Goal: Information Seeking & Learning: Learn about a topic

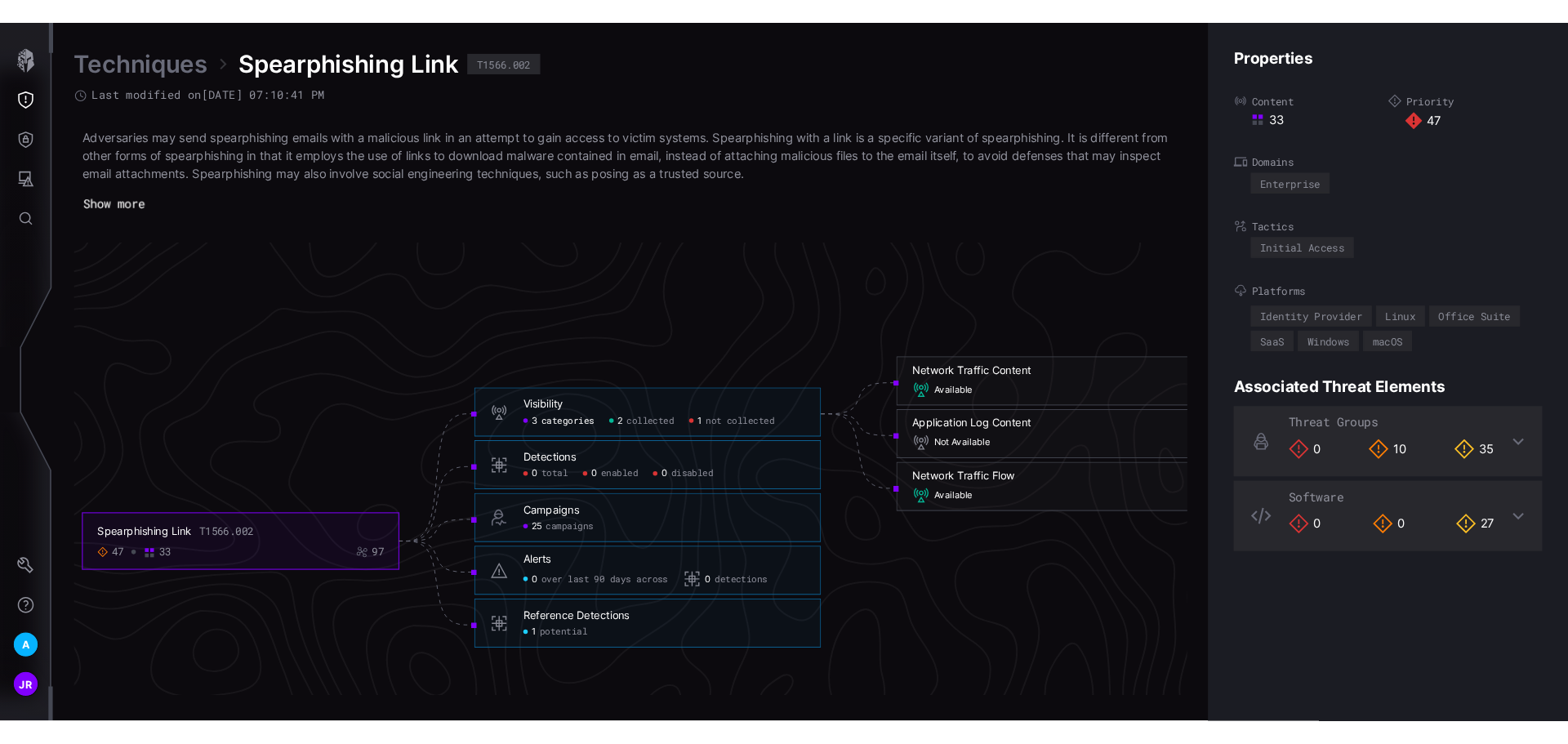
scroll to position [3466, 701]
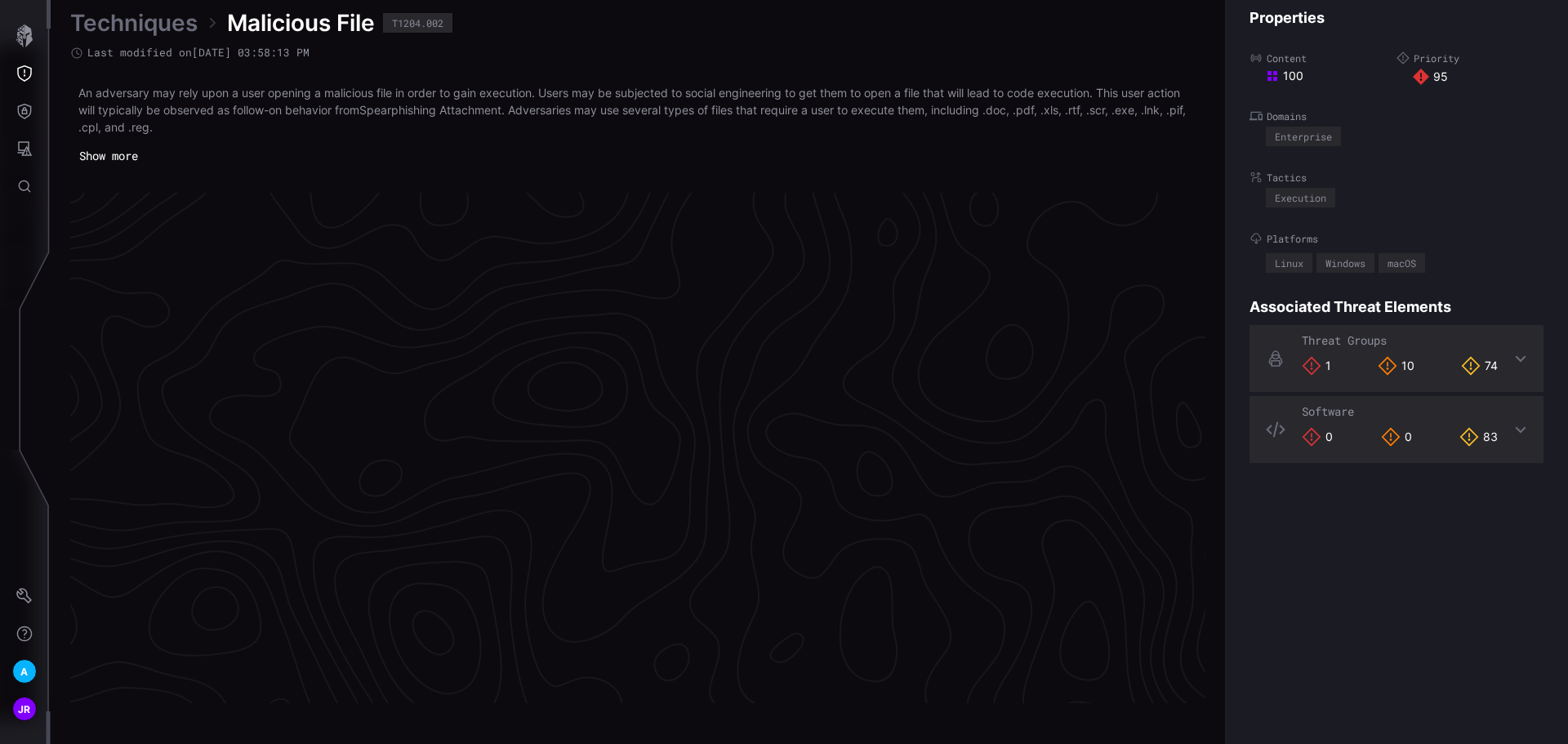
scroll to position [3426, 664]
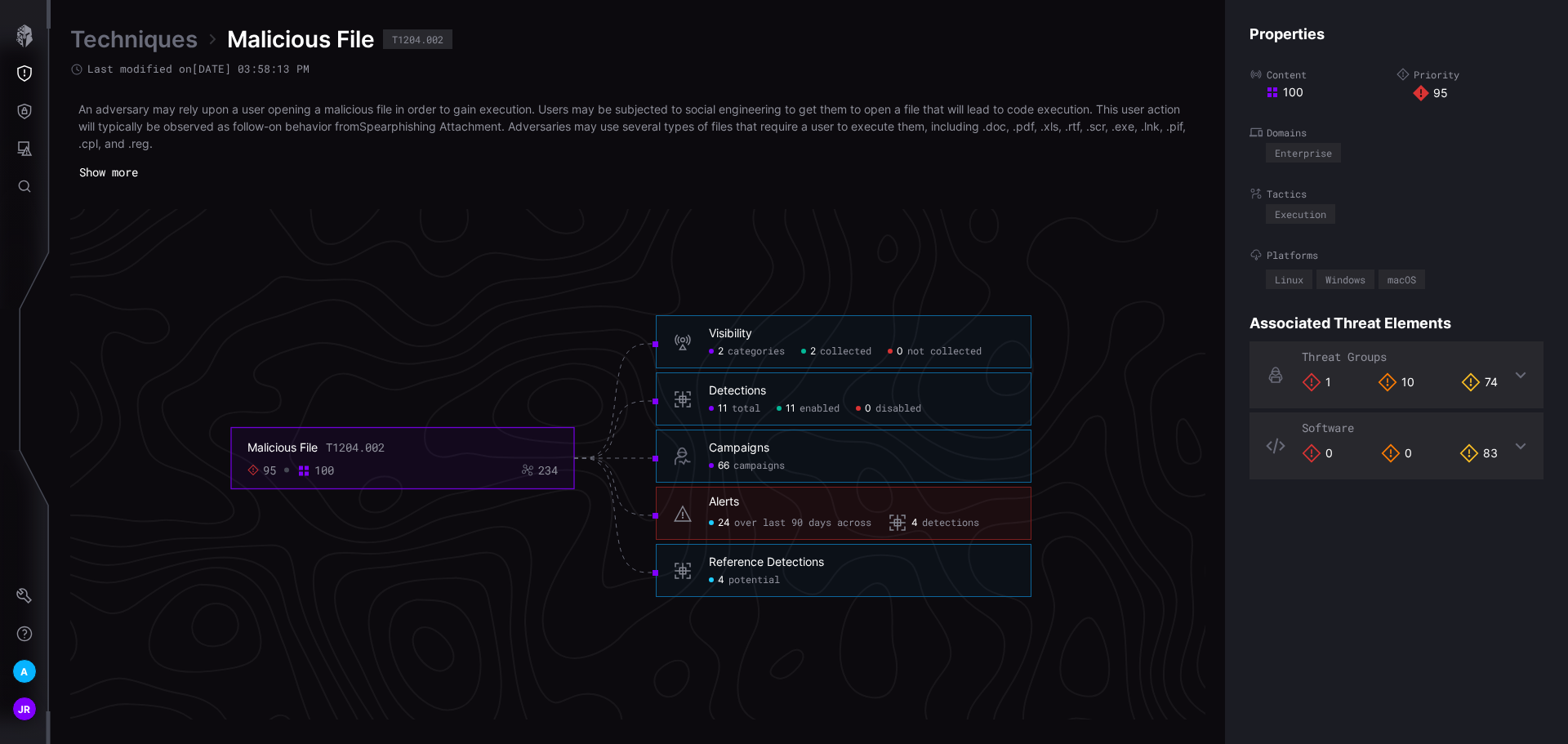
click at [732, 520] on div "24 over last 90 days across" at bounding box center [790, 524] width 163 height 19
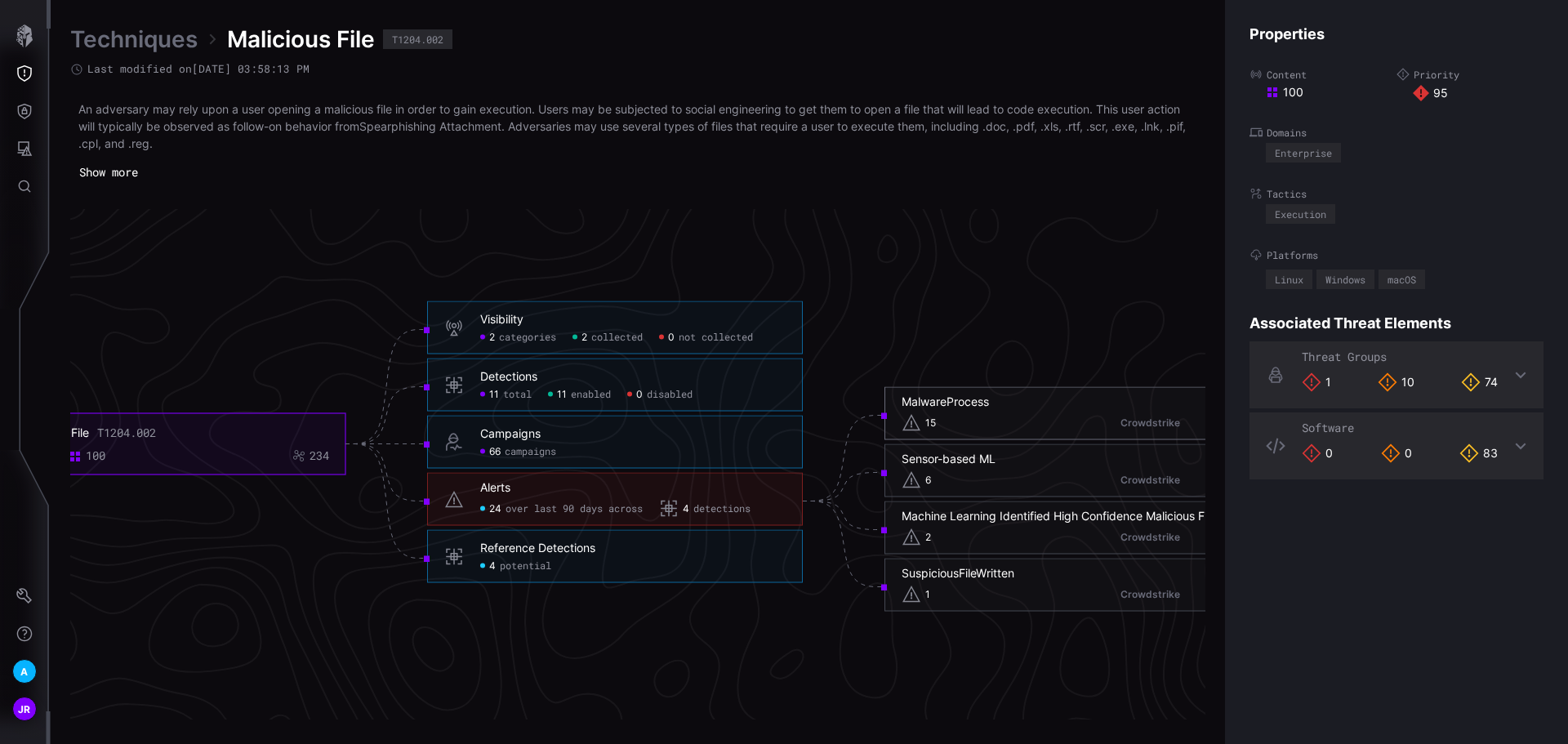
click at [933, 416] on span "15" at bounding box center [930, 422] width 10 height 13
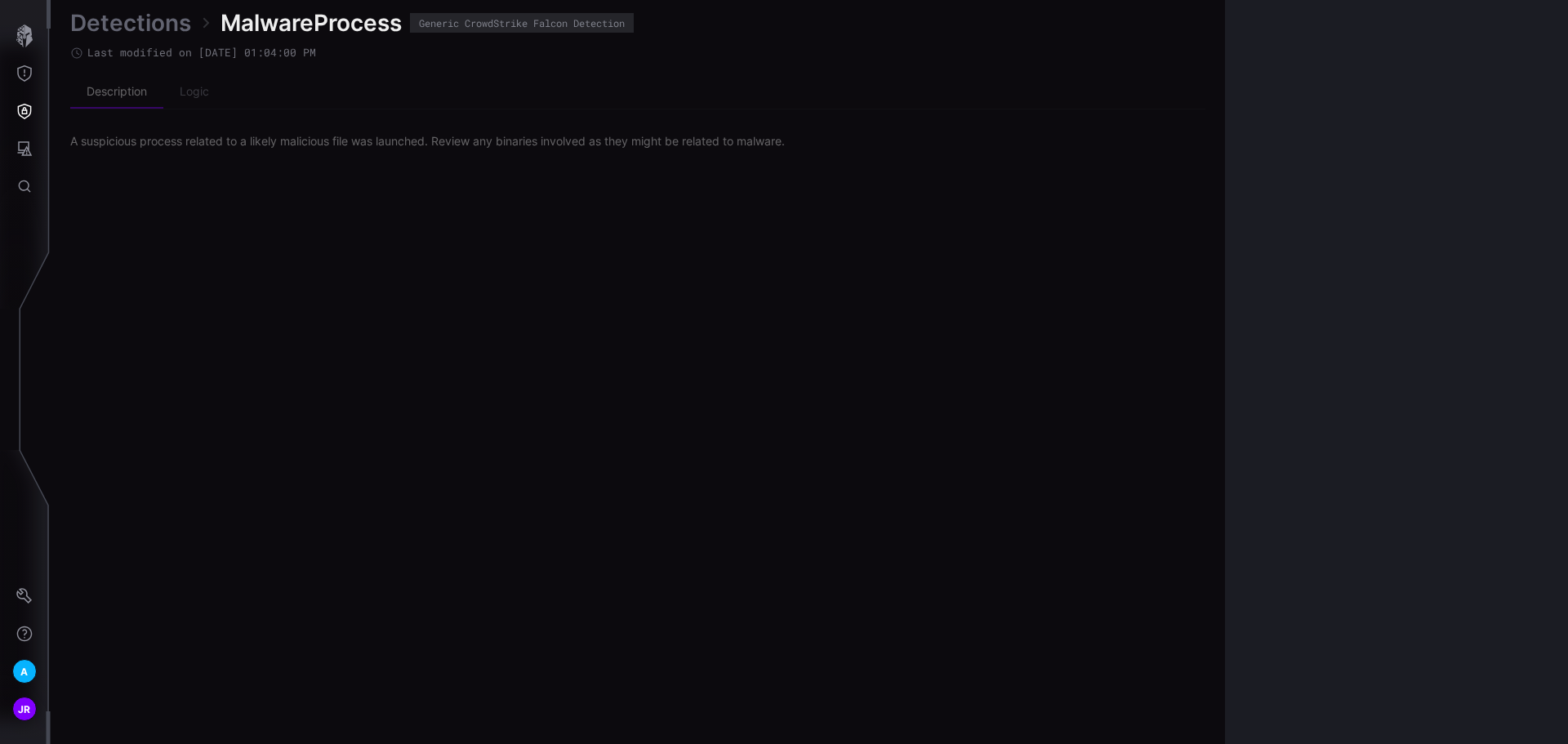
scroll to position [3417, 664]
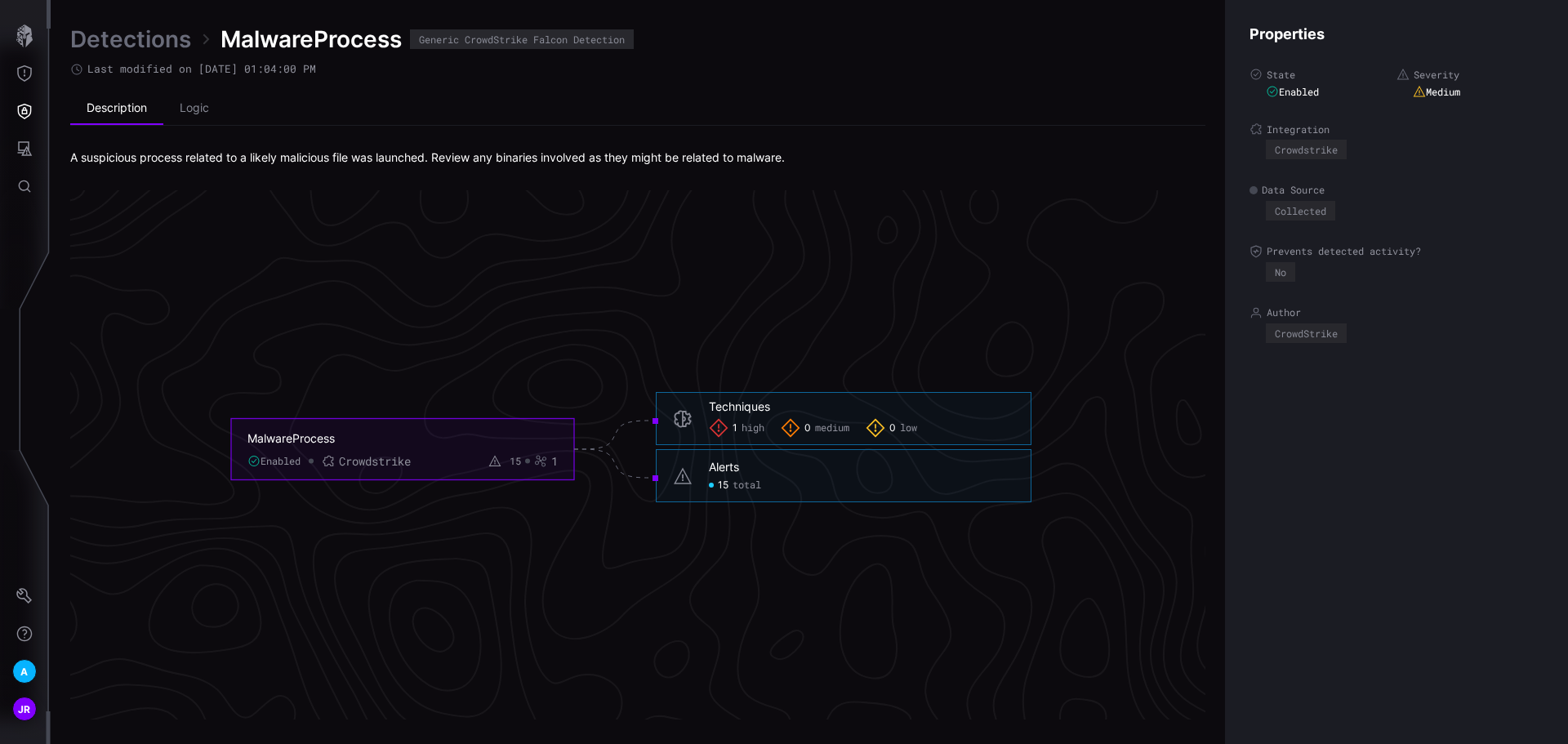
click at [736, 482] on span "total" at bounding box center [746, 484] width 29 height 13
click span "total"
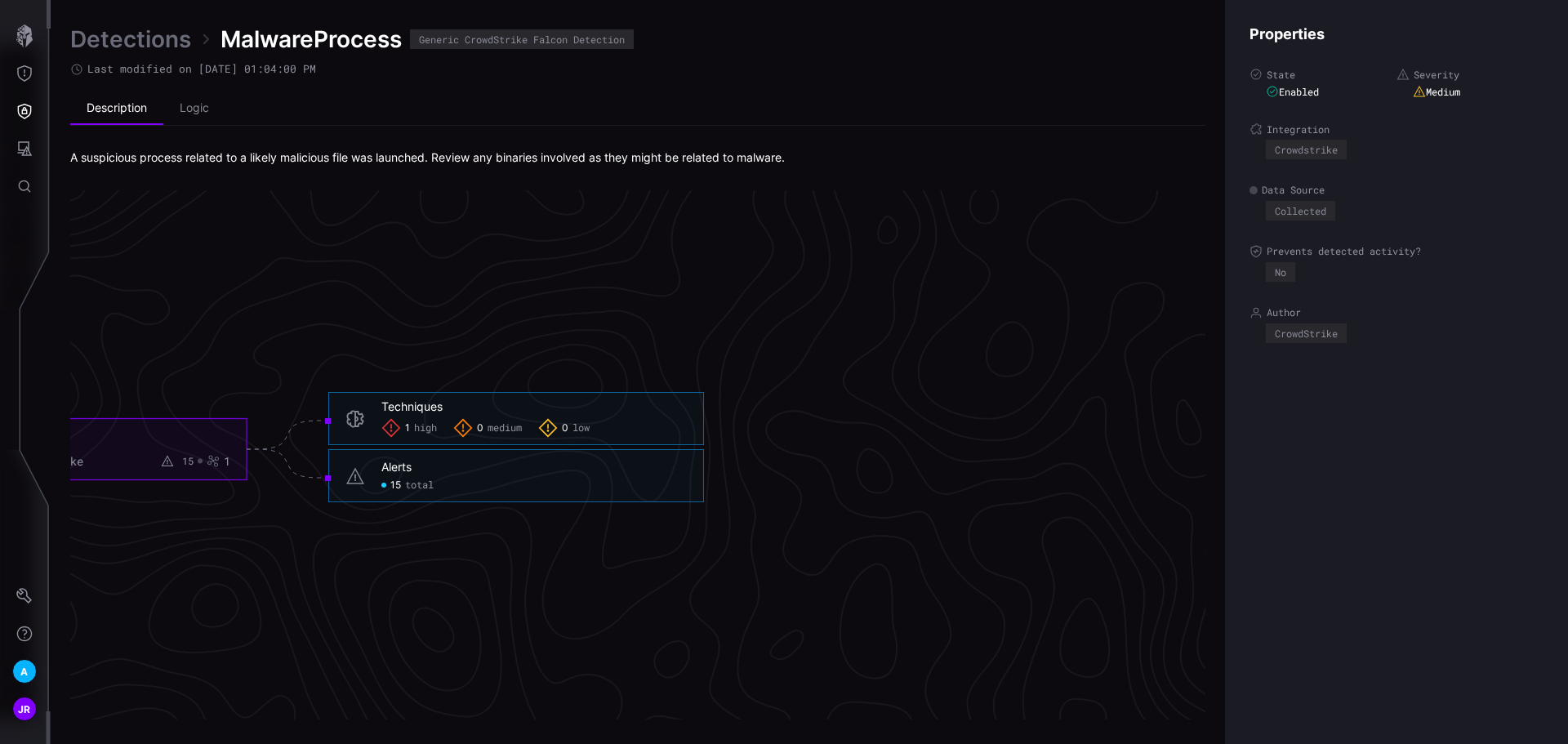
click span "total"
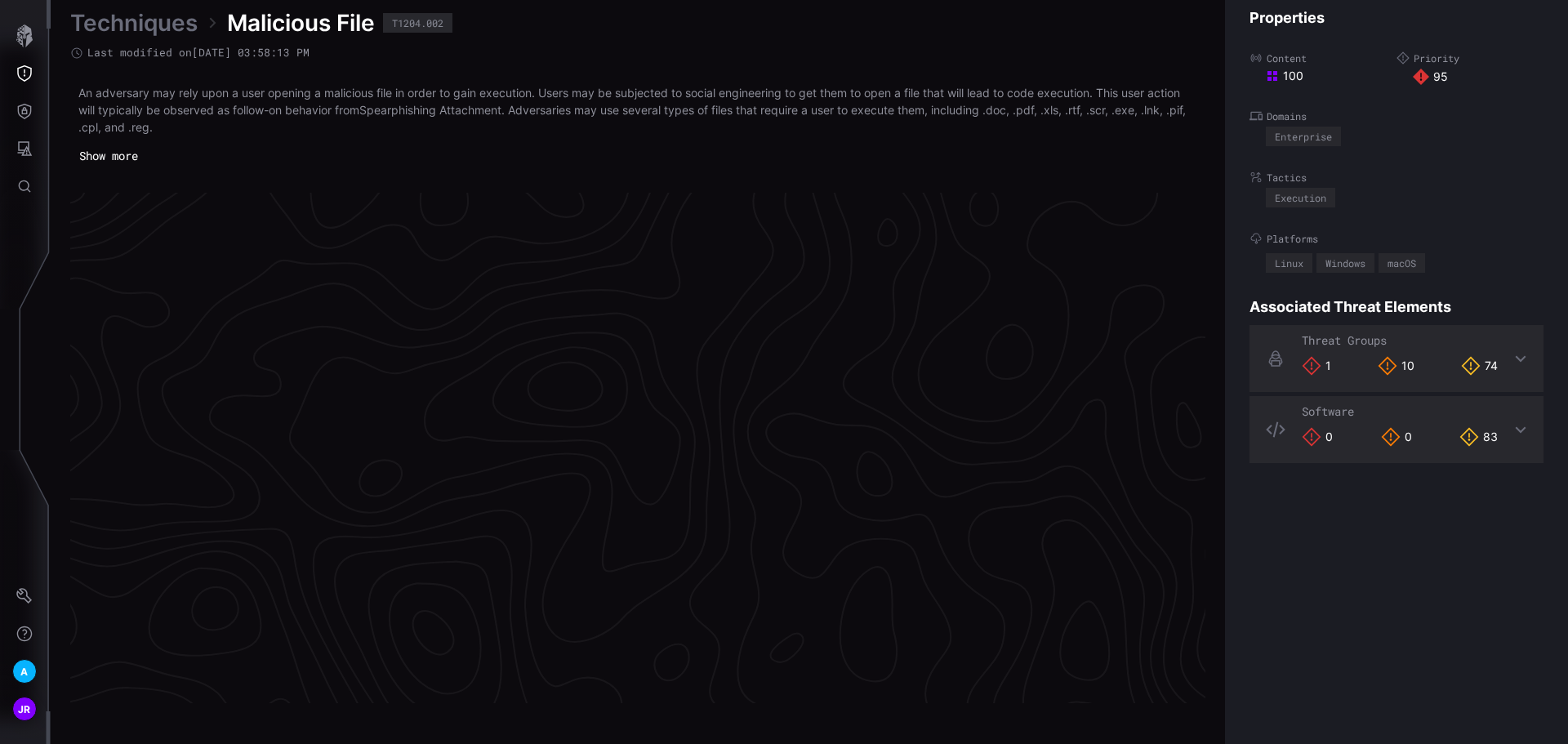
scroll to position [3426, 664]
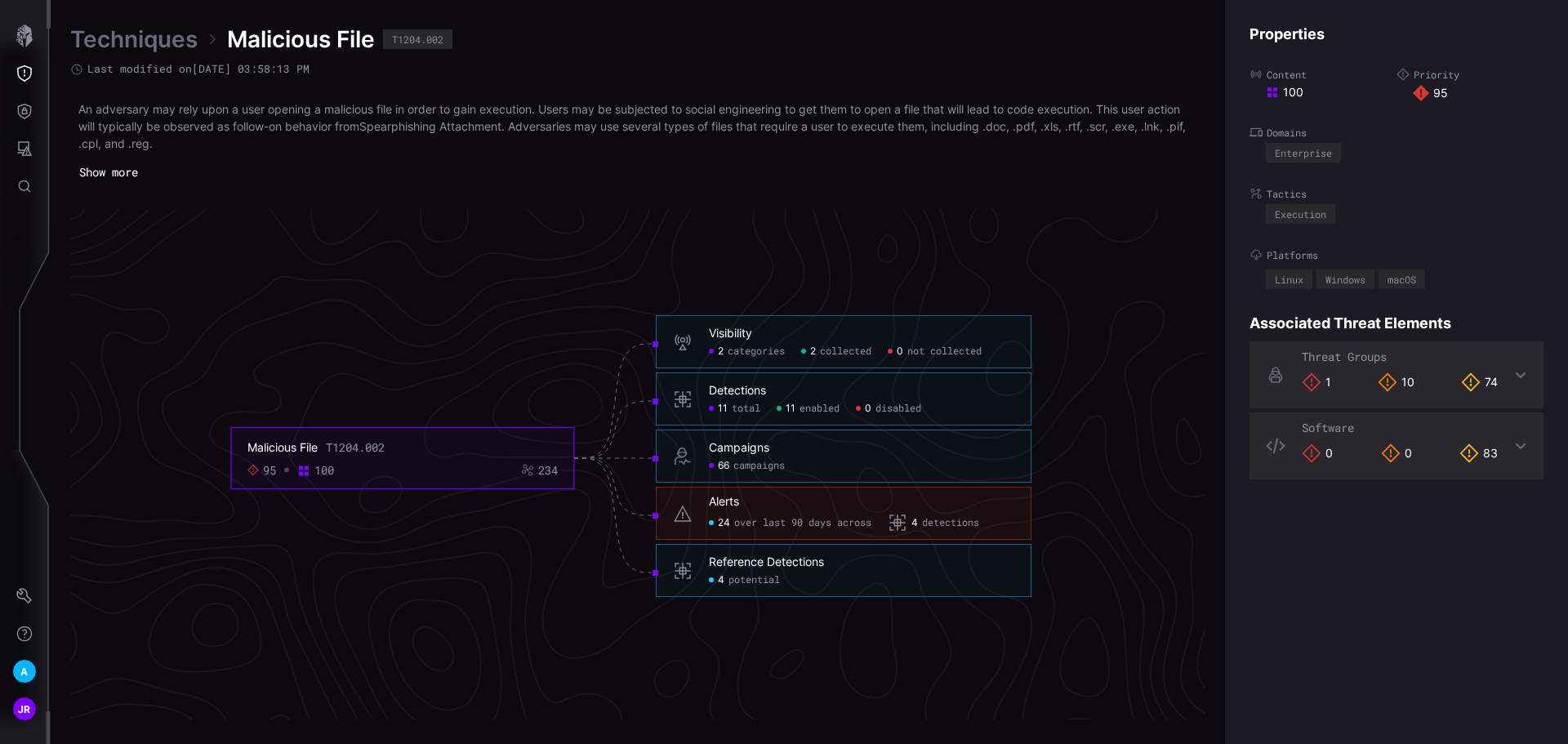
click at [768, 517] on span "over last 90 days across" at bounding box center [802, 523] width 137 height 13
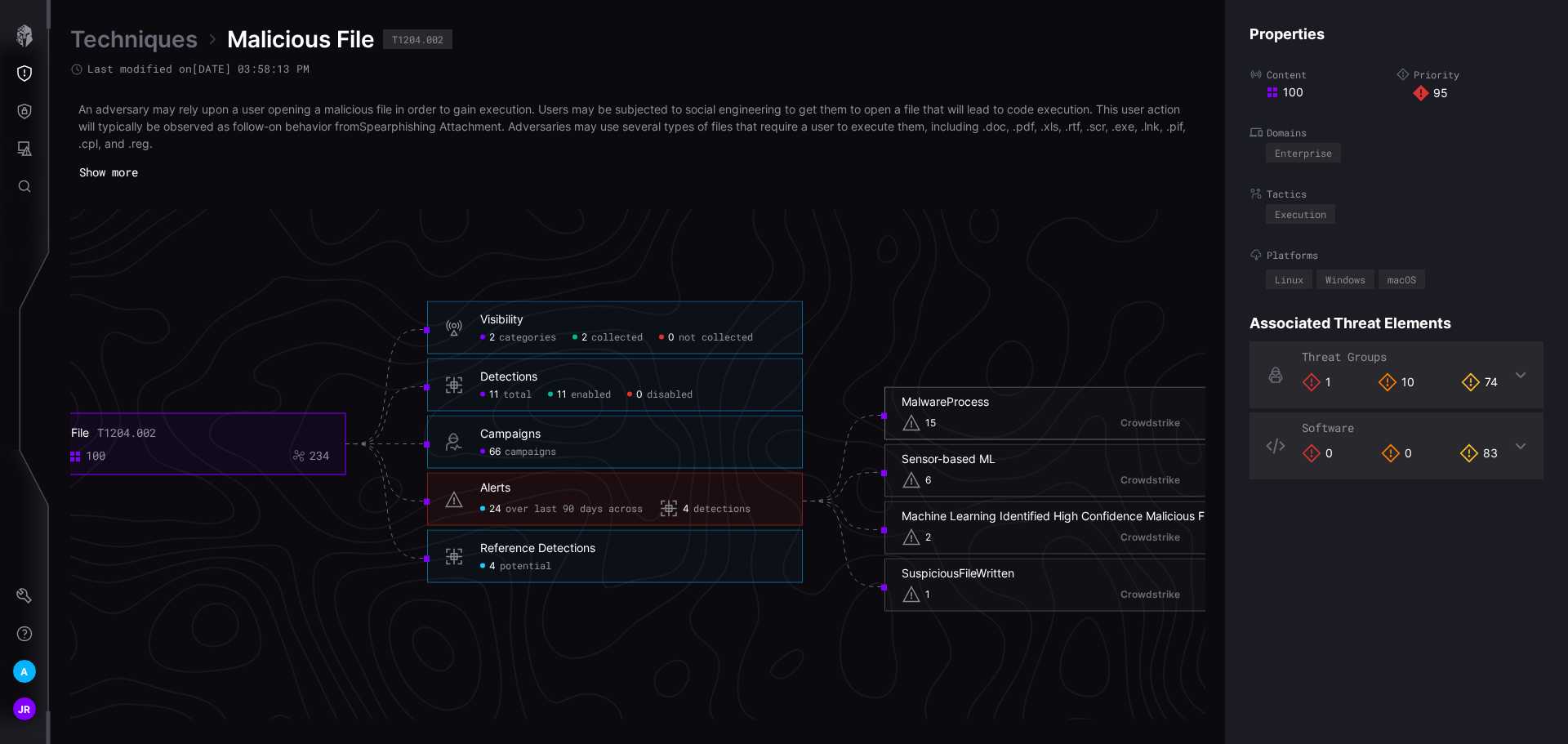
click at [936, 399] on div "MalwareProcess" at bounding box center [945, 401] width 87 height 15
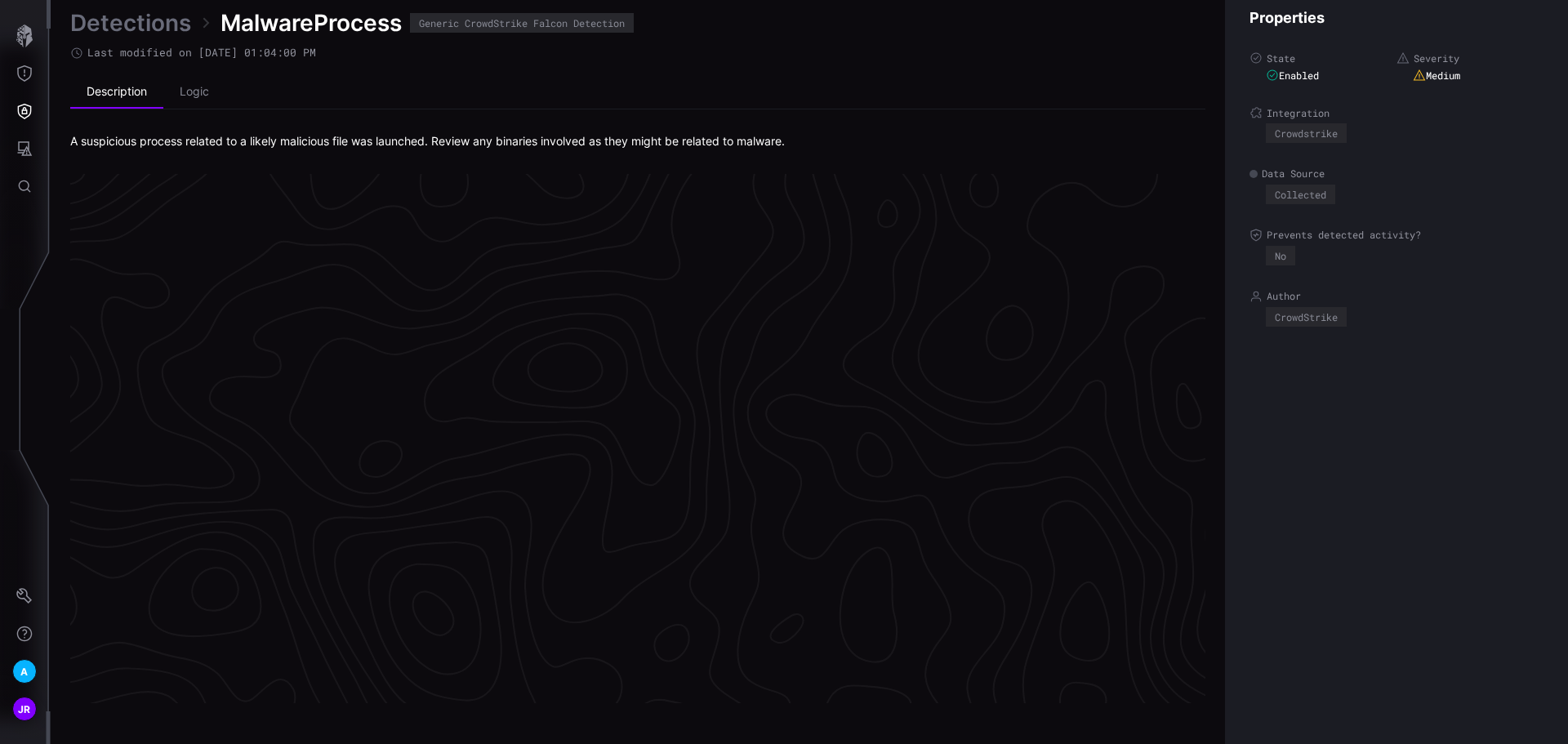
scroll to position [3417, 664]
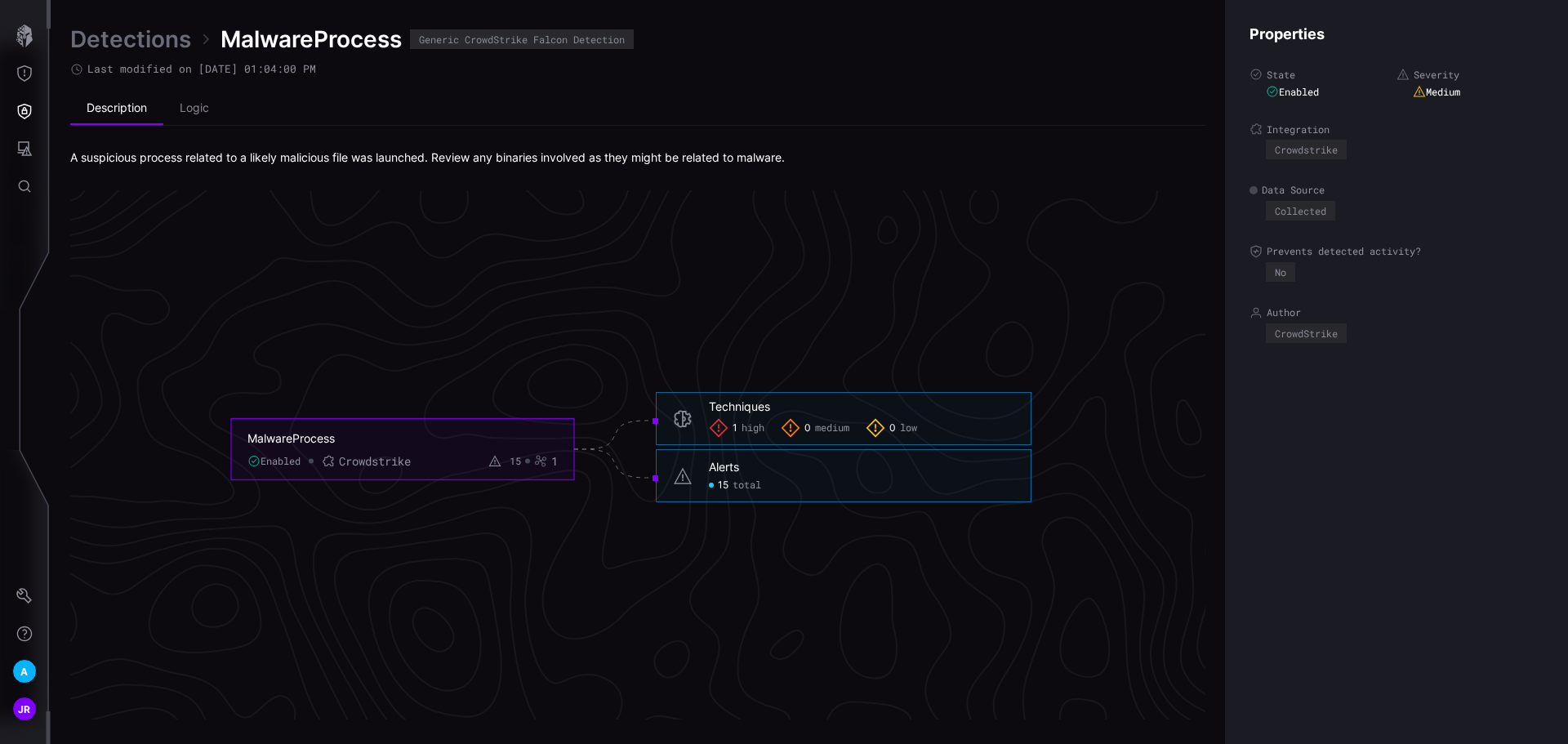
click at [729, 476] on div "Alerts 15 total" at bounding box center [861, 476] width 305 height 31
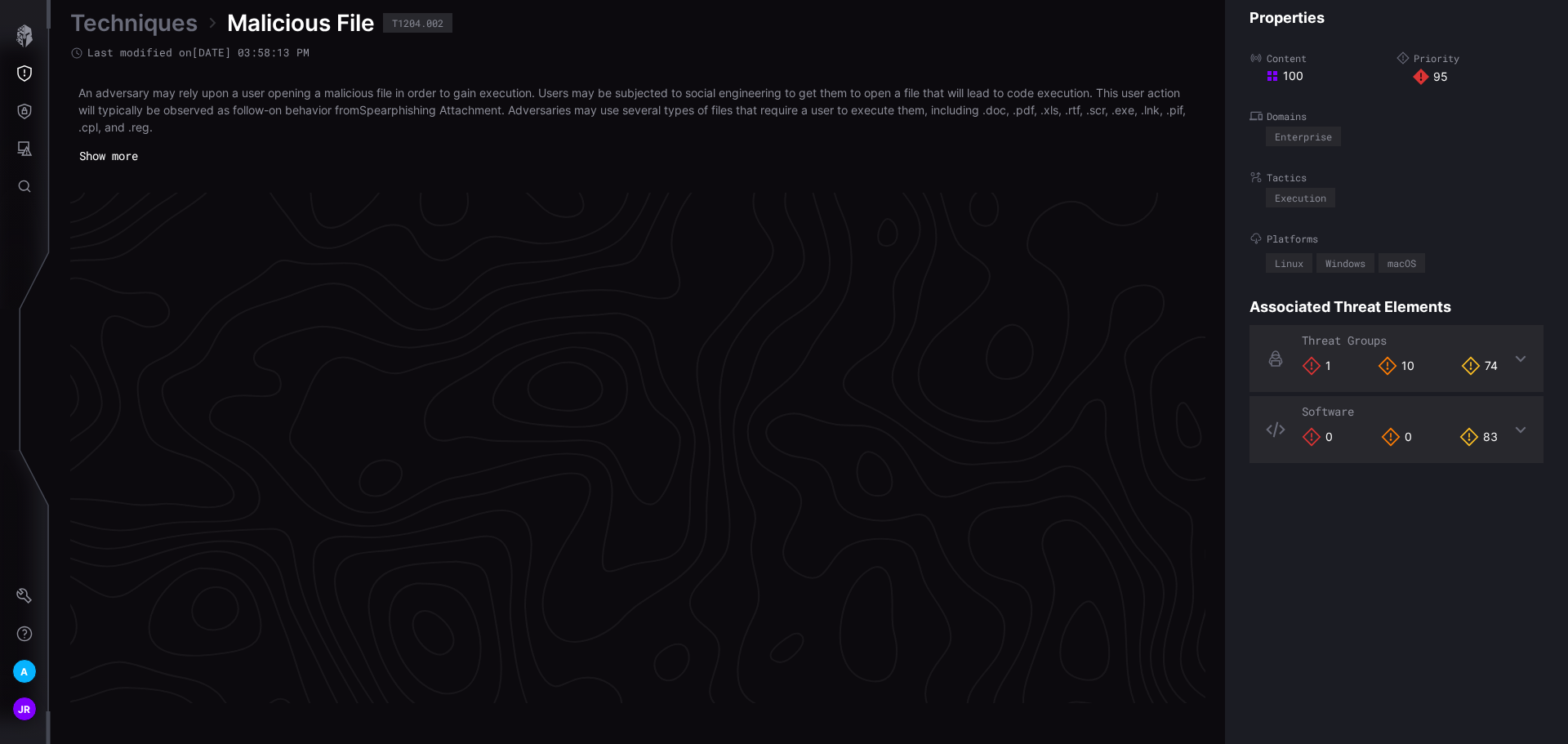
scroll to position [3426, 664]
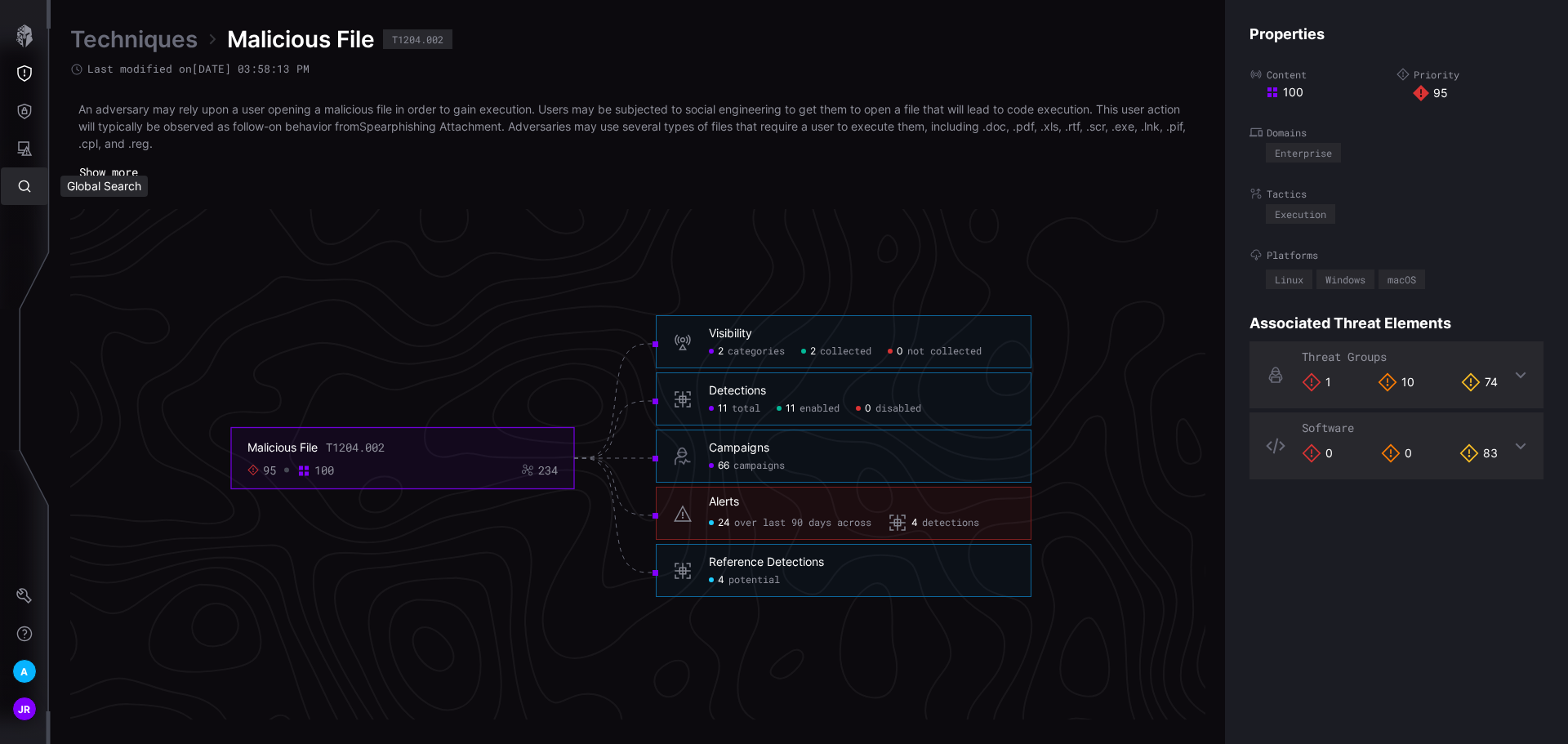
click at [25, 193] on button "Global Search" at bounding box center [24, 186] width 47 height 38
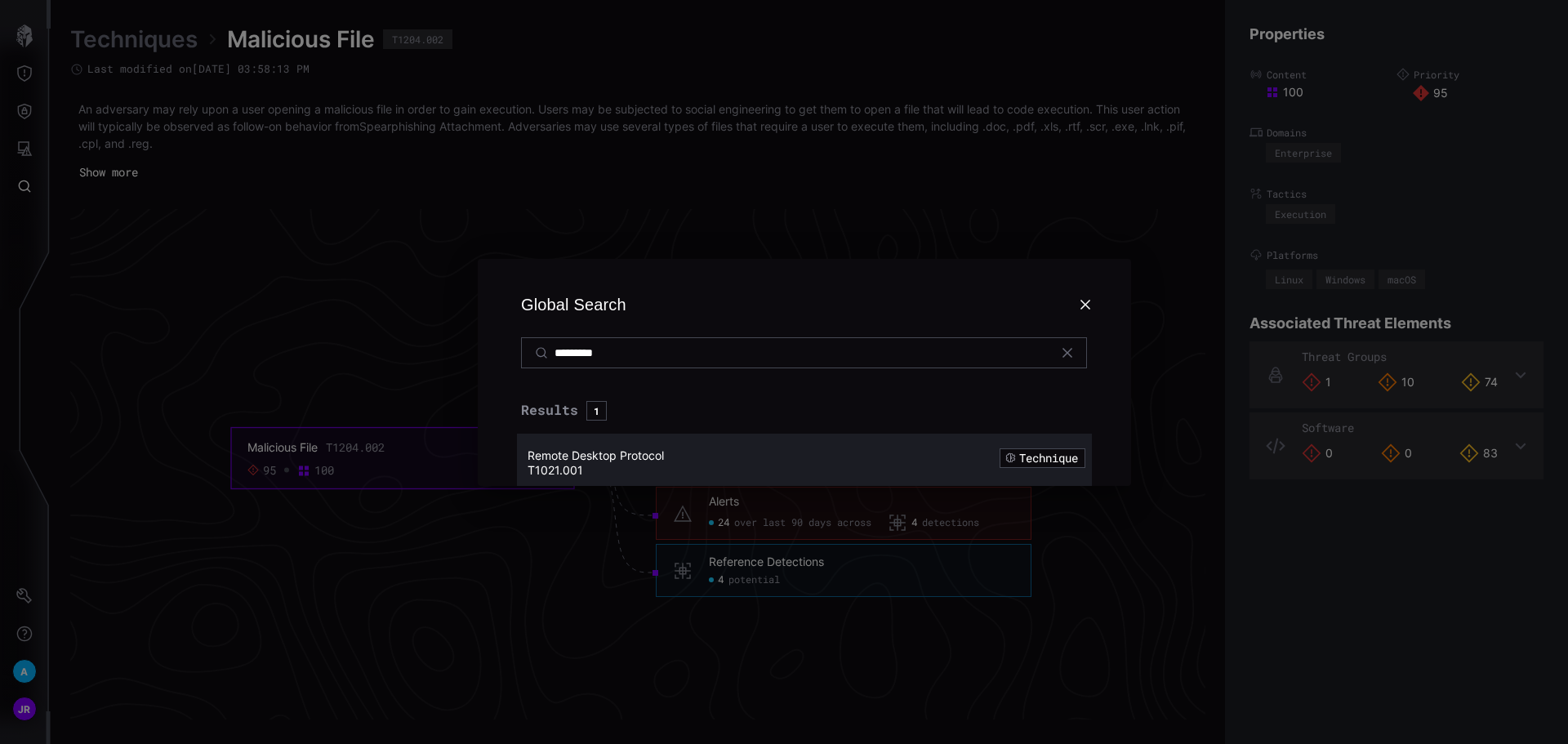
type input "*********"
click at [640, 455] on span "Remote Desktop Protocol" at bounding box center [596, 455] width 136 height 14
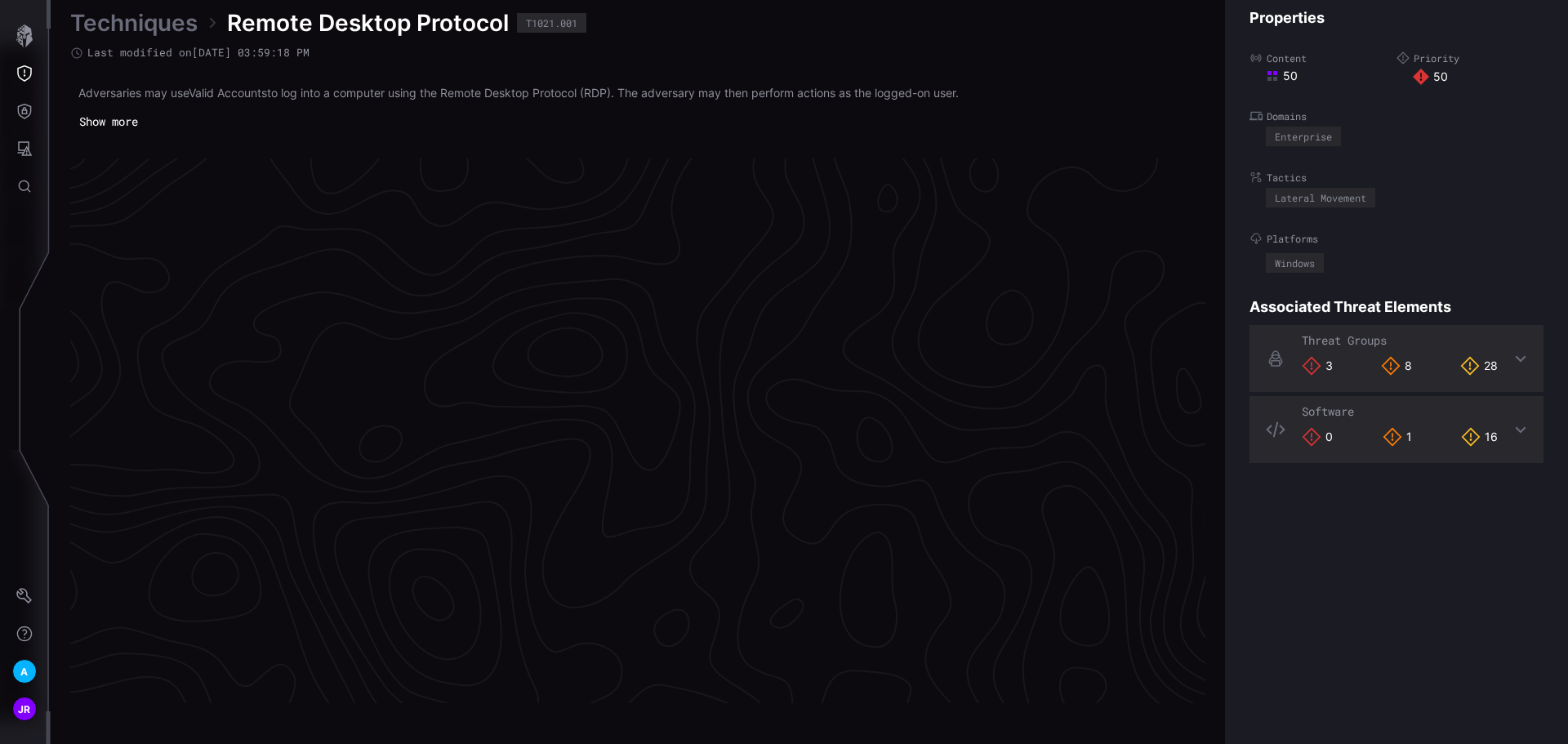
scroll to position [3409, 664]
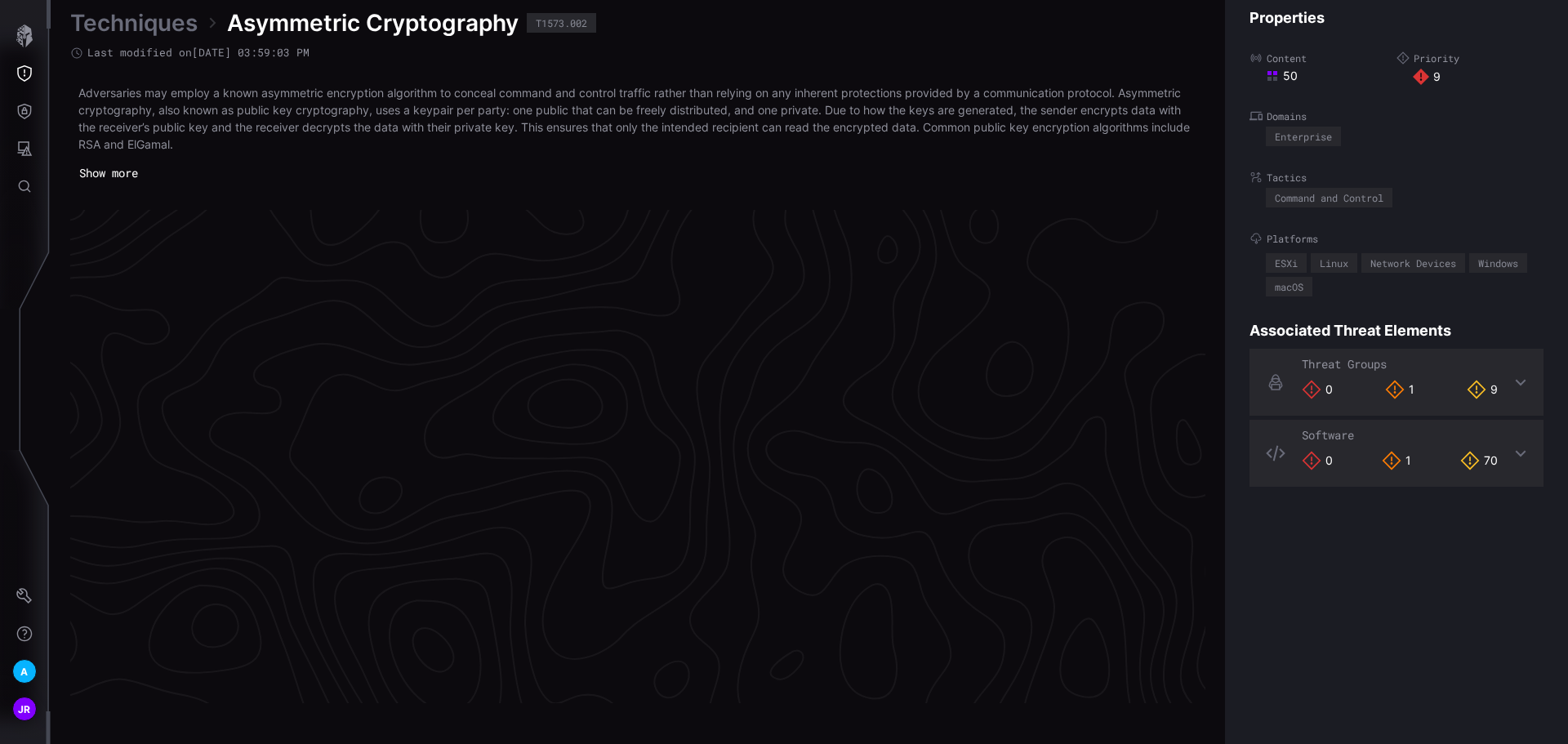
scroll to position [3435, 664]
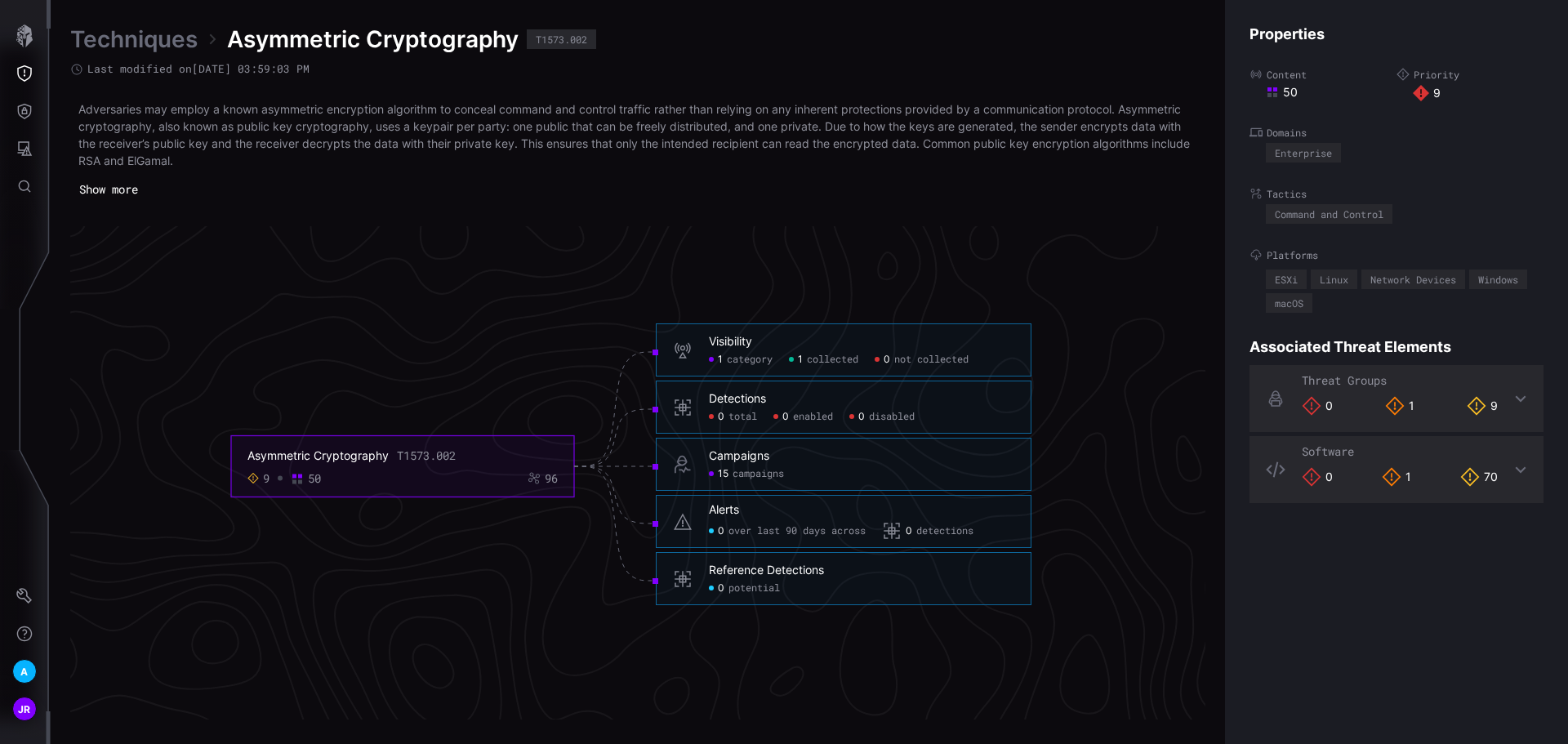
click at [828, 359] on span "collected" at bounding box center [832, 360] width 52 height 13
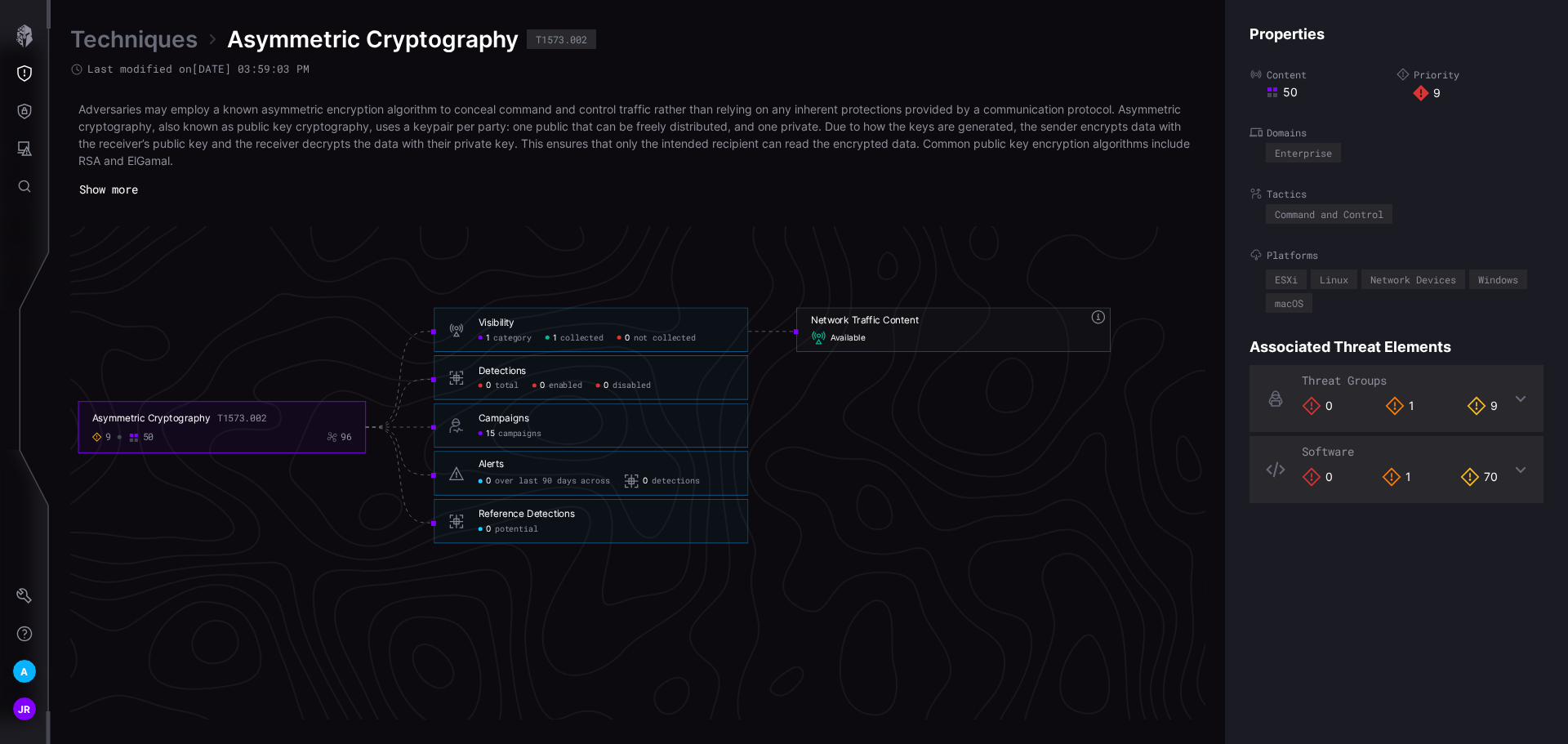
scroll to position [3066, 701]
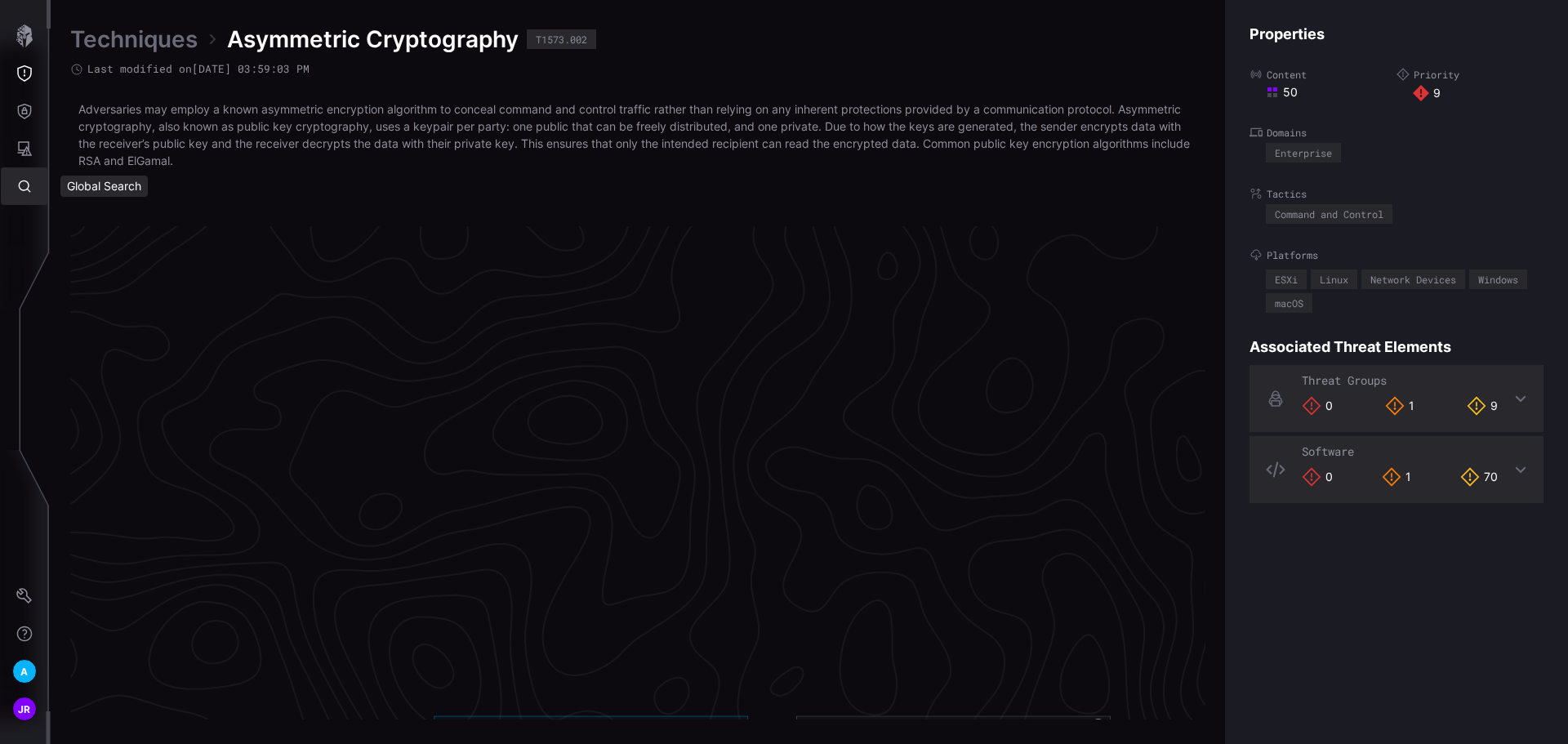
drag, startPoint x: 29, startPoint y: 179, endPoint x: 91, endPoint y: 187, distance: 62.5
click at [29, 179] on icon "Global Search" at bounding box center [24, 186] width 17 height 17
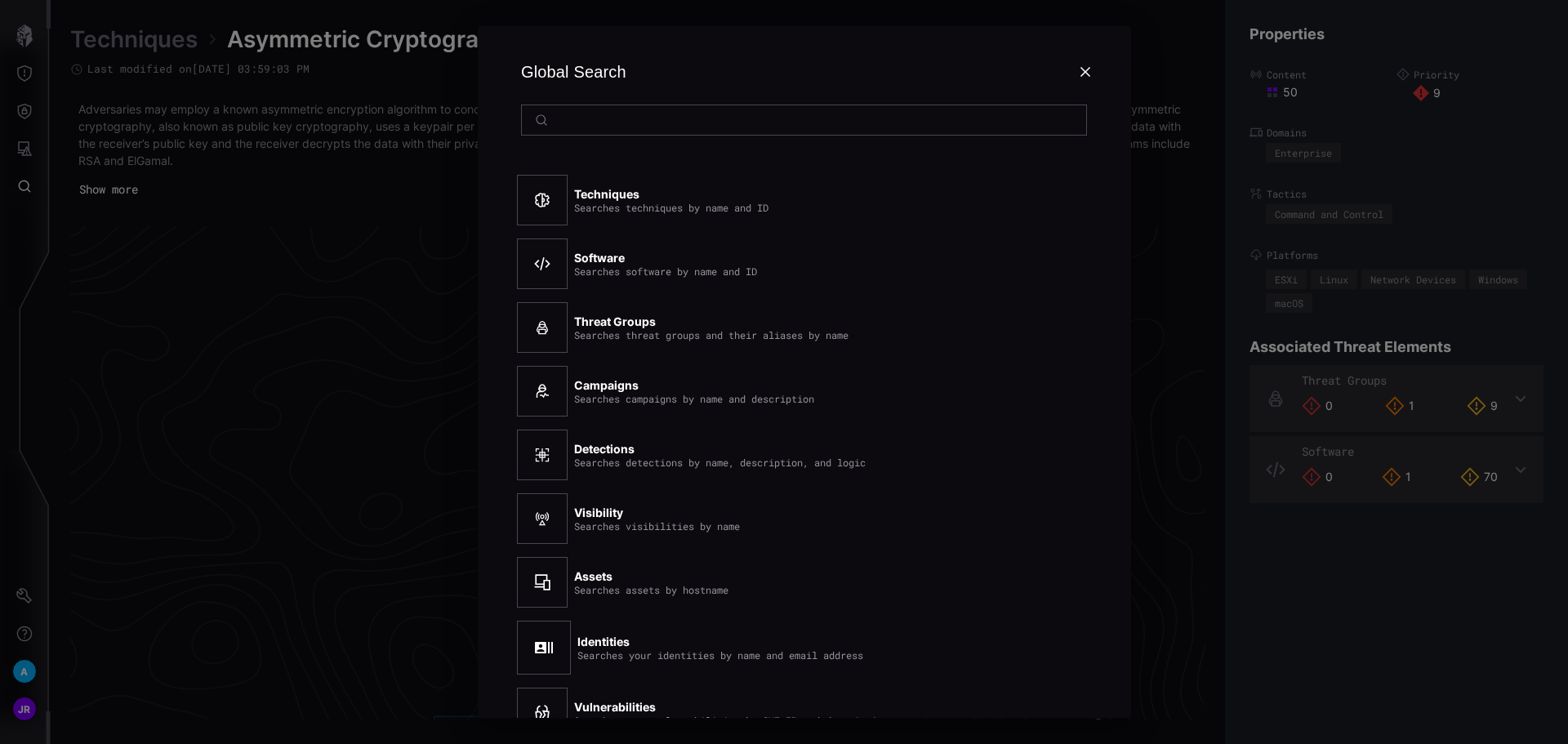
click at [187, 155] on div "Global Search Techniques Searches techniques by name and ID Software Searches s…" at bounding box center [804, 372] width 1527 height 744
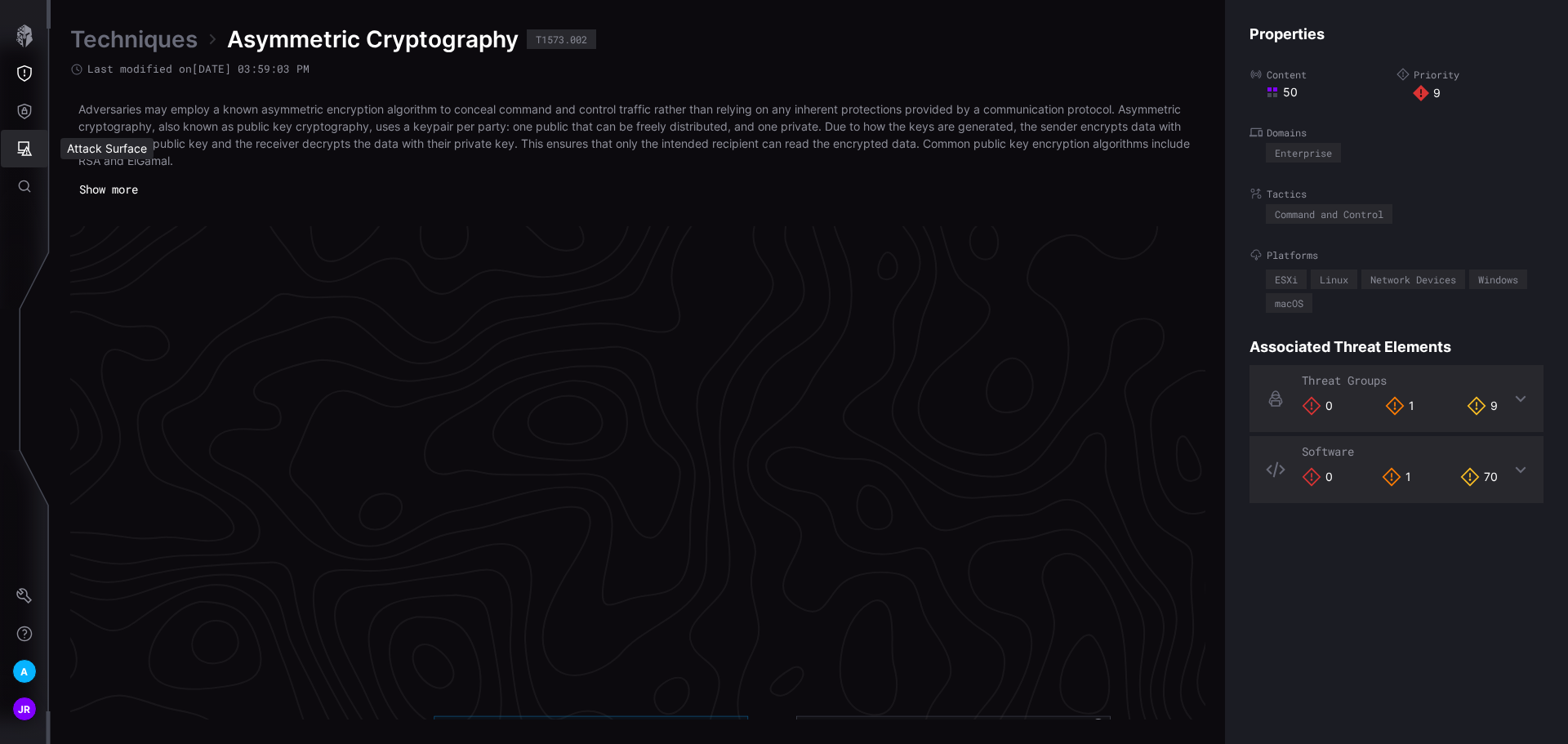
click at [33, 150] on button "Attack Surface" at bounding box center [24, 149] width 47 height 38
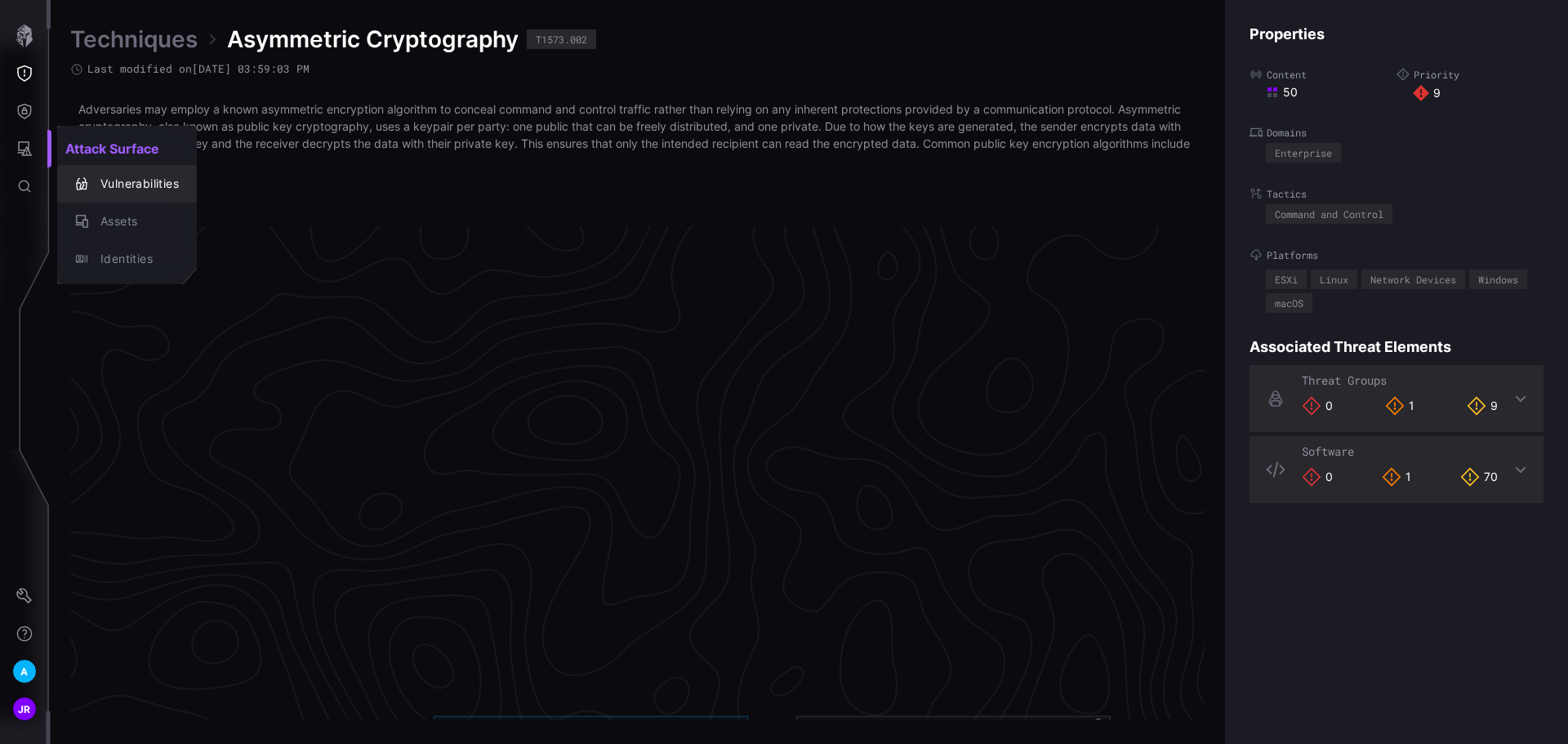
drag, startPoint x: 135, startPoint y: 180, endPoint x: 366, endPoint y: 156, distance: 232.2
click at [135, 180] on div "Vulnerabilities" at bounding box center [135, 184] width 87 height 20
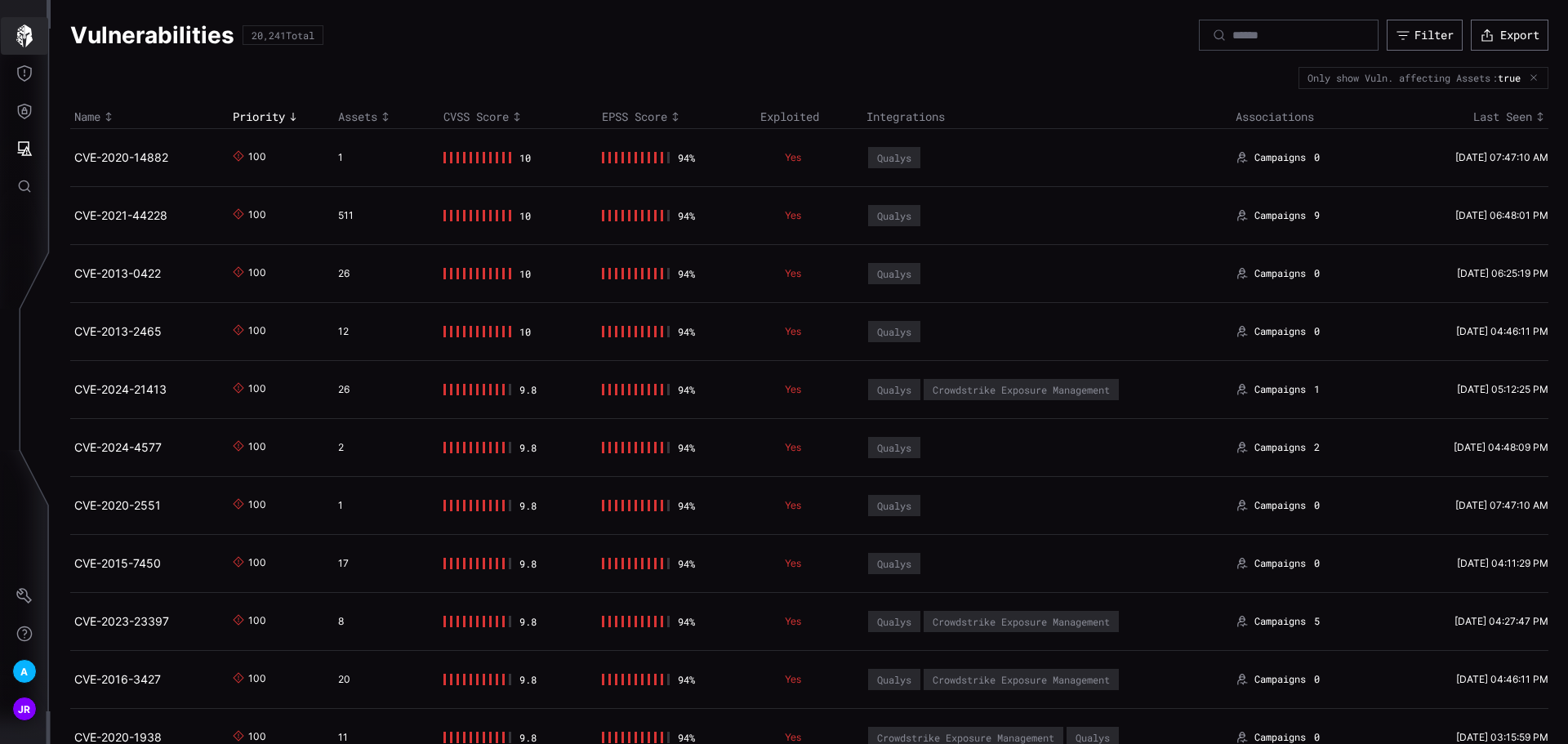
click at [19, 31] on icon "button" at bounding box center [24, 36] width 23 height 23
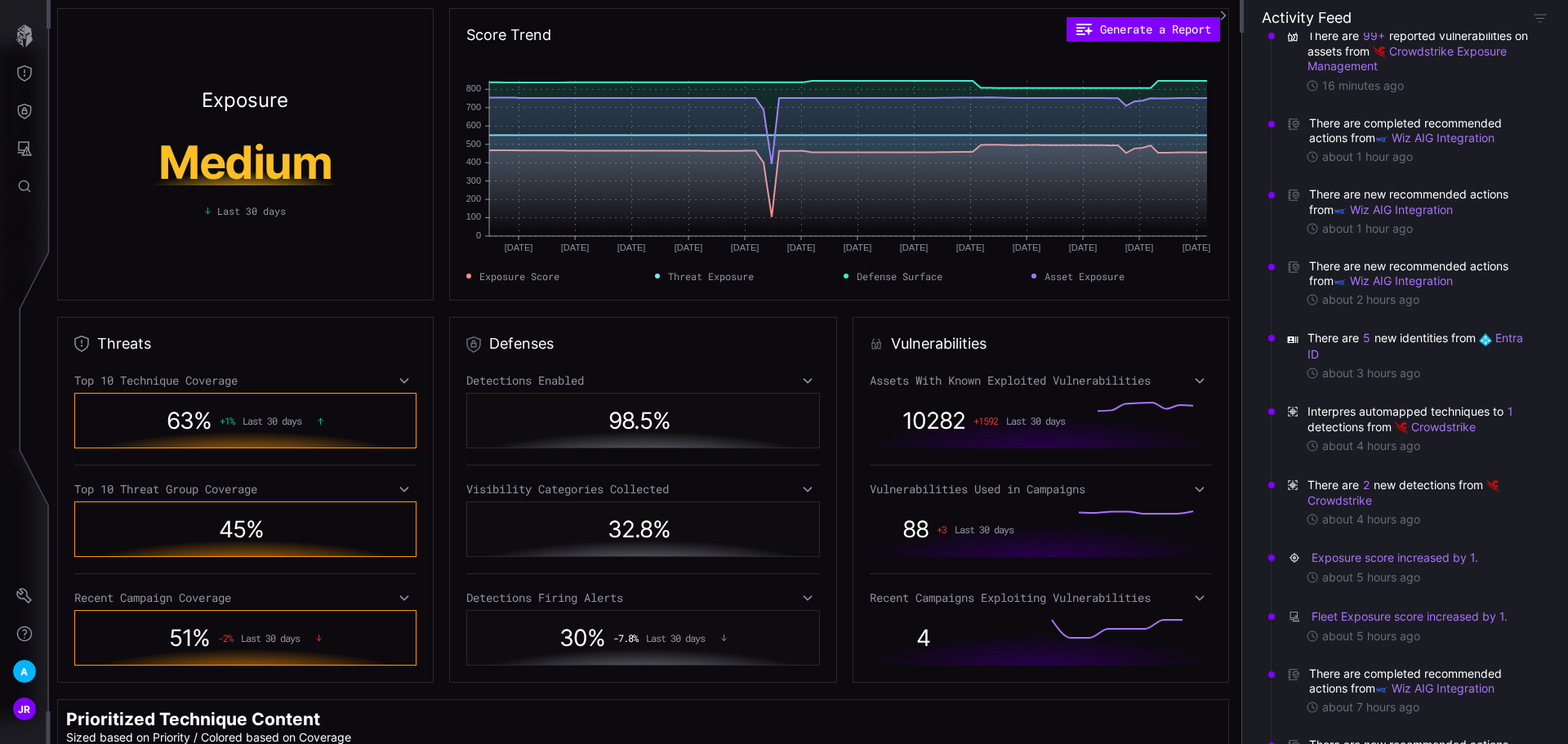
click at [1194, 484] on icon at bounding box center [1199, 489] width 11 height 13
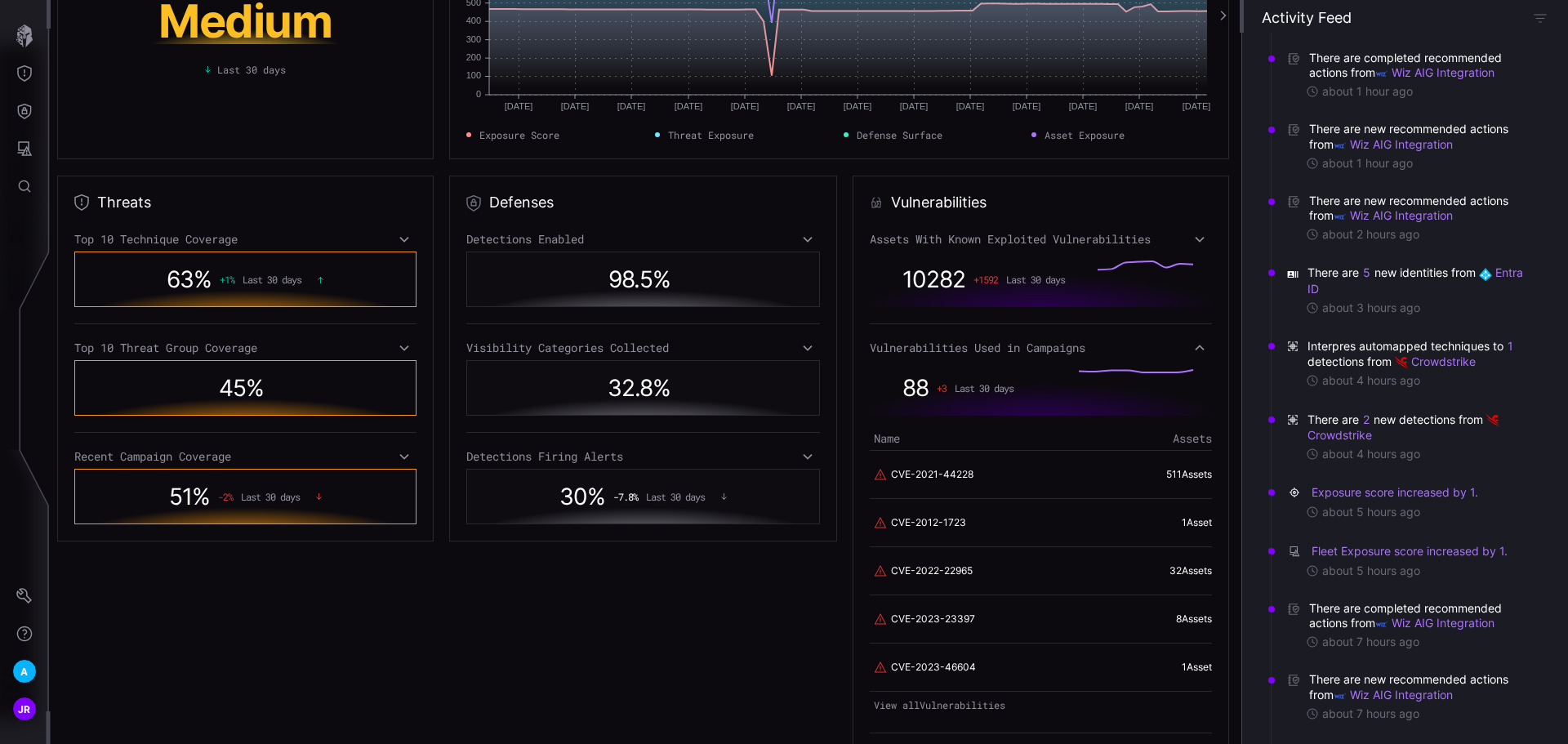
scroll to position [163, 0]
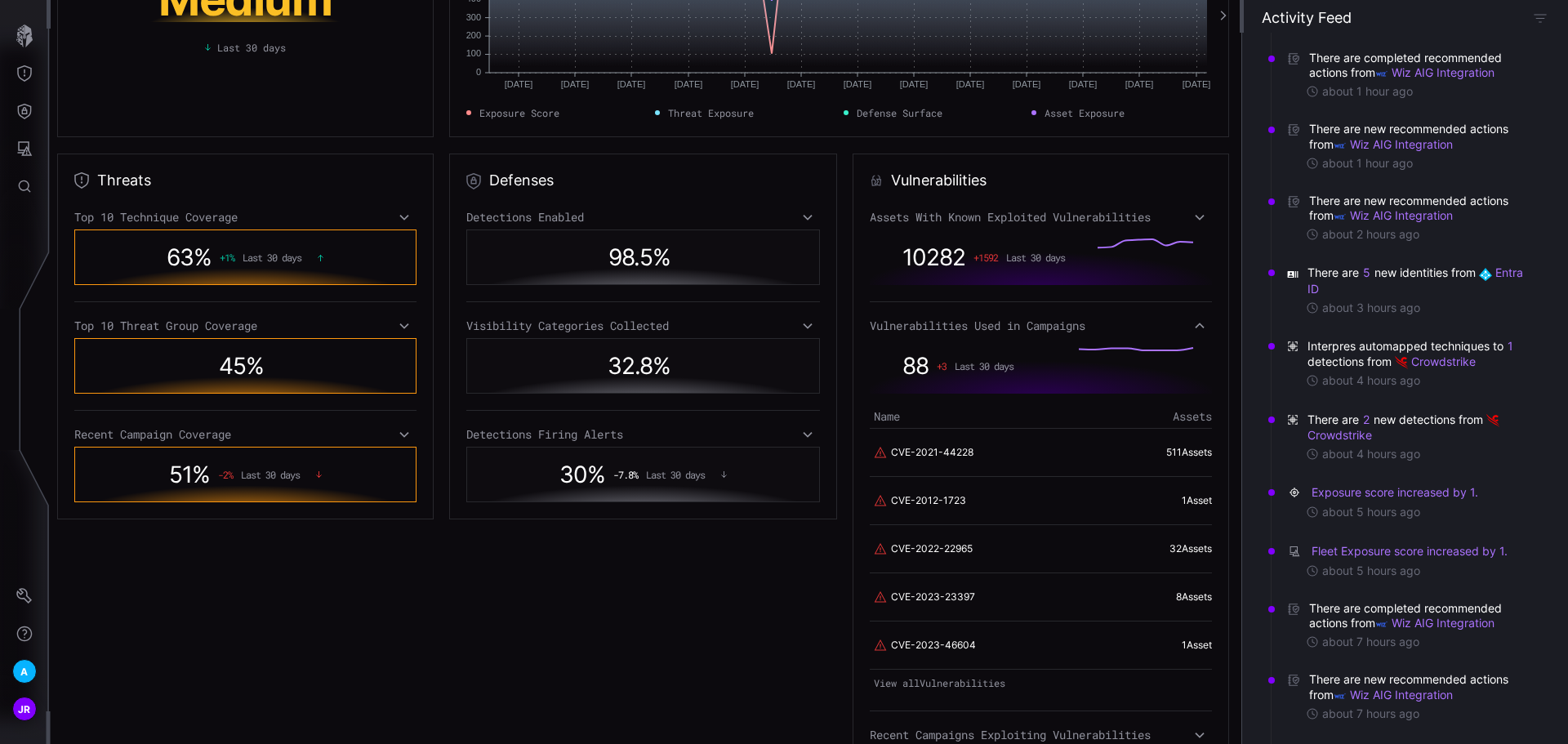
click at [951, 680] on link "View all Vulnerabilities" at bounding box center [1040, 683] width 342 height 23
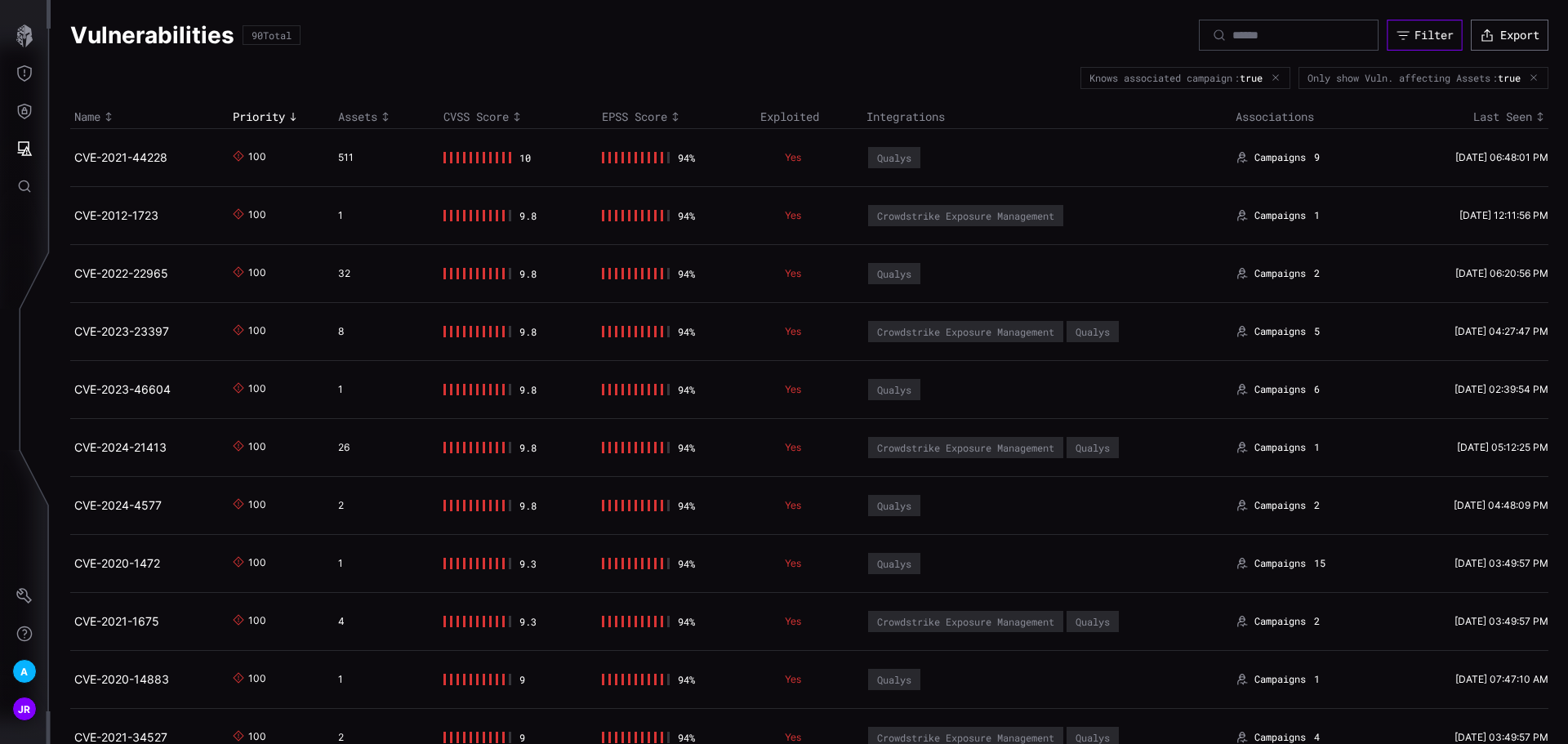
click at [1416, 30] on div "Filter" at bounding box center [1433, 35] width 39 height 15
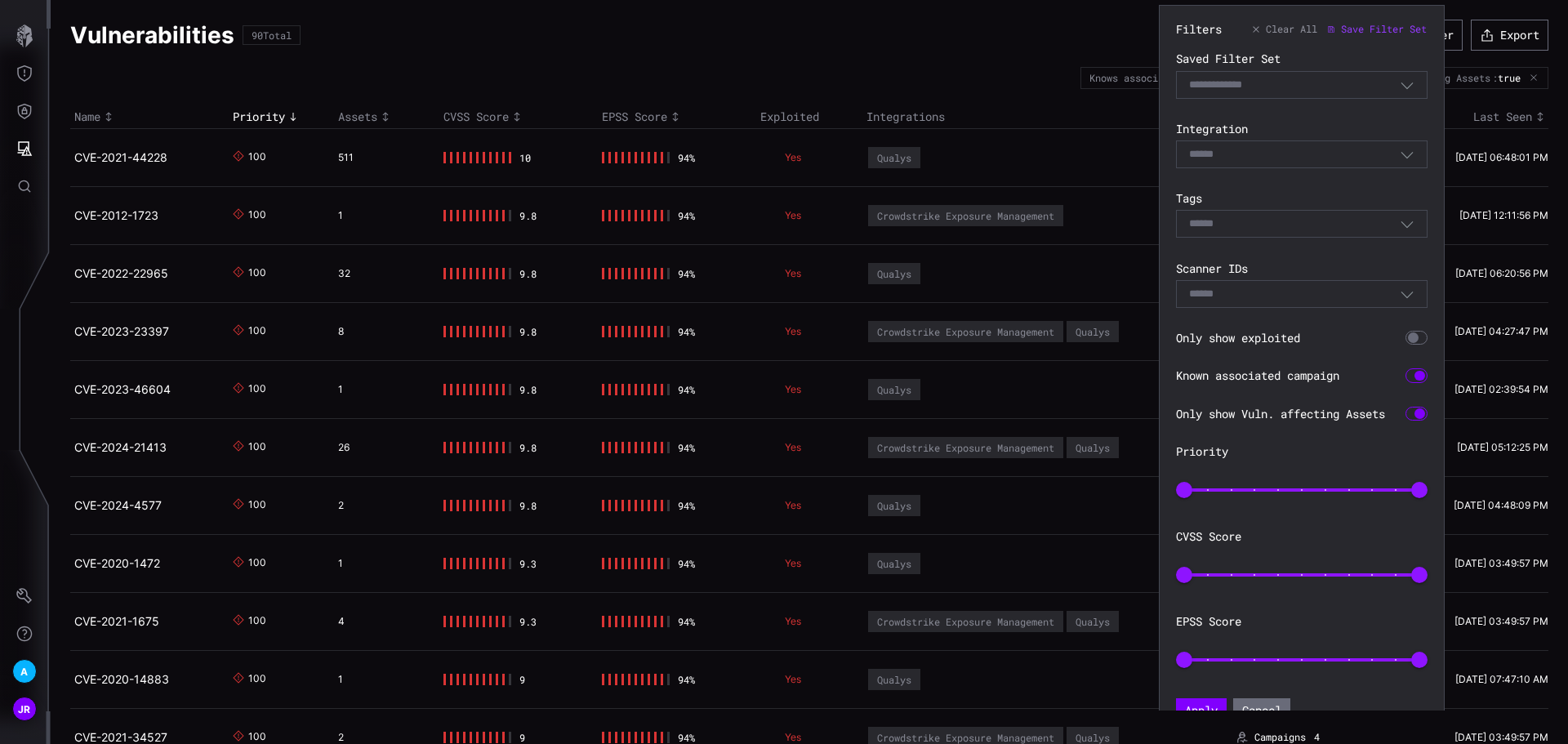
click at [1417, 335] on div at bounding box center [1413, 337] width 10 height 10
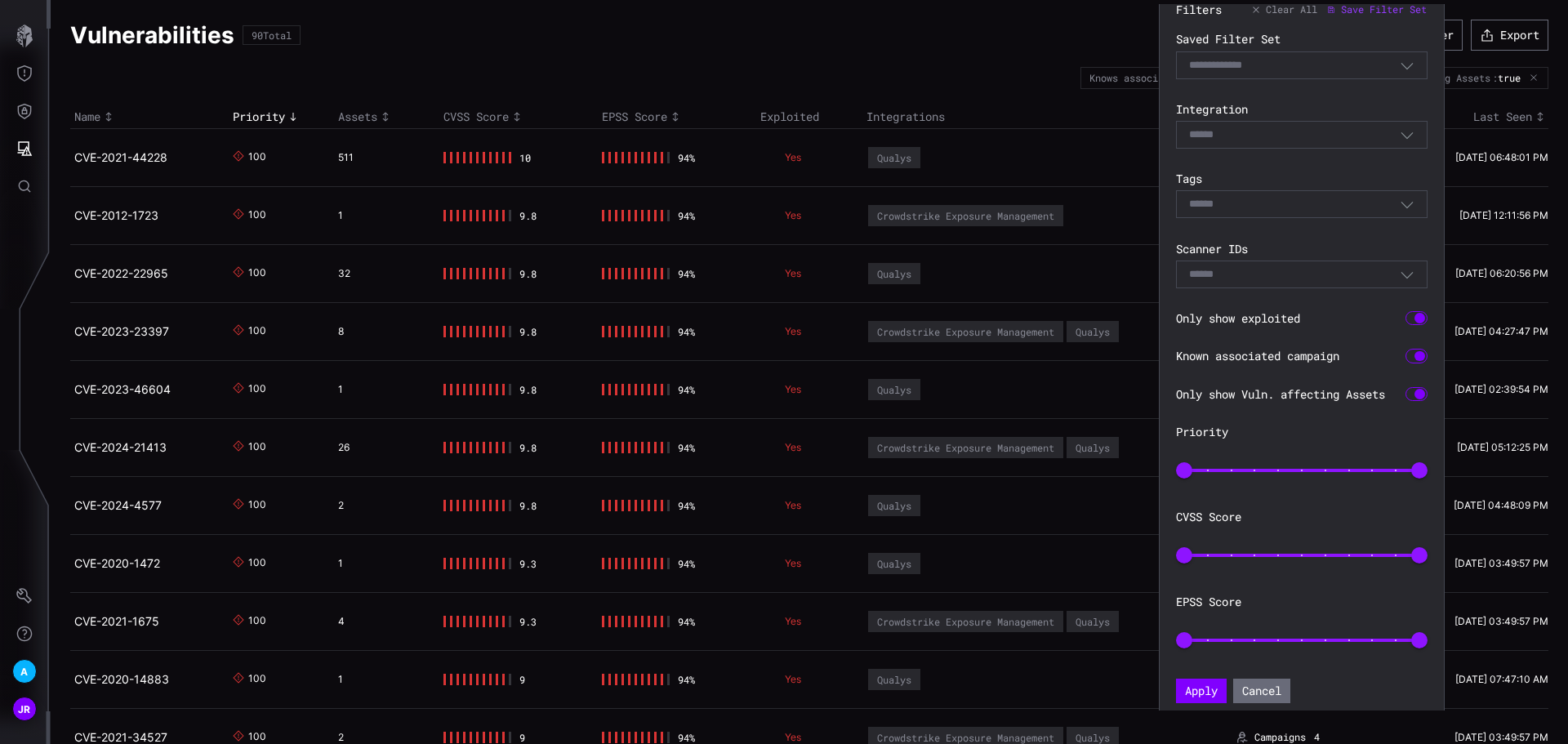
scroll to position [31, 0]
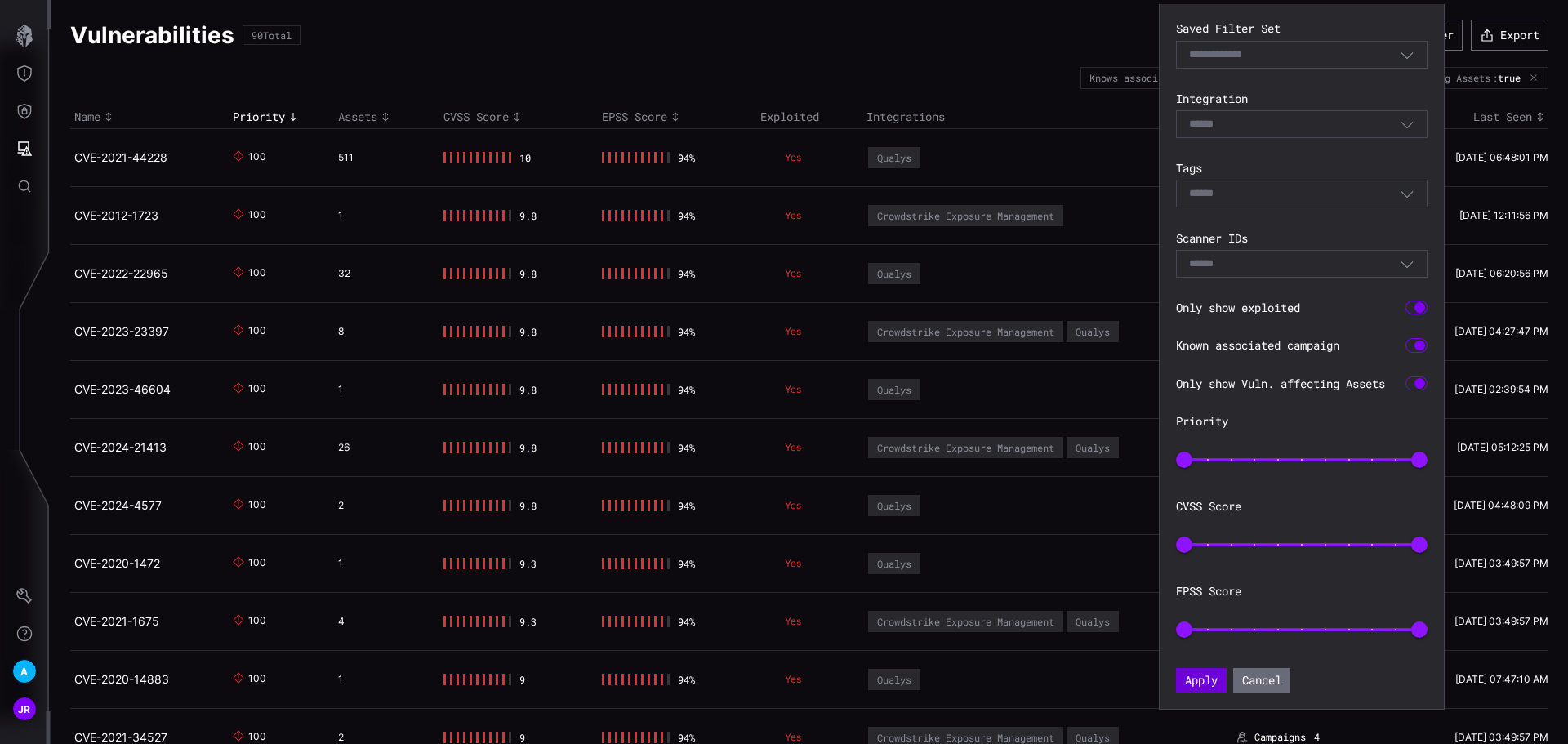
click at [1198, 677] on button "Apply" at bounding box center [1201, 680] width 51 height 24
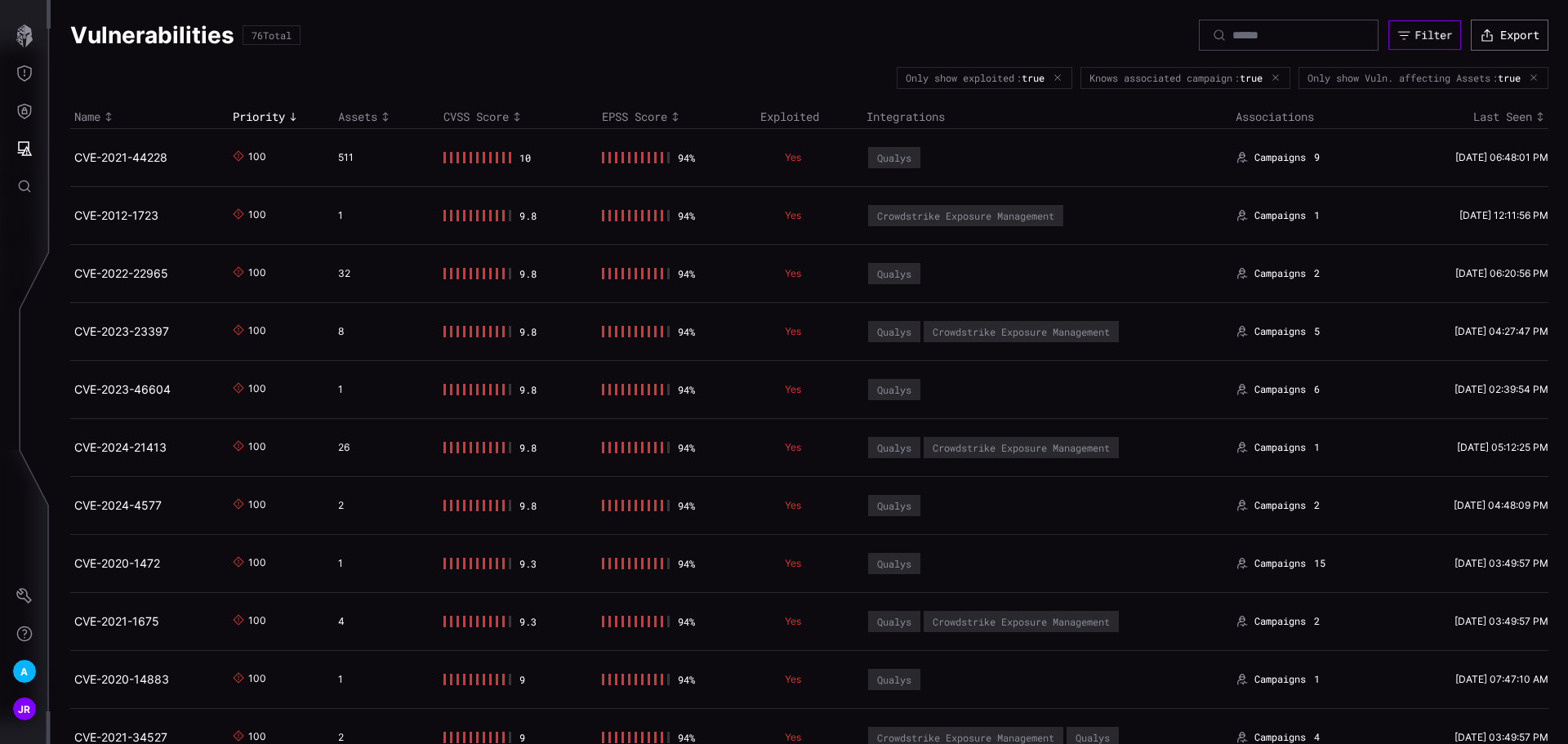
click at [1430, 31] on div "Filter" at bounding box center [1433, 35] width 38 height 14
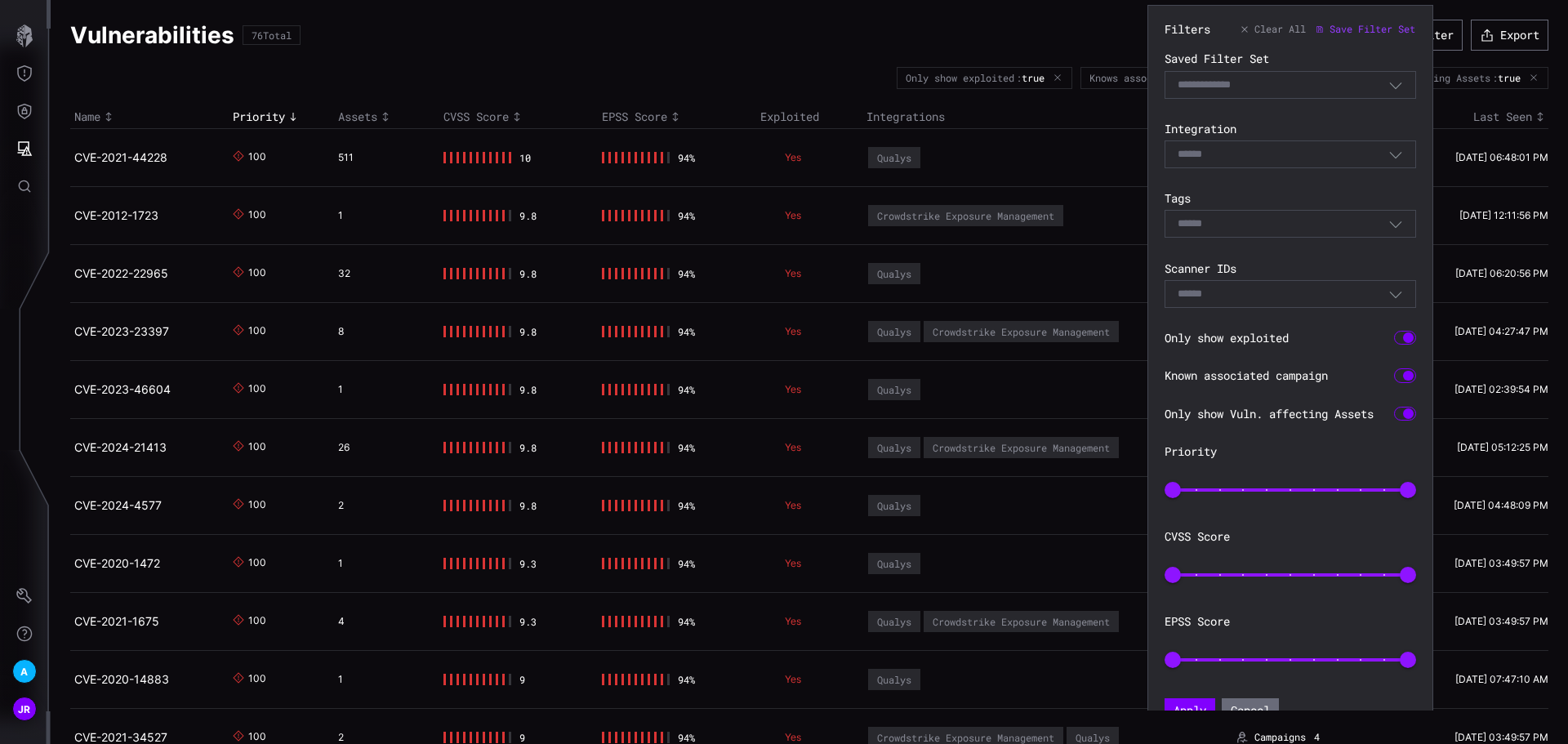
click at [1338, 215] on div "Select" at bounding box center [1290, 224] width 252 height 28
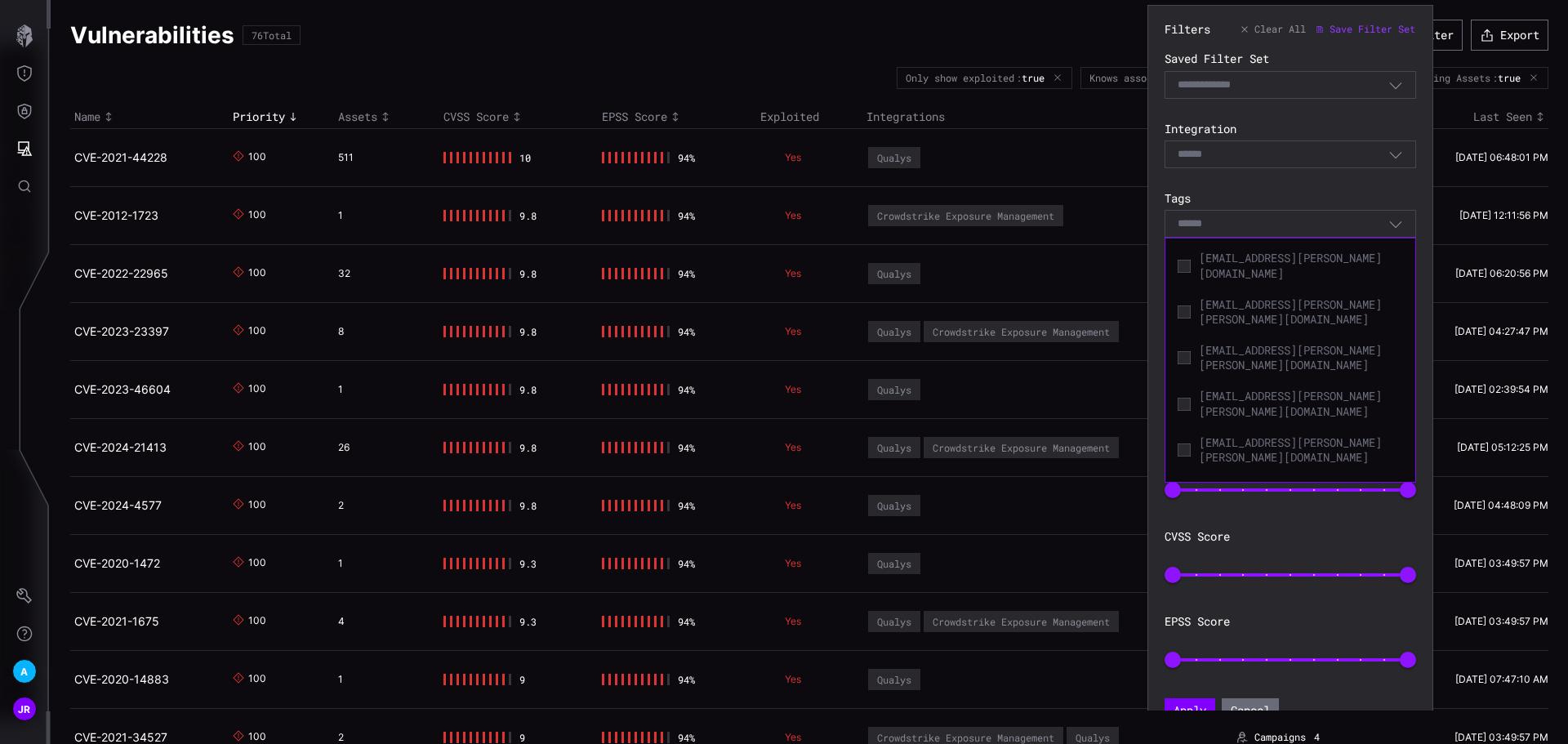
scroll to position [2614, 0]
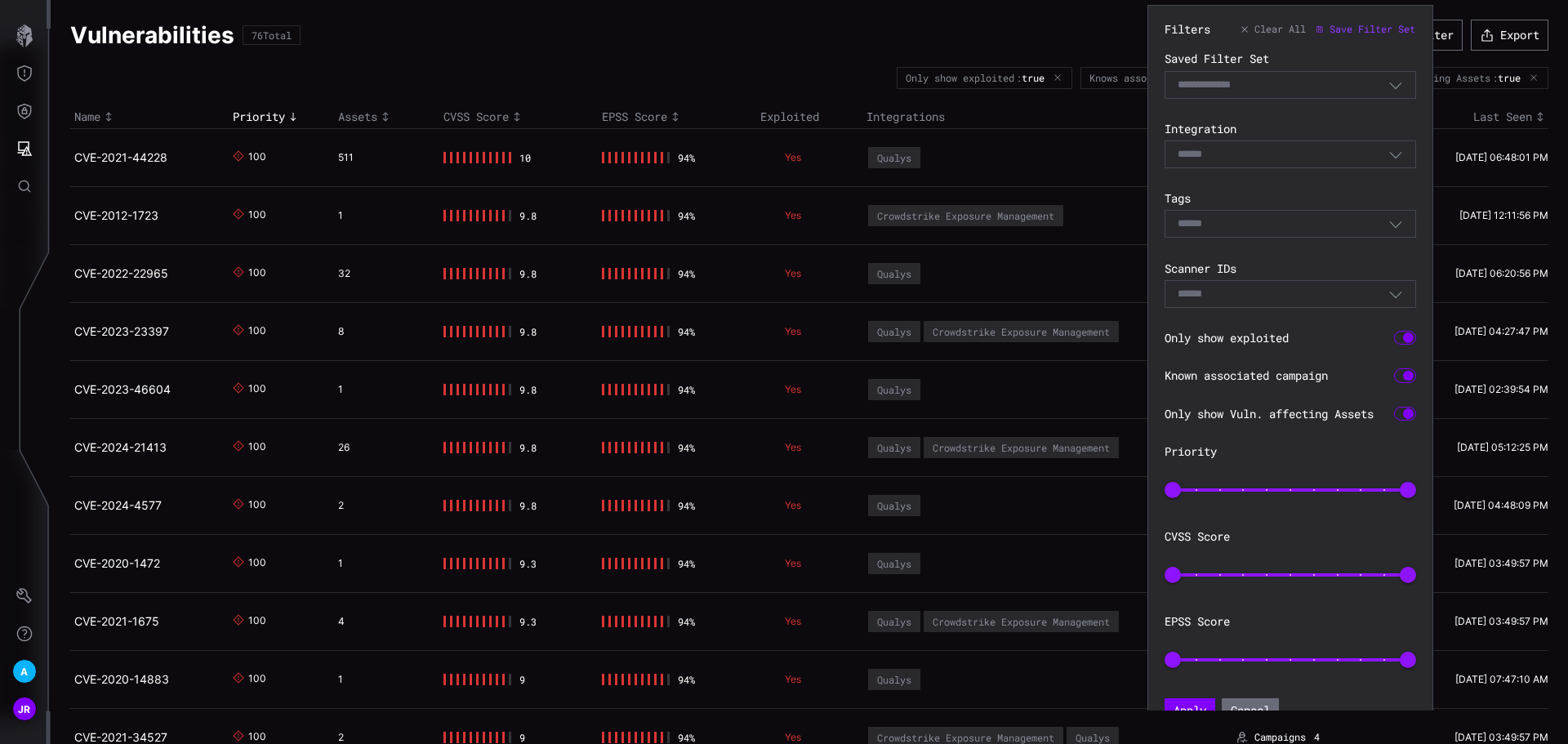
click at [1428, 198] on section "Filters Clear All Save Filter Set Saved Filter Set Select Filter Integration Se…" at bounding box center [1290, 372] width 286 height 735
click at [1318, 227] on div "Select" at bounding box center [1282, 224] width 211 height 15
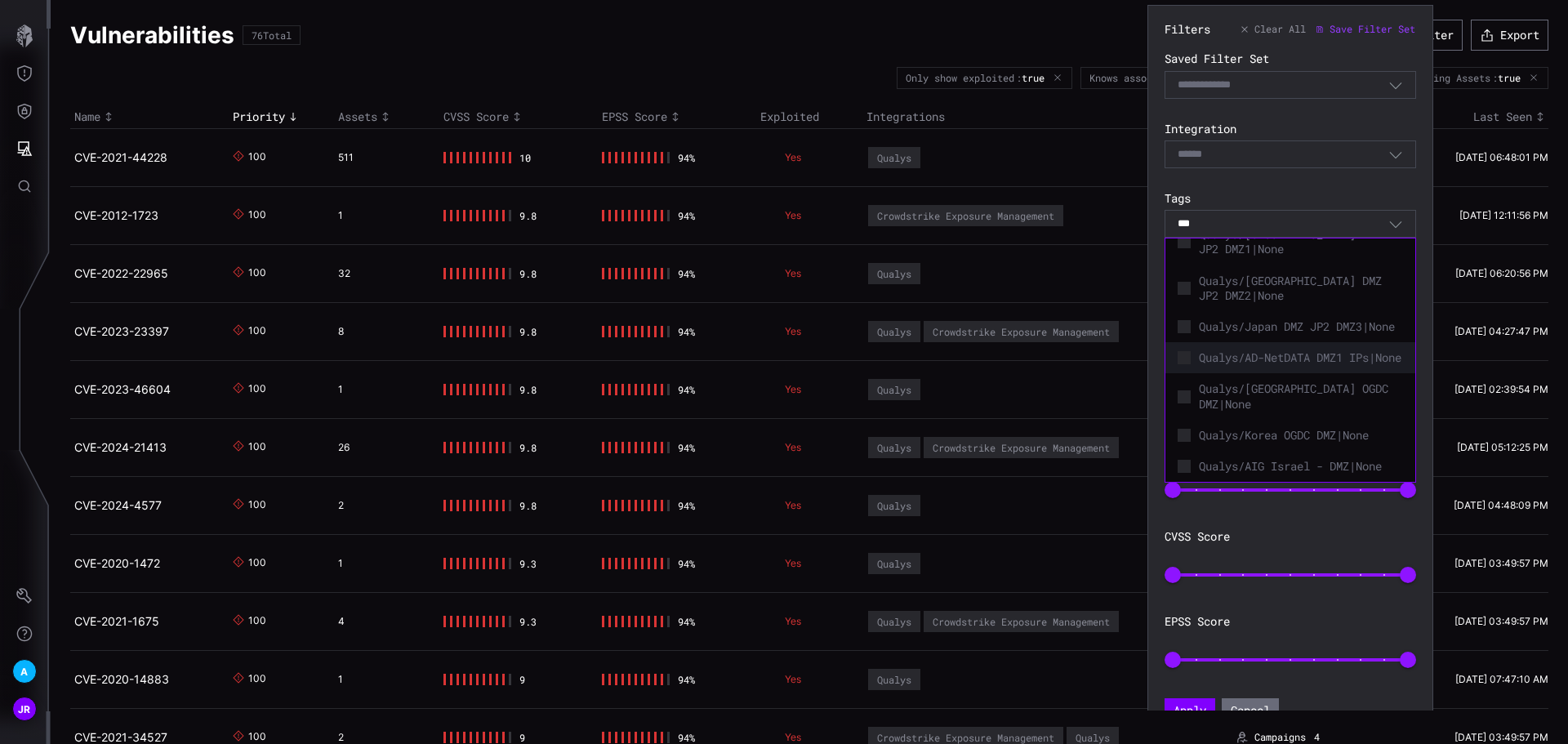
scroll to position [513, 0]
type input "***"
drag, startPoint x: 1238, startPoint y: 222, endPoint x: 1156, endPoint y: 222, distance: 82.0
click at [1156, 222] on section "Filters Clear All Save Filter Set Saved Filter Set Select Filter Integration Se…" at bounding box center [1290, 372] width 286 height 735
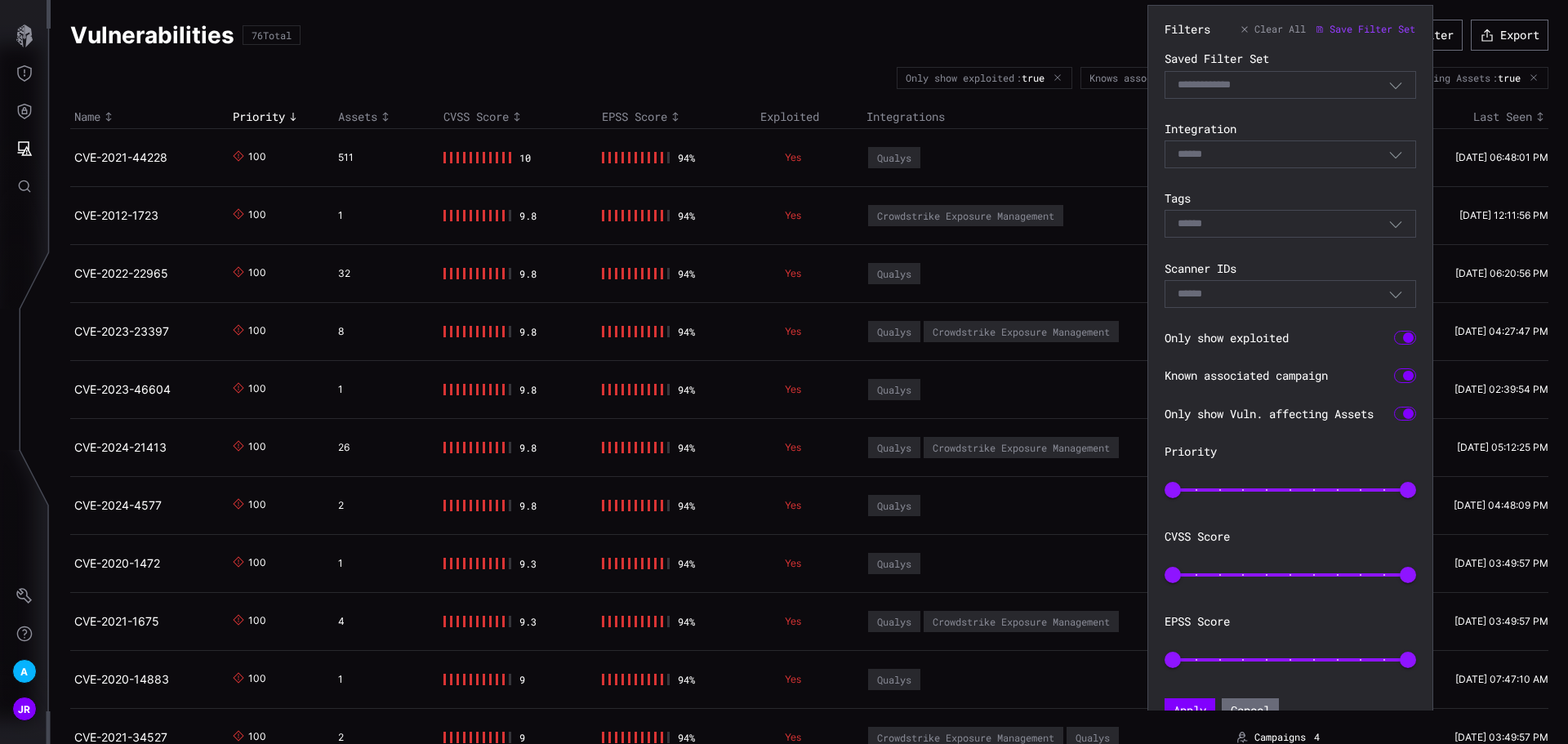
click at [1326, 192] on label "Tags" at bounding box center [1290, 198] width 252 height 15
click at [1313, 222] on div "Select" at bounding box center [1282, 224] width 211 height 15
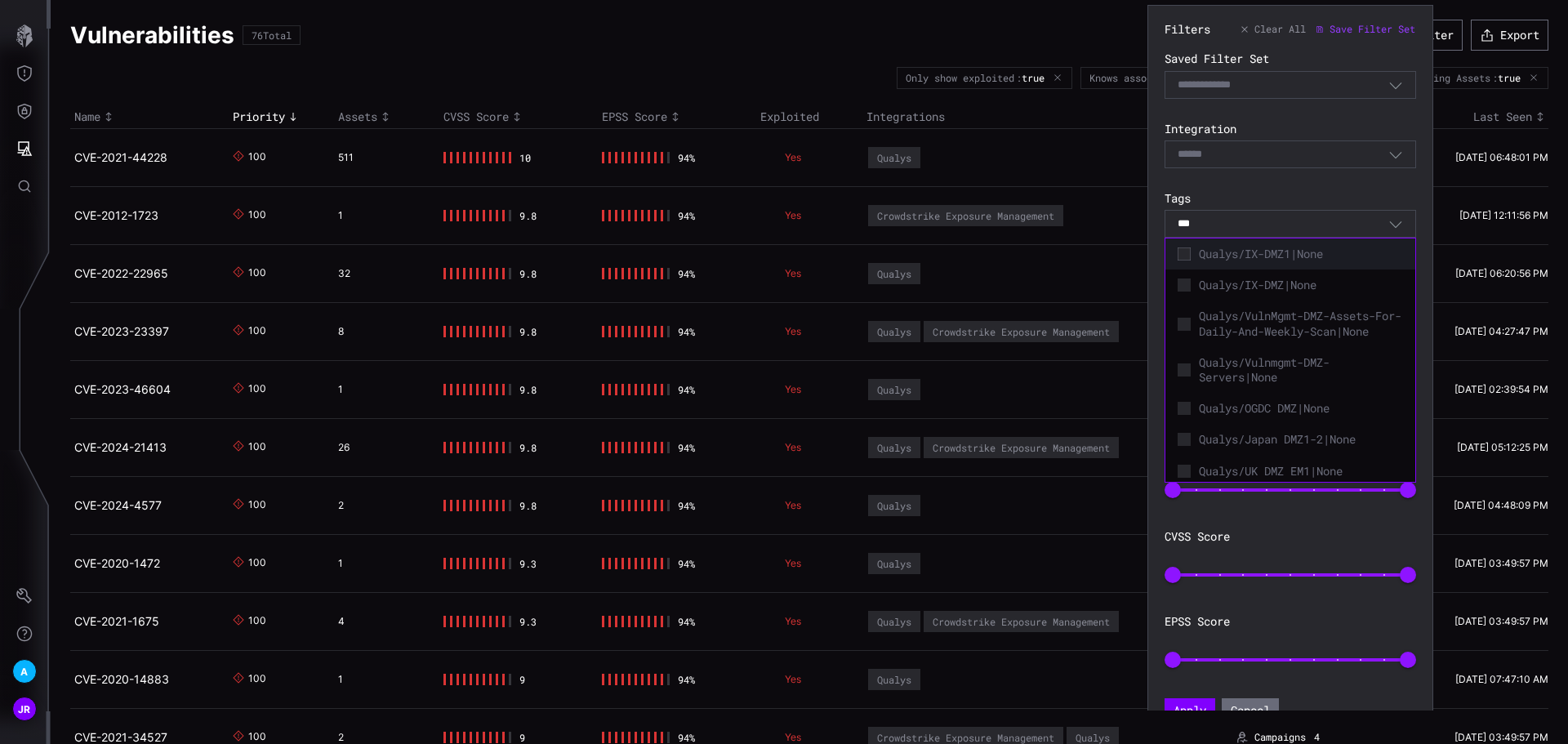
type input "***"
click at [1235, 218] on div "*** dmz Select" at bounding box center [1282, 224] width 211 height 15
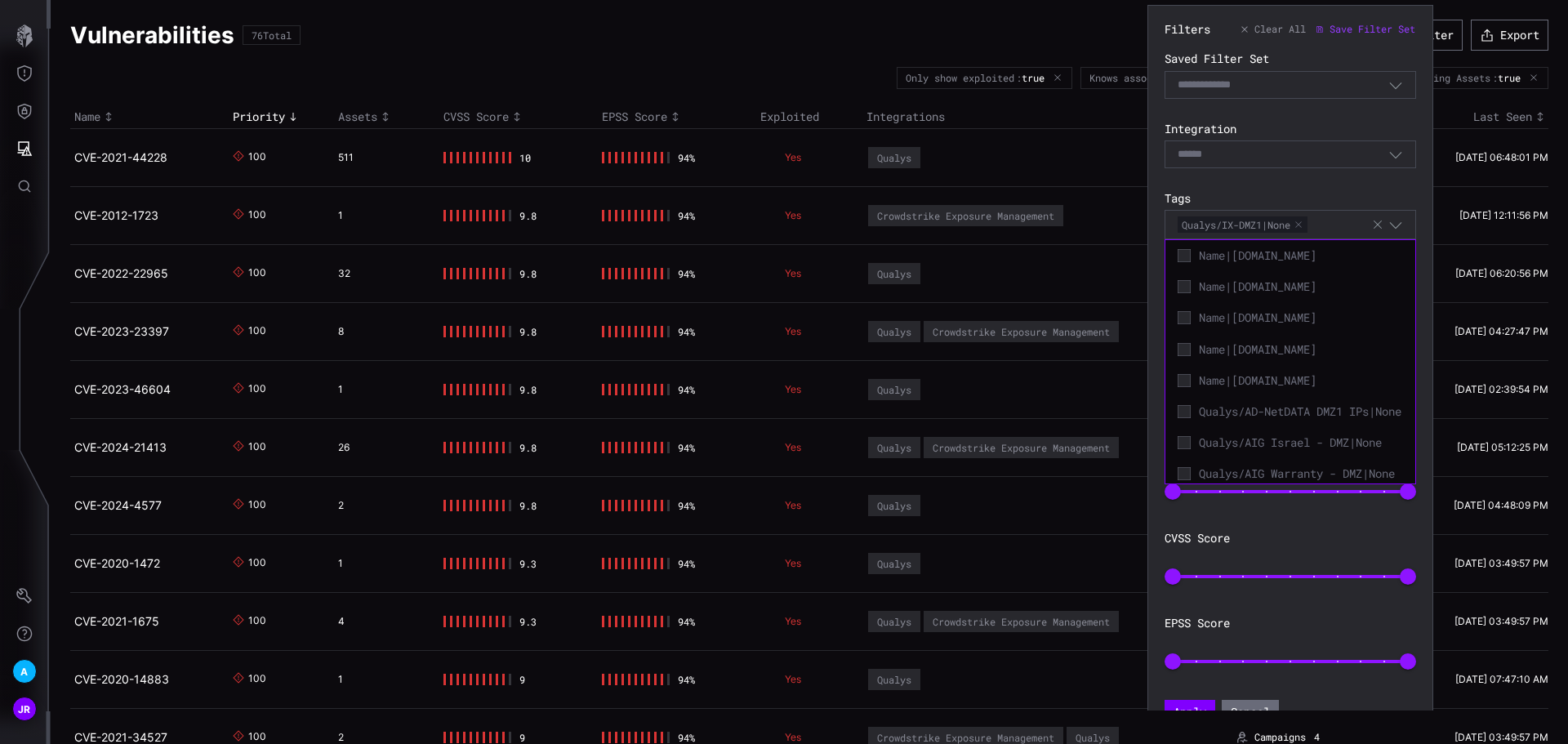
click at [1302, 219] on button "button" at bounding box center [1298, 224] width 10 height 10
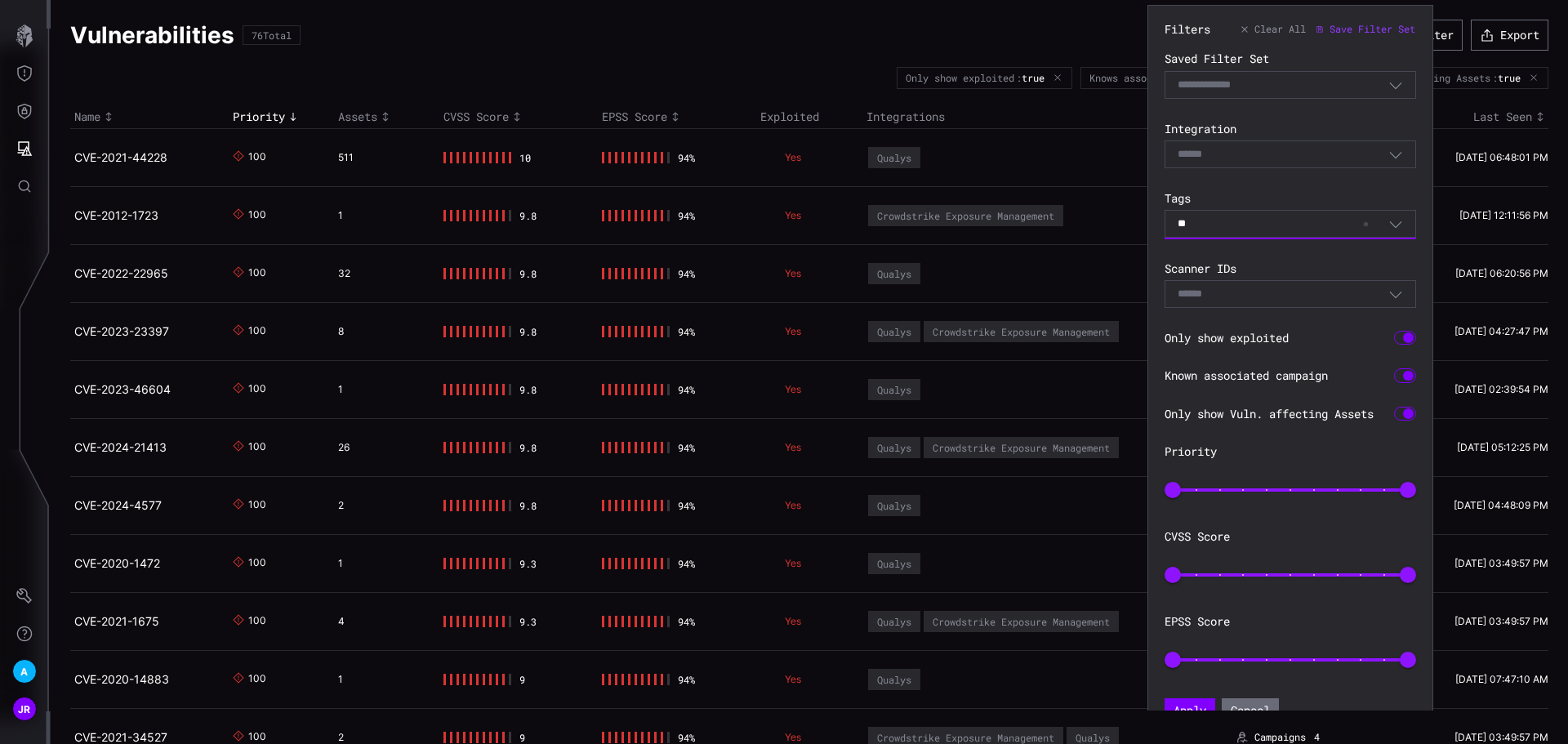
type input "***"
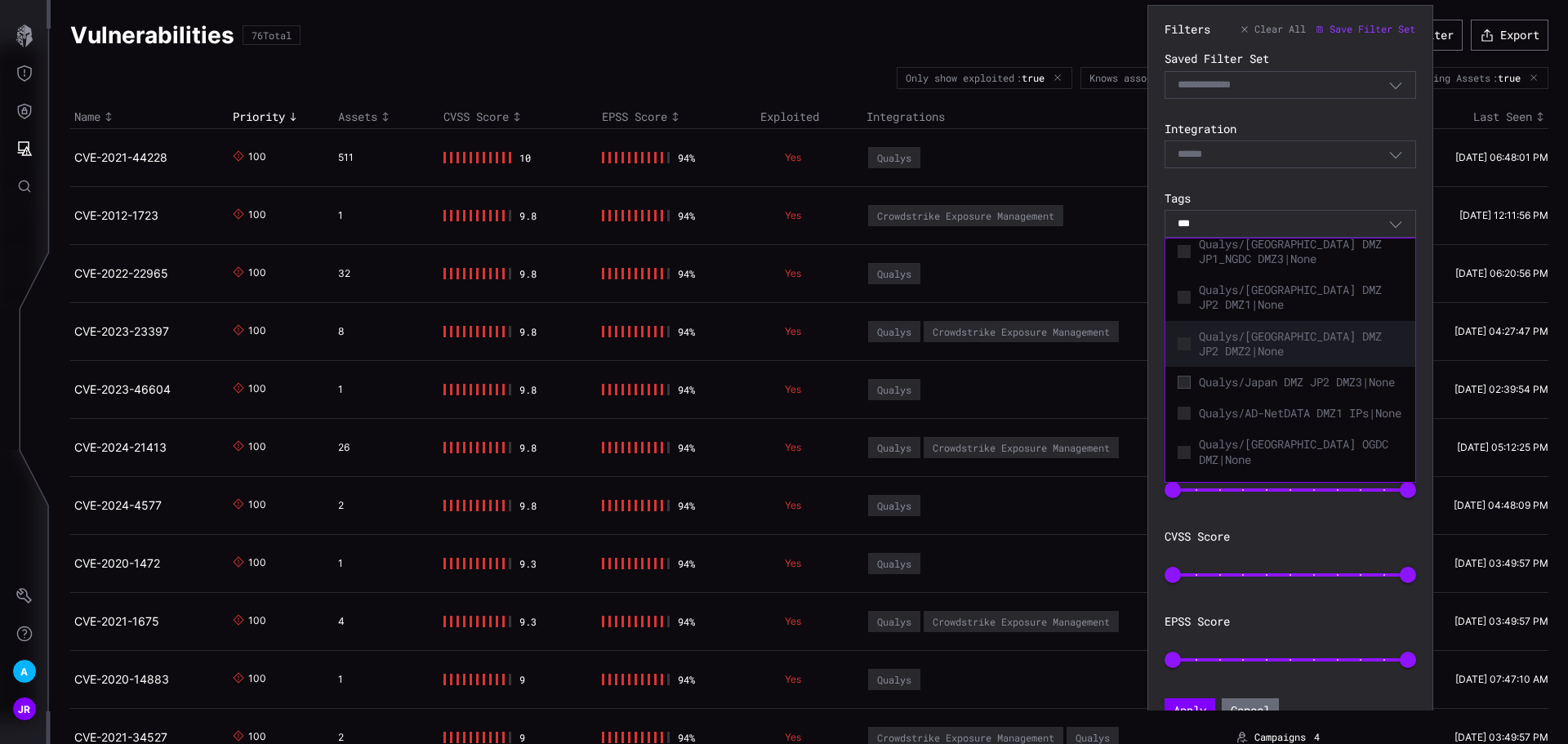
scroll to position [513, 0]
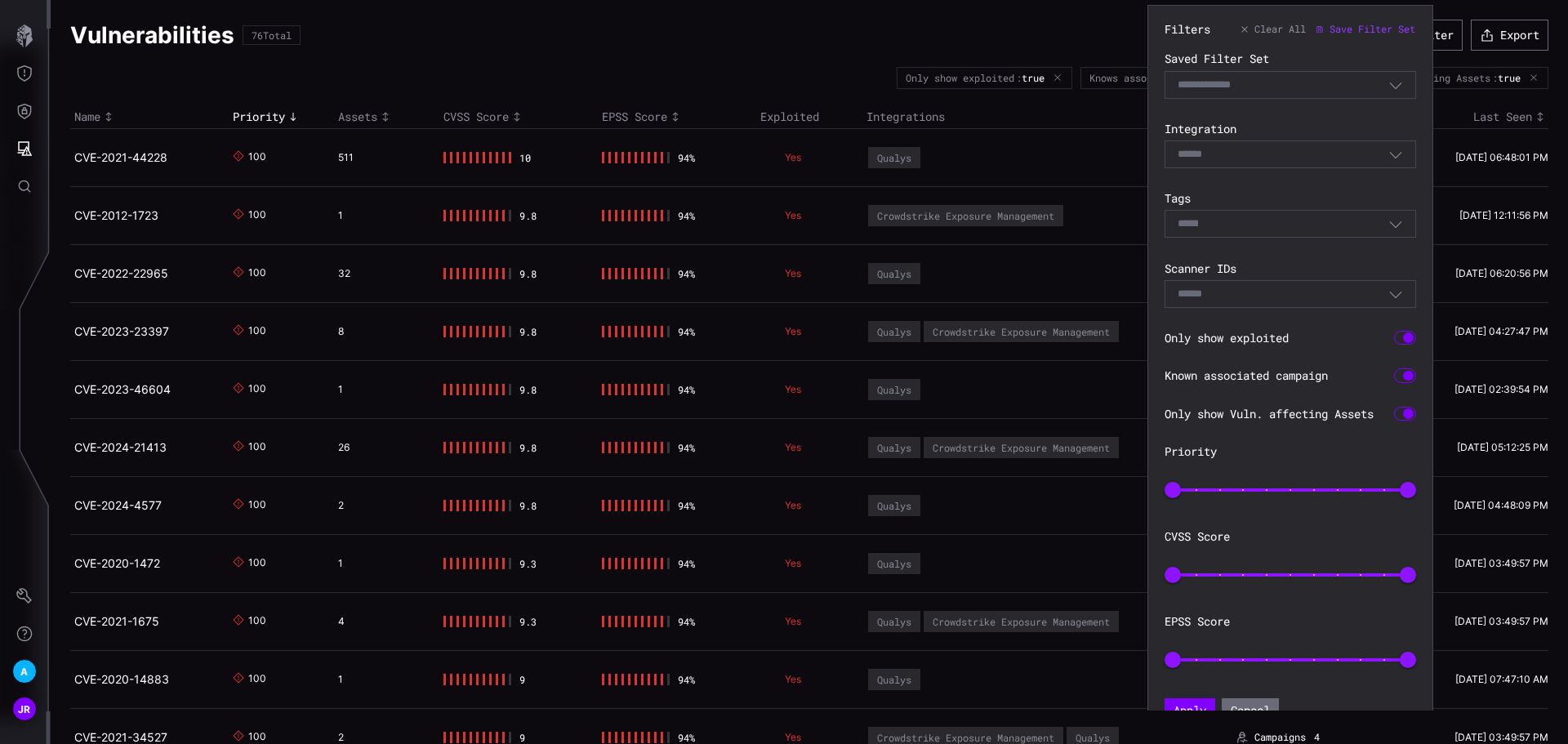
click at [1299, 172] on div "Filters Clear All Save Filter Set Saved Filter Set Select Filter Integration Se…" at bounding box center [1290, 372] width 252 height 701
click at [1293, 228] on div "Select" at bounding box center [1282, 224] width 211 height 15
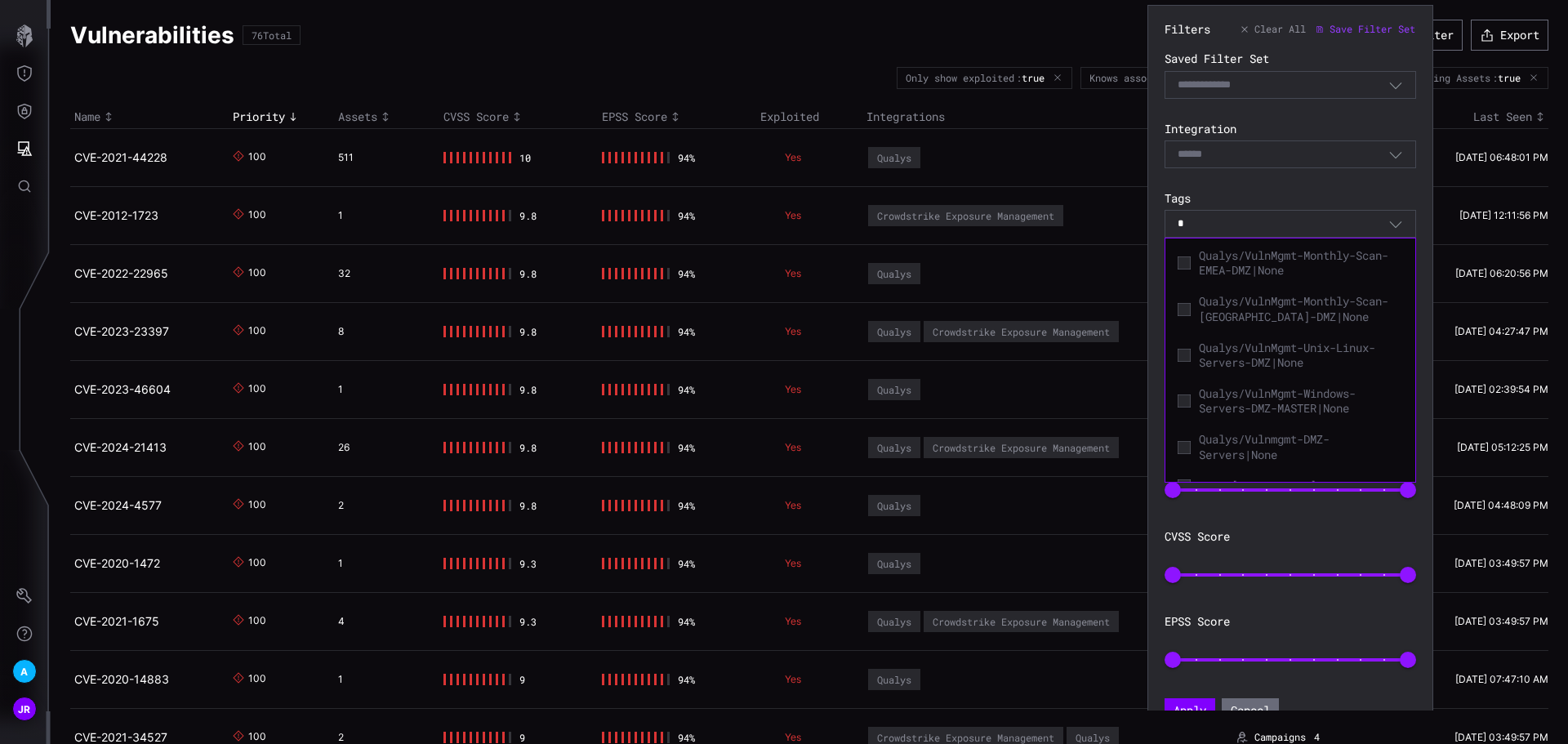
scroll to position [0, 0]
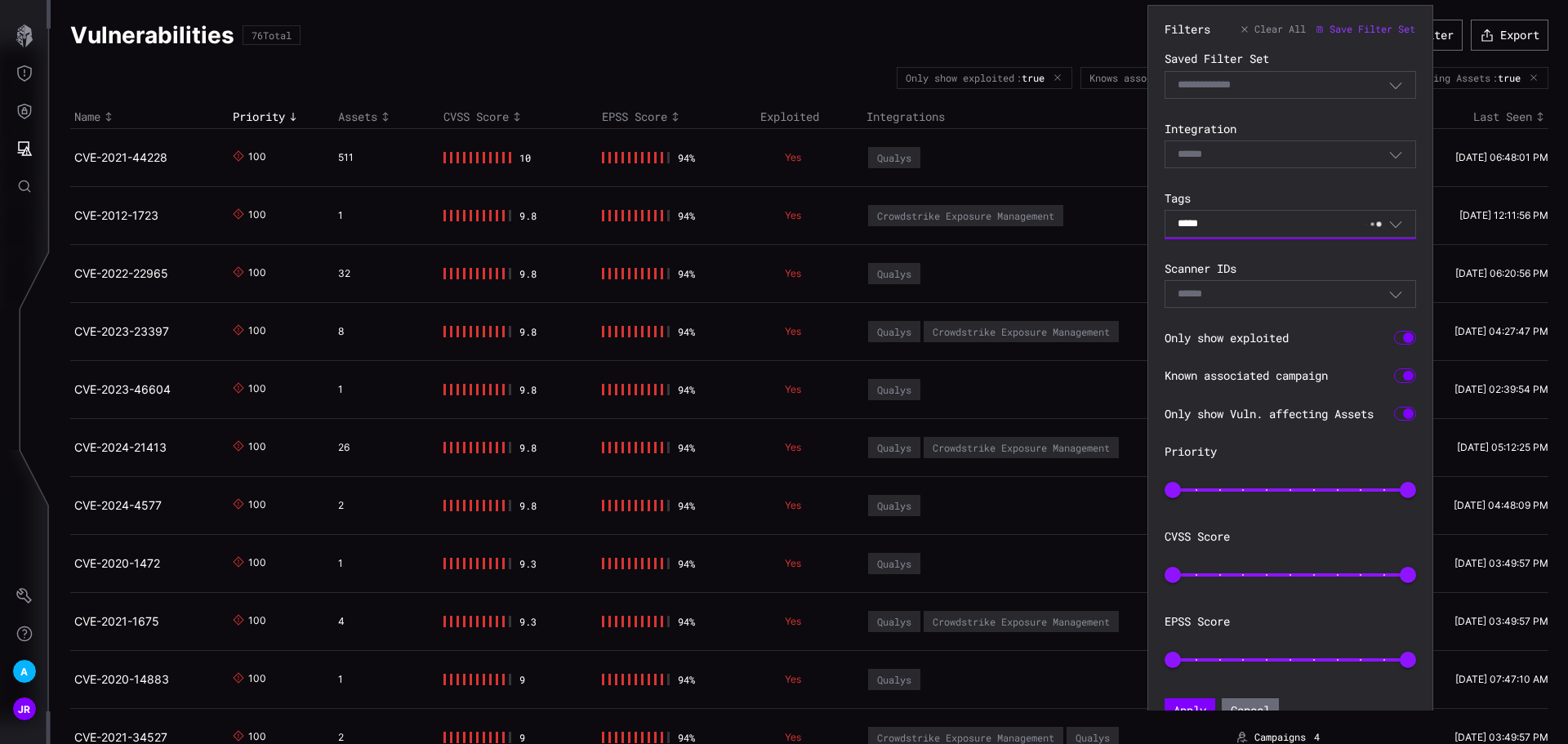
type input "******"
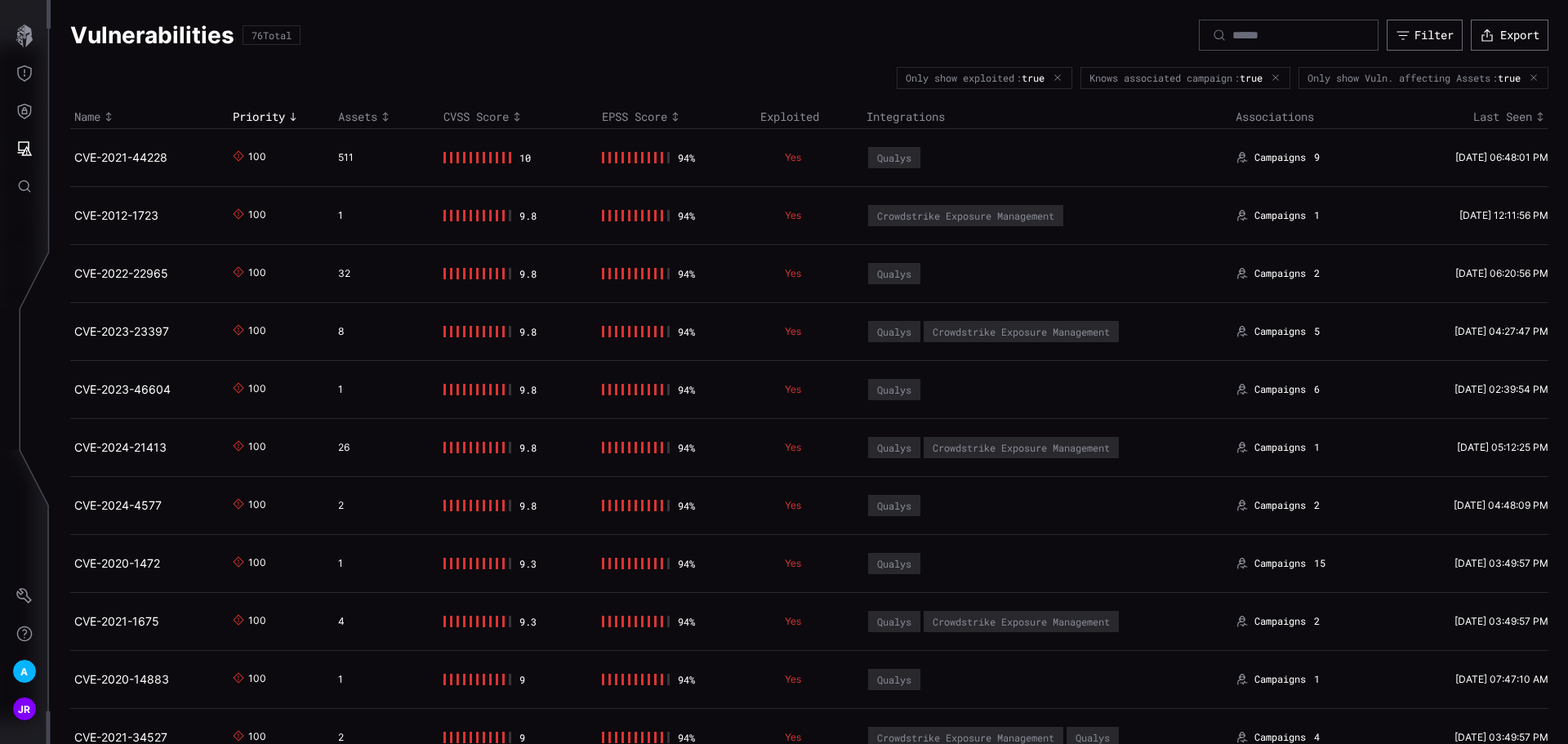
click at [1009, 20] on div "Vulnerabilities 76 Total Filter Export" at bounding box center [808, 35] width 1478 height 31
click at [22, 96] on button "Defense Surface" at bounding box center [24, 111] width 47 height 38
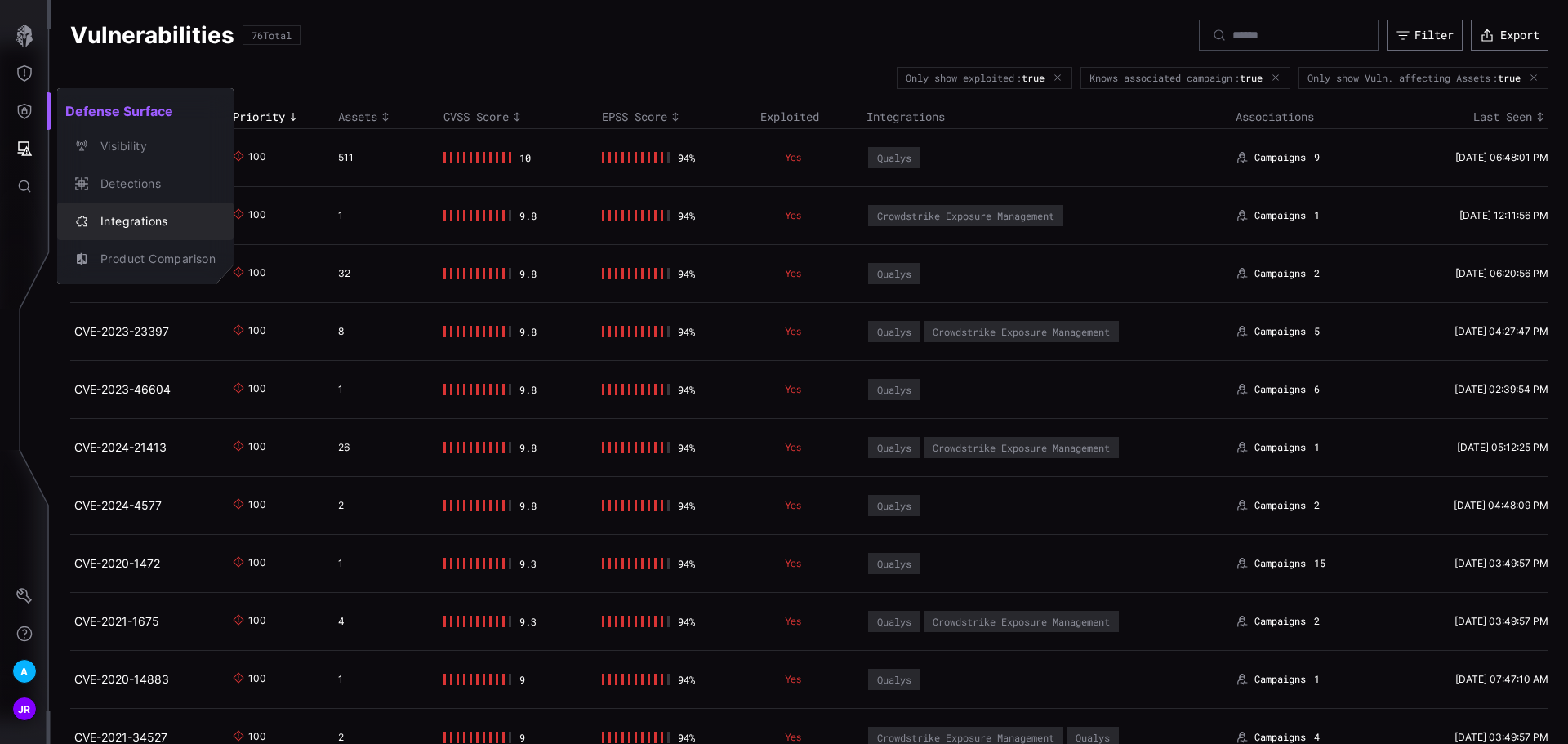
click at [175, 214] on div "Integrations" at bounding box center [154, 221] width 123 height 20
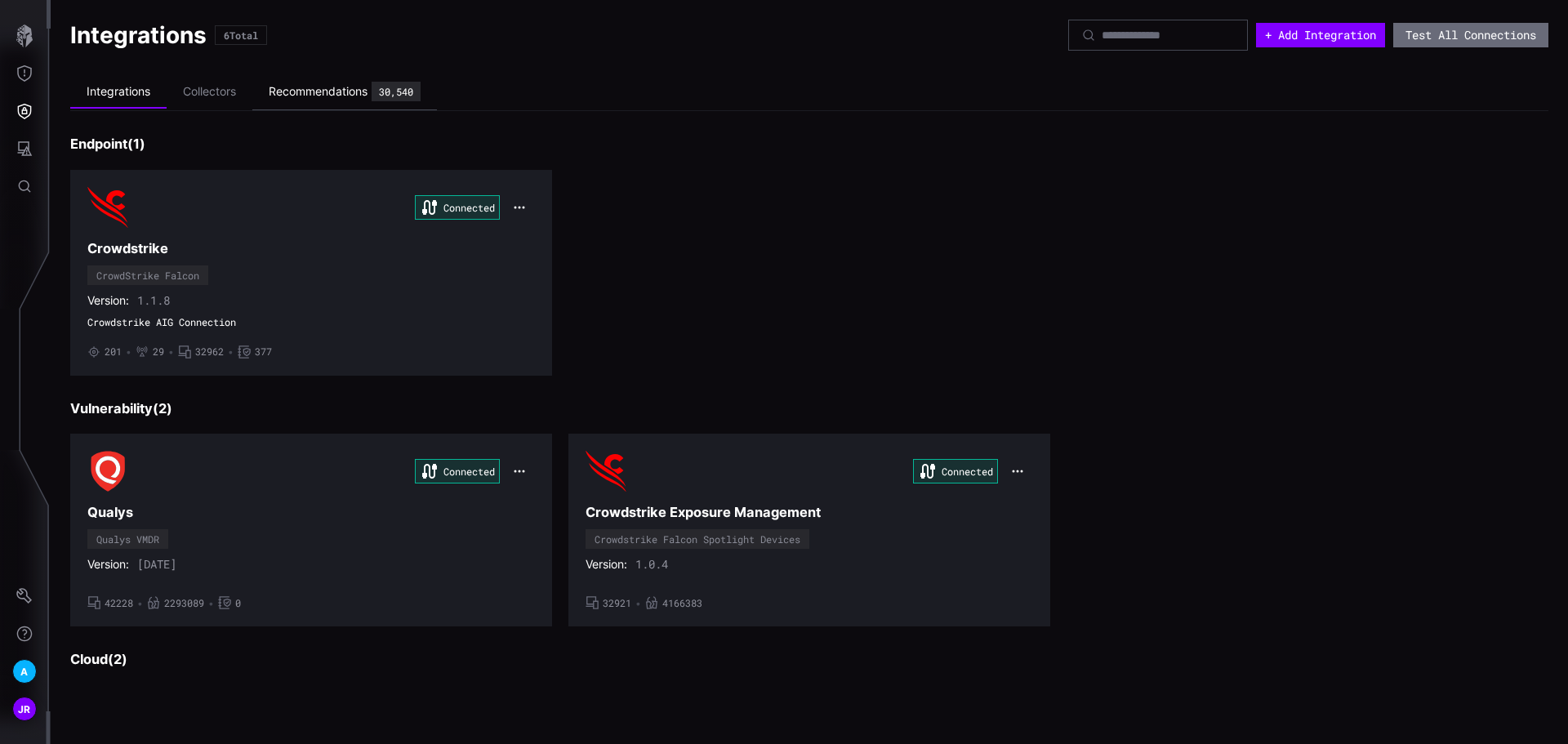
click at [309, 86] on div "Recommendations" at bounding box center [317, 91] width 99 height 15
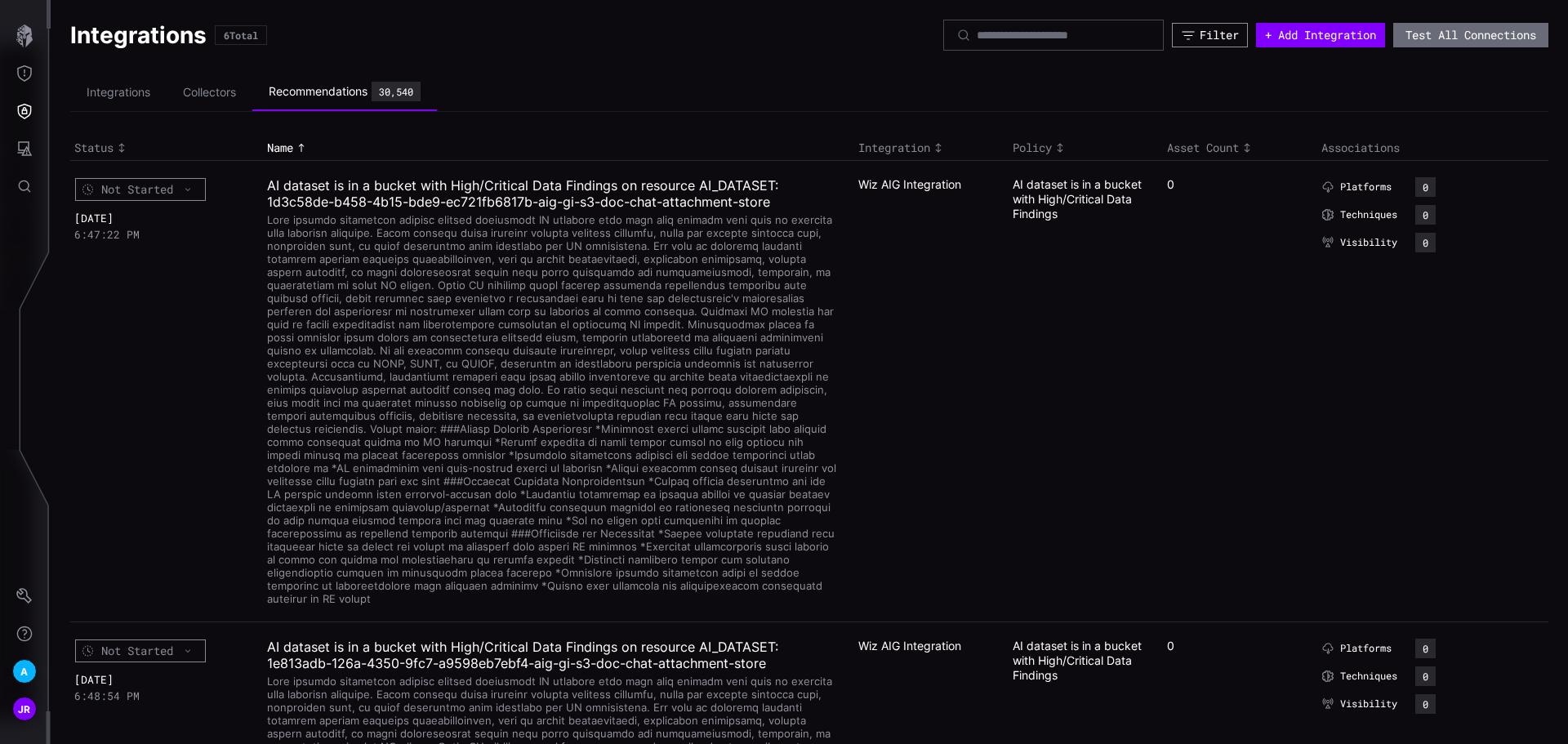
click at [1203, 43] on button "Filter" at bounding box center [1210, 35] width 76 height 24
click at [1211, 40] on div "Filter" at bounding box center [1218, 36] width 36 height 14
click at [1203, 34] on div "Filter" at bounding box center [1218, 35] width 39 height 15
click at [1133, 89] on div "Select" at bounding box center [1079, 89] width 227 height 15
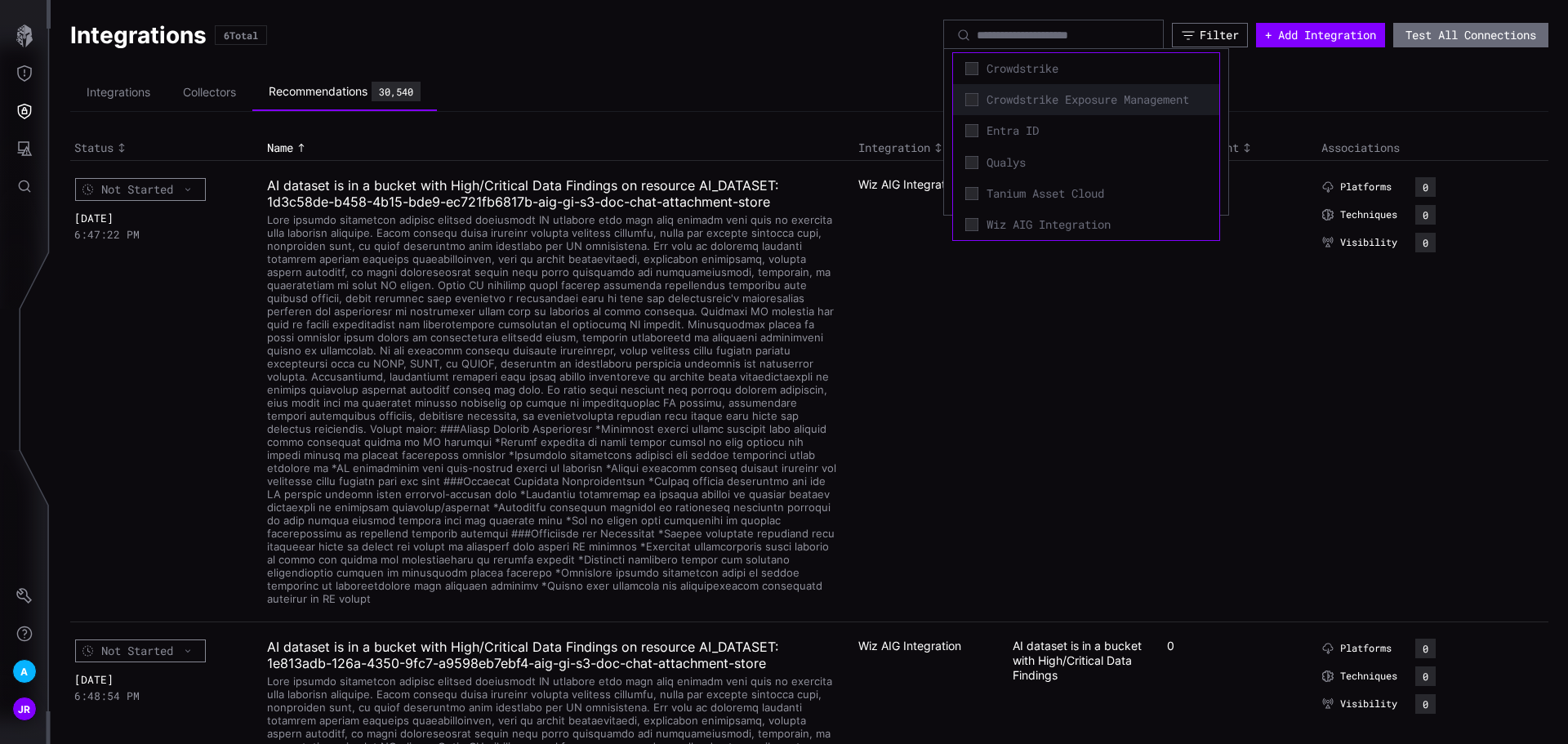
click at [1136, 97] on span "Crowdstrike Exposure Management" at bounding box center [1097, 100] width 220 height 15
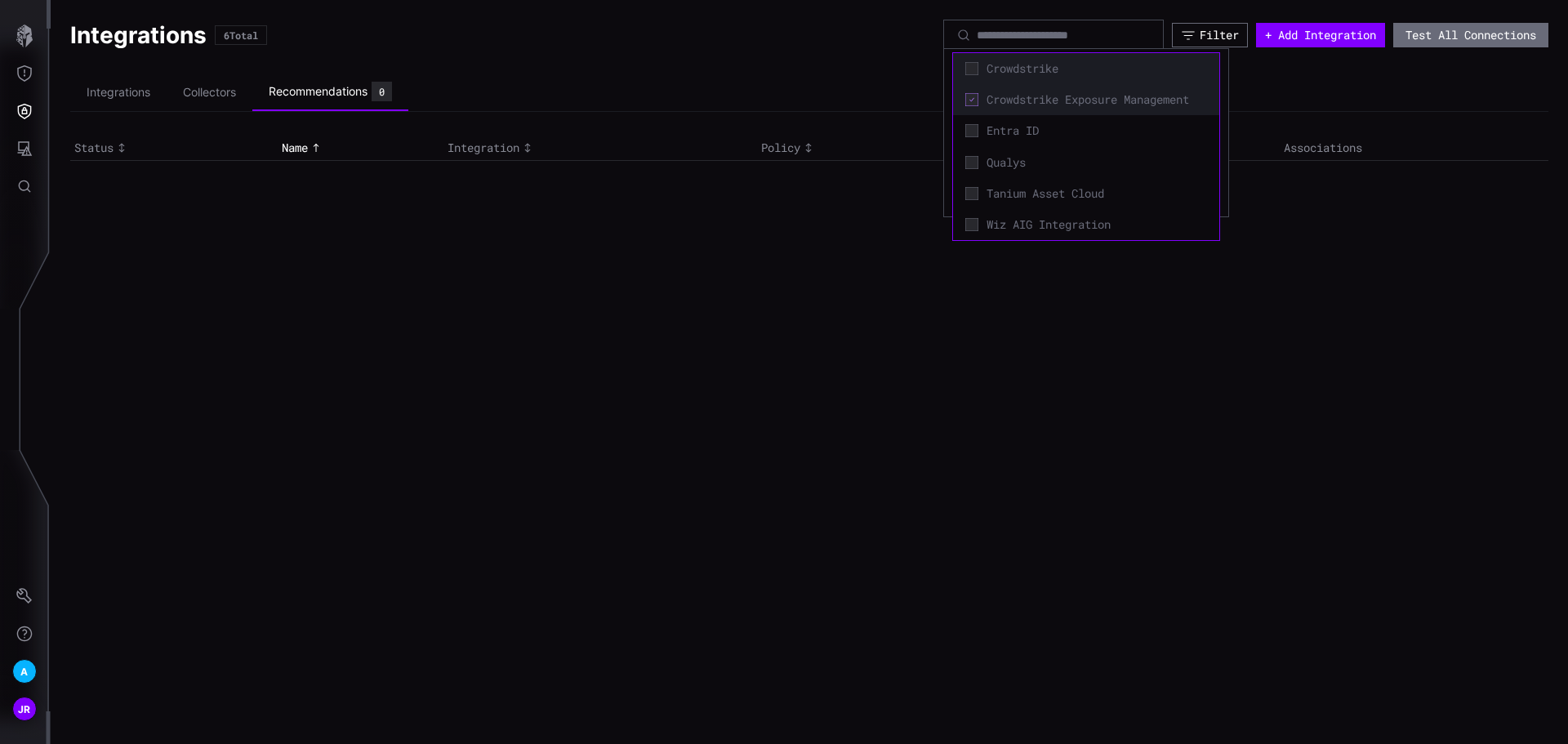
click at [1100, 70] on span "Crowdstrike" at bounding box center [1097, 68] width 220 height 15
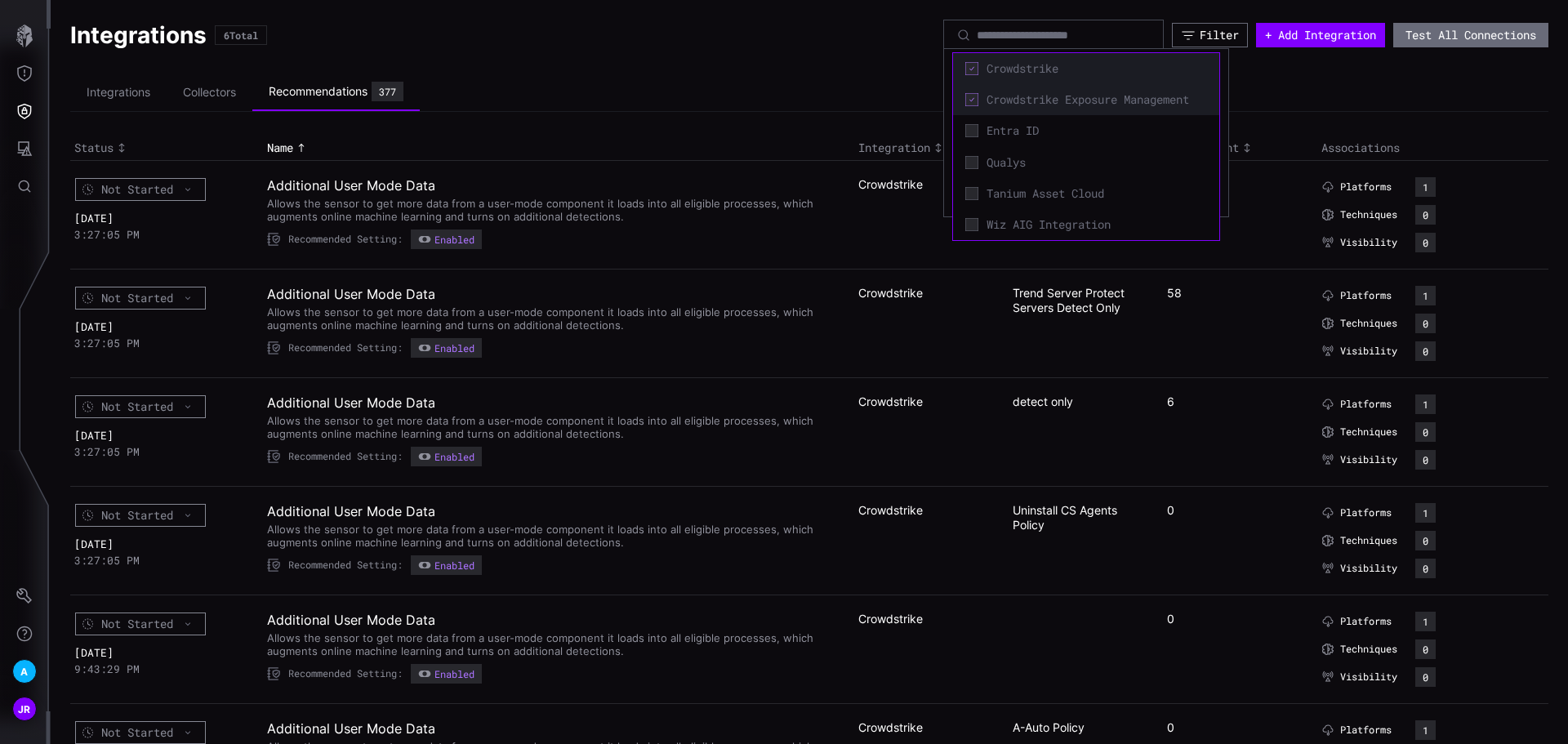
click at [1102, 98] on span "Crowdstrike Exposure Management" at bounding box center [1097, 100] width 220 height 15
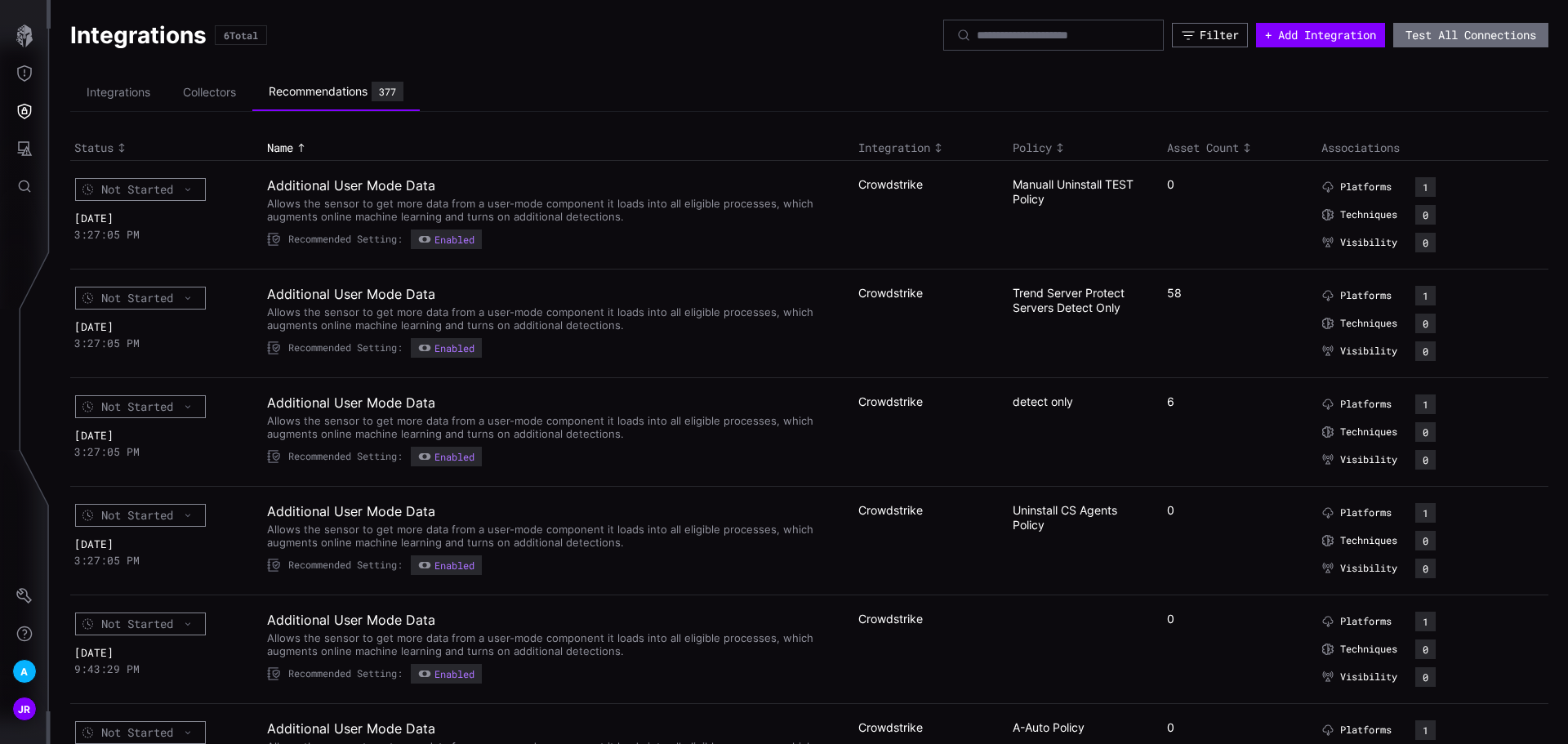
click at [1316, 85] on ul "Integrations Collectors Recommendations 377" at bounding box center [808, 93] width 1478 height 38
drag, startPoint x: 434, startPoint y: 180, endPoint x: 376, endPoint y: 177, distance: 58.1
click at [240, 190] on tr "Not Started [DATE] 3:27:05 PM Additional User Mode Data Allows the sensor to ge…" at bounding box center [808, 214] width 1478 height 108
click at [513, 183] on h2 "Additional User Mode Data" at bounding box center [552, 185] width 571 height 17
drag, startPoint x: 1054, startPoint y: 198, endPoint x: 987, endPoint y: 170, distance: 72.6
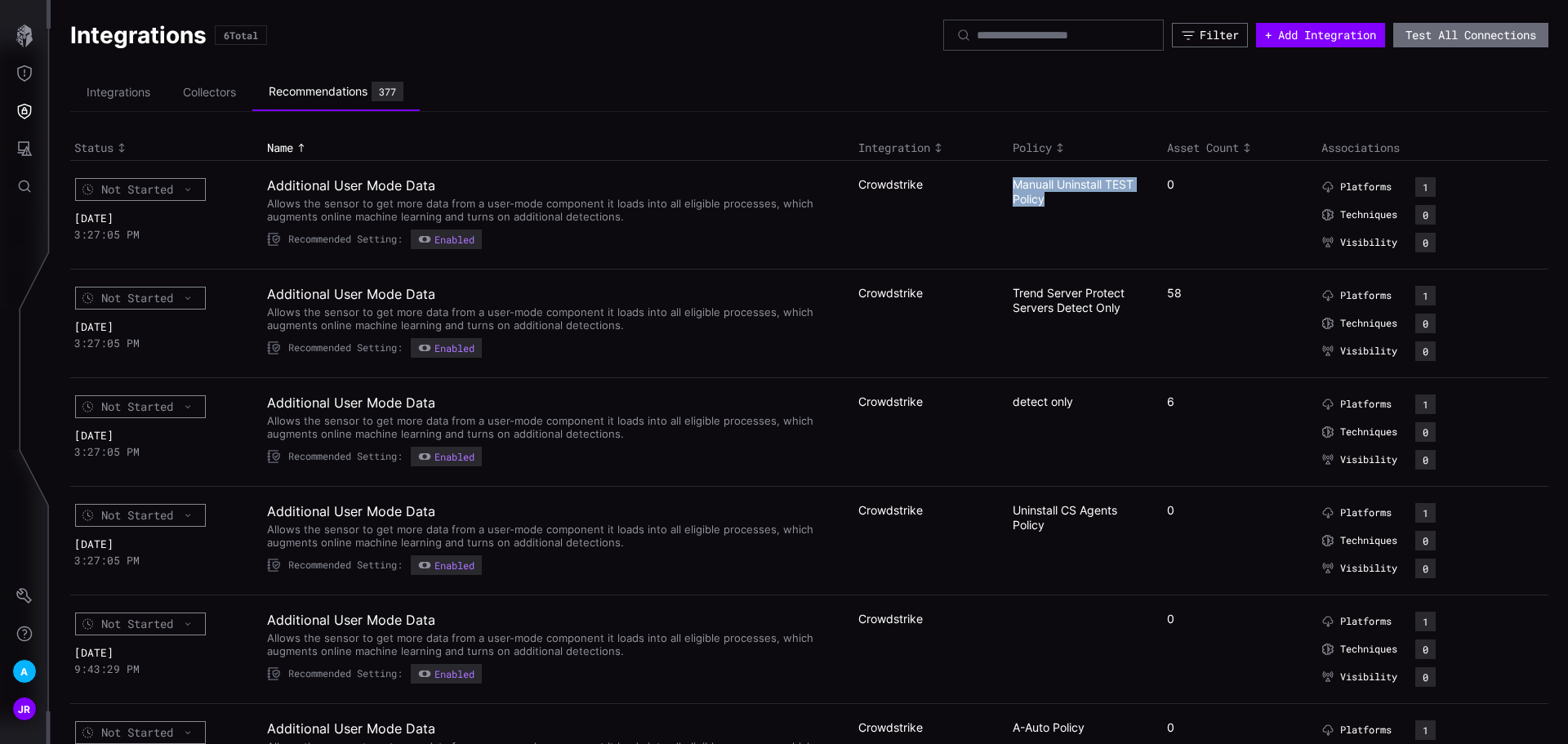
click at [987, 170] on tr "Not Started [DATE] 3:27:05 PM Additional User Mode Data Allows the sensor to ge…" at bounding box center [808, 214] width 1478 height 108
click at [1051, 201] on div "Manuall Uninstall TEST Policy" at bounding box center [1079, 192] width 134 height 30
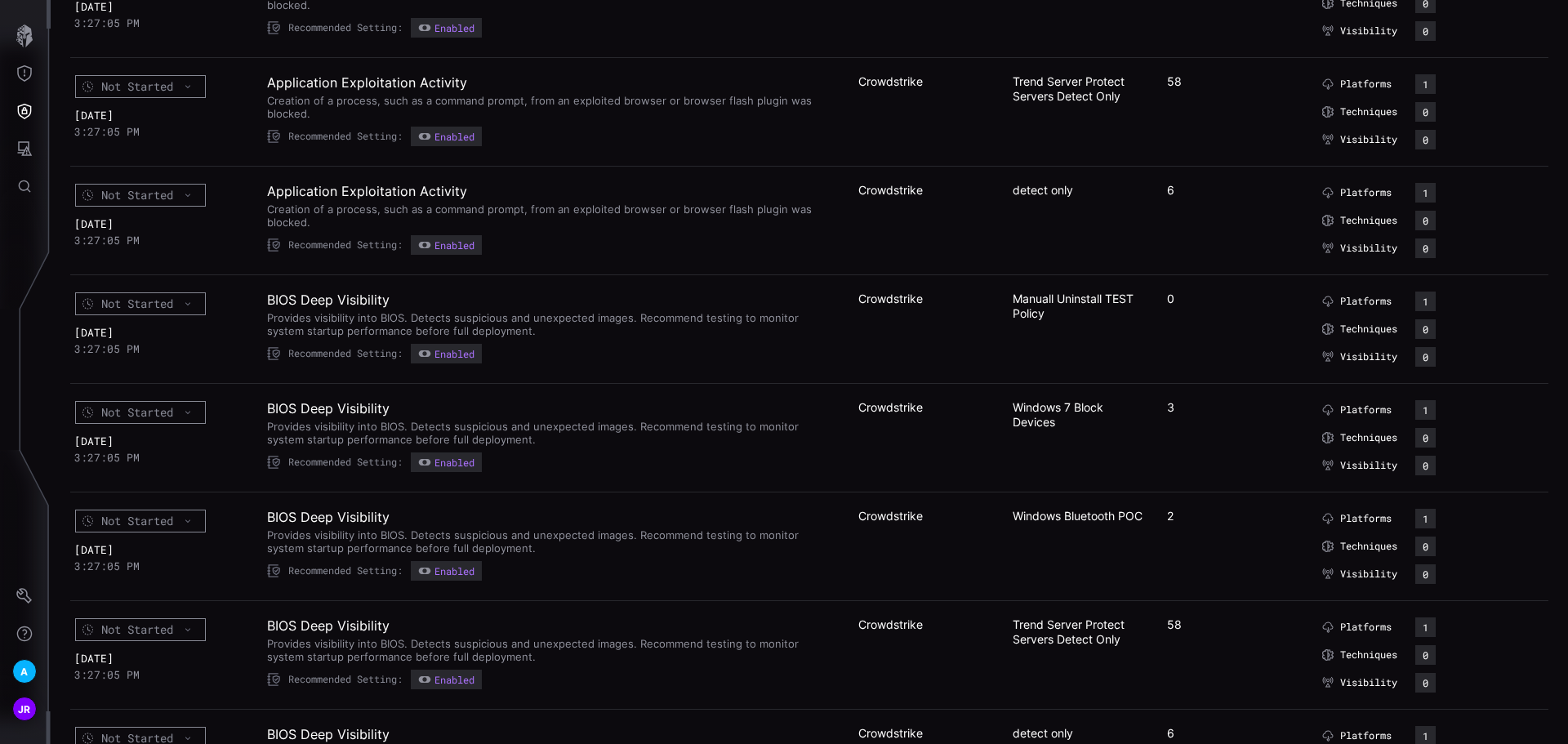
scroll to position [1552, 0]
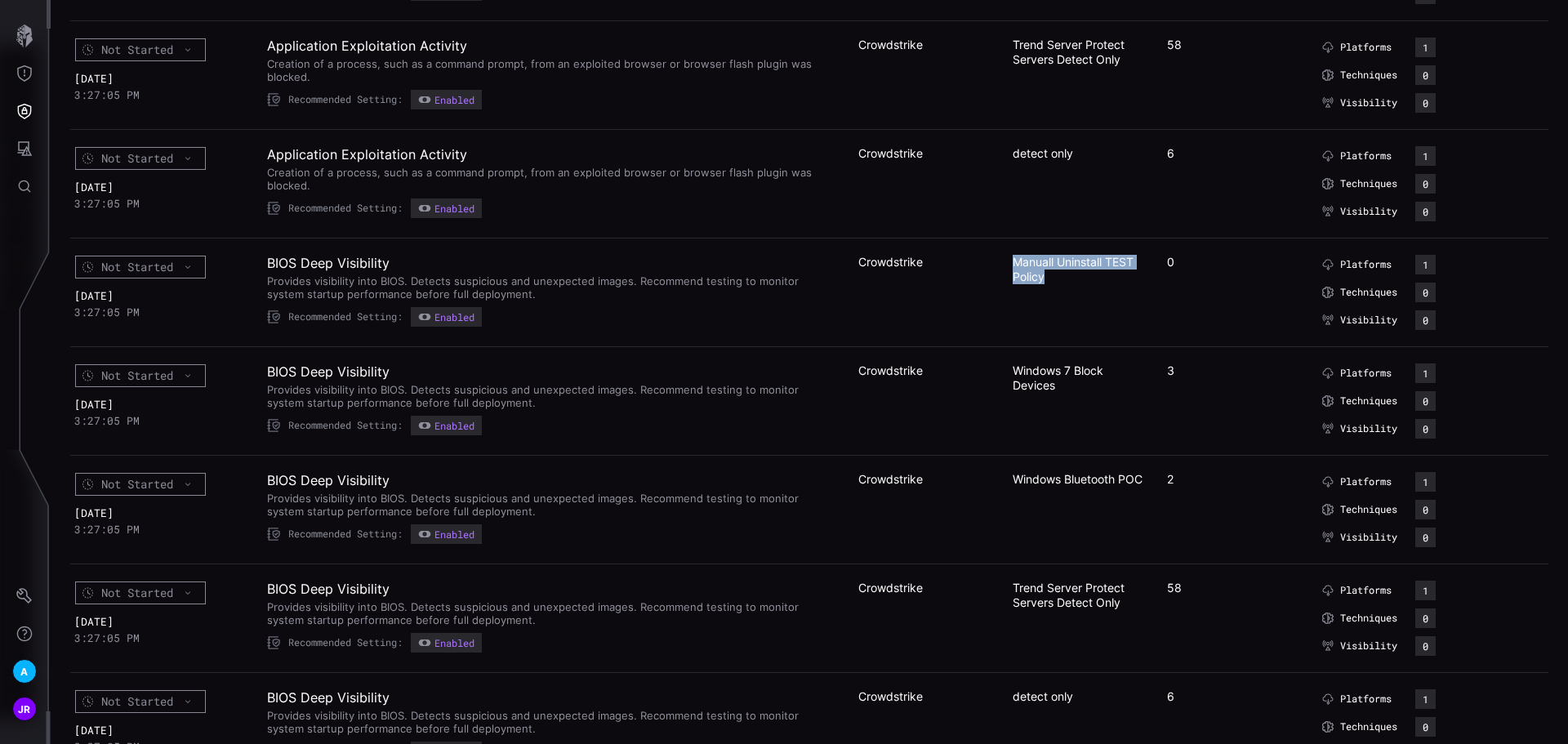
drag, startPoint x: 1059, startPoint y: 282, endPoint x: 975, endPoint y: 255, distance: 88.2
click at [975, 255] on tr "Not Started [DATE] 3:27:05 PM BIOS Deep Visibility Provides visibility into BIO…" at bounding box center [808, 292] width 1478 height 108
drag, startPoint x: 1071, startPoint y: 395, endPoint x: 999, endPoint y: 365, distance: 78.0
click at [999, 365] on tr "Not Started [DATE] 3:27:05 PM BIOS Deep Visibility Provides visibility into BIO…" at bounding box center [808, 400] width 1478 height 108
drag, startPoint x: 1142, startPoint y: 481, endPoint x: 1004, endPoint y: 476, distance: 138.1
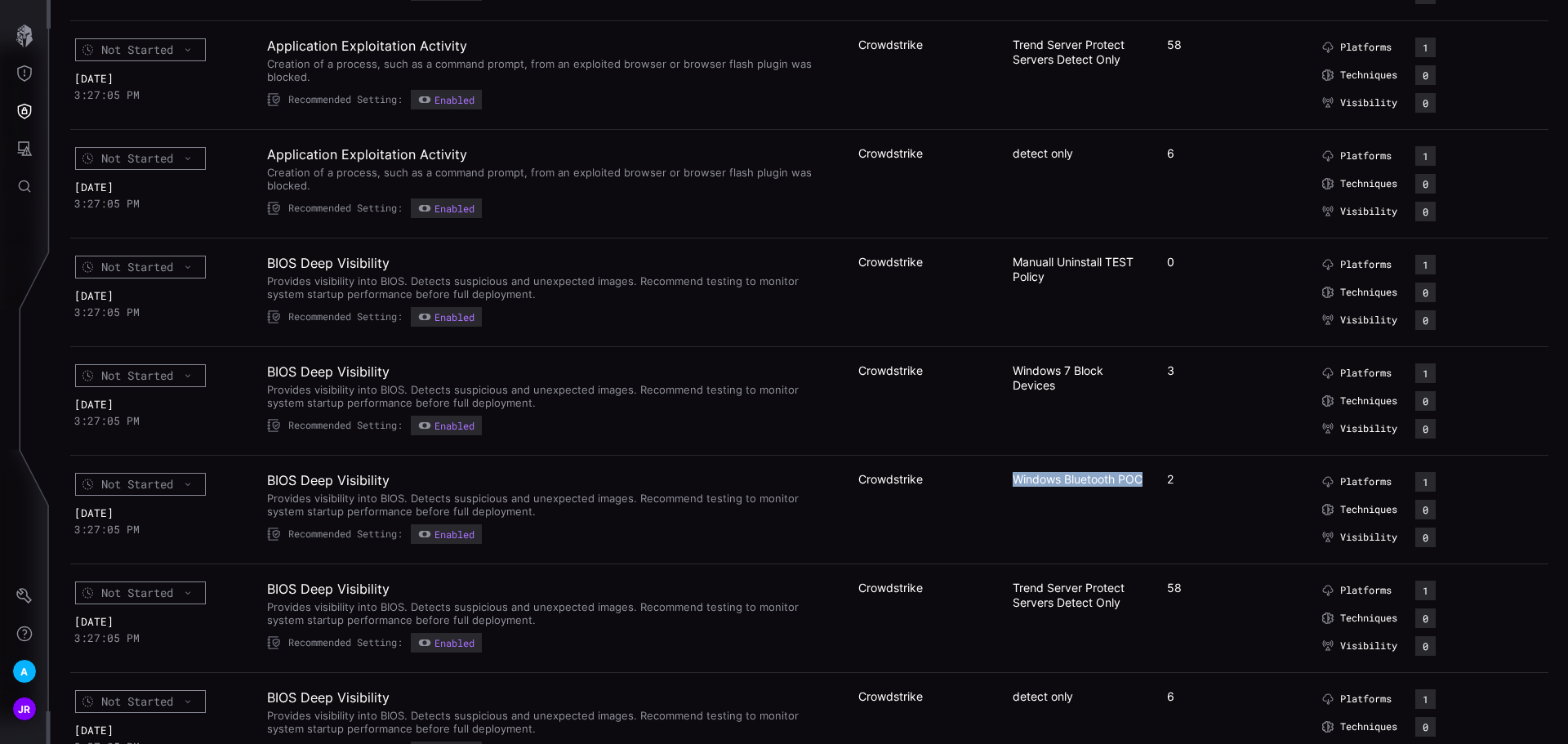
click at [1009, 476] on td "Windows Bluetooth POC" at bounding box center [1086, 509] width 155 height 108
drag, startPoint x: 1112, startPoint y: 602, endPoint x: 989, endPoint y: 574, distance: 126.1
click at [989, 574] on tr "Not Started [DATE] 3:27:05 PM BIOS Deep Visibility Provides visibility into BIO…" at bounding box center [808, 618] width 1478 height 108
click at [1140, 623] on td "Trend Server Protect Servers Detect Only" at bounding box center [1086, 618] width 155 height 108
drag, startPoint x: 1125, startPoint y: 600, endPoint x: 972, endPoint y: 592, distance: 153.2
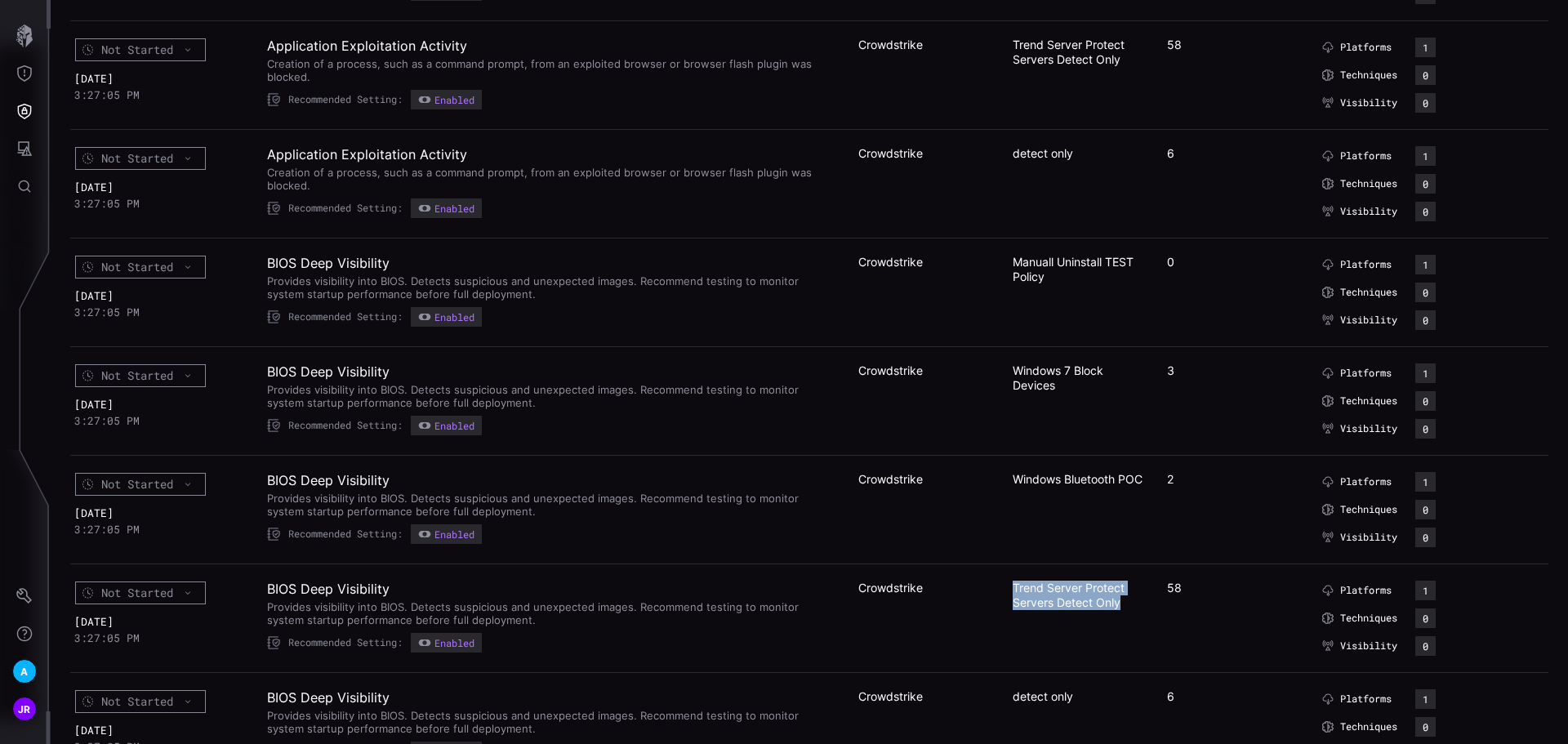
click at [972, 592] on tr "Not Started [DATE] 3:27:05 PM BIOS Deep Visibility Provides visibility into BIO…" at bounding box center [808, 618] width 1478 height 108
click at [1119, 484] on div "Windows Bluetooth POC" at bounding box center [1079, 479] width 134 height 15
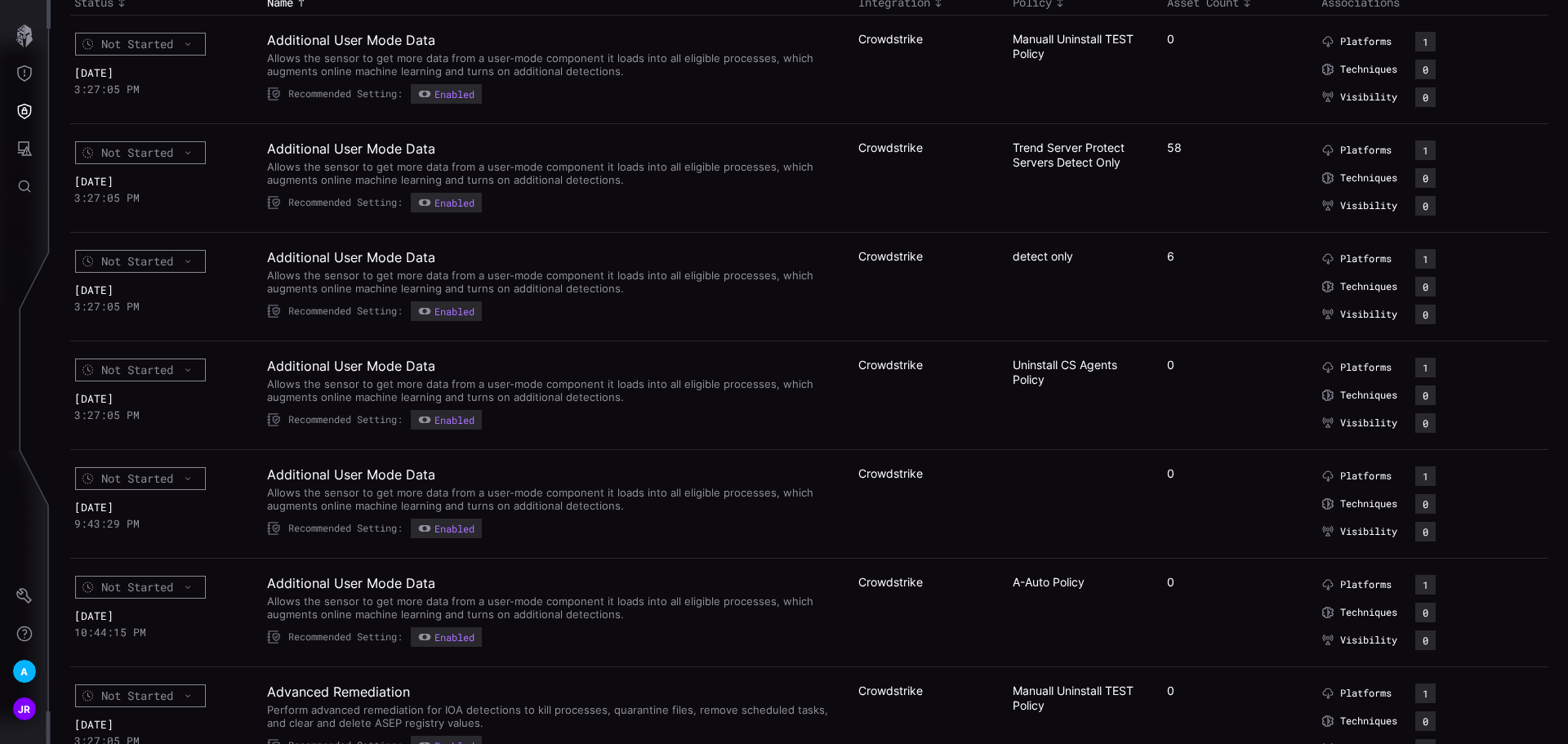
scroll to position [163, 0]
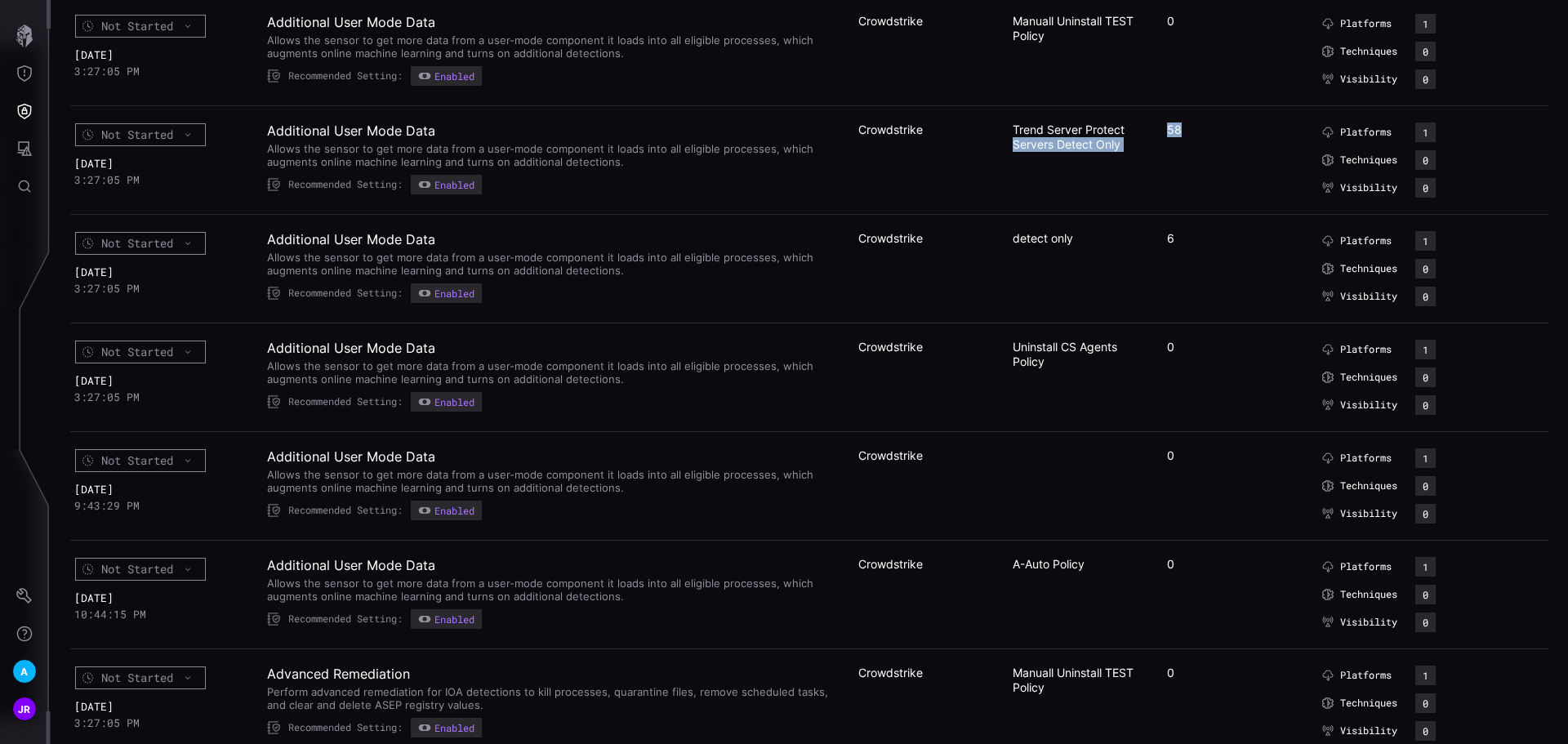
drag, startPoint x: 1188, startPoint y: 131, endPoint x: 1137, endPoint y: 131, distance: 51.0
click at [1137, 131] on tr "Not Started [DATE] 3:27:05 PM Additional User Mode Data Allows the sensor to ge…" at bounding box center [808, 160] width 1478 height 108
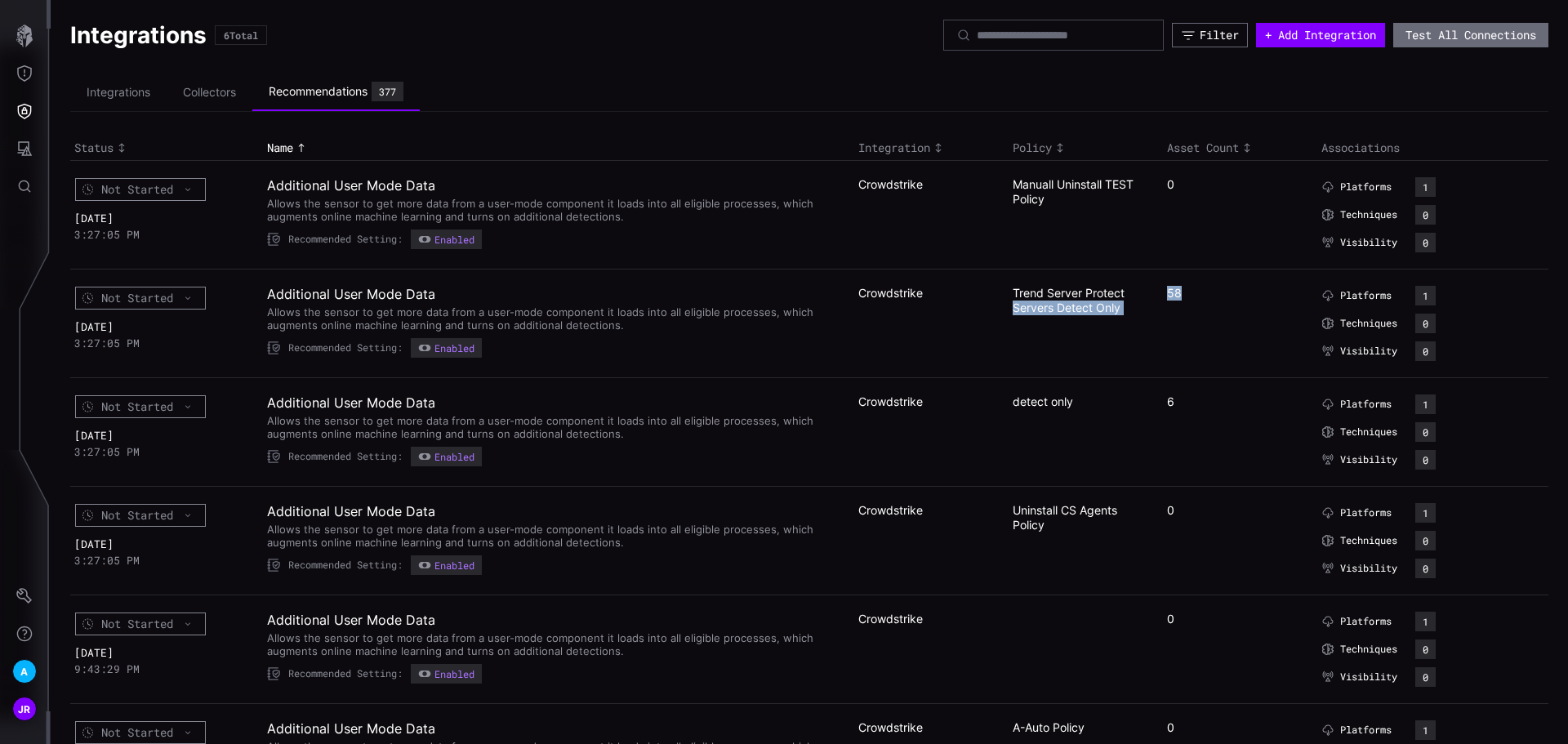
click at [1238, 149] on div "Toggle sort direction" at bounding box center [1246, 148] width 17 height 13
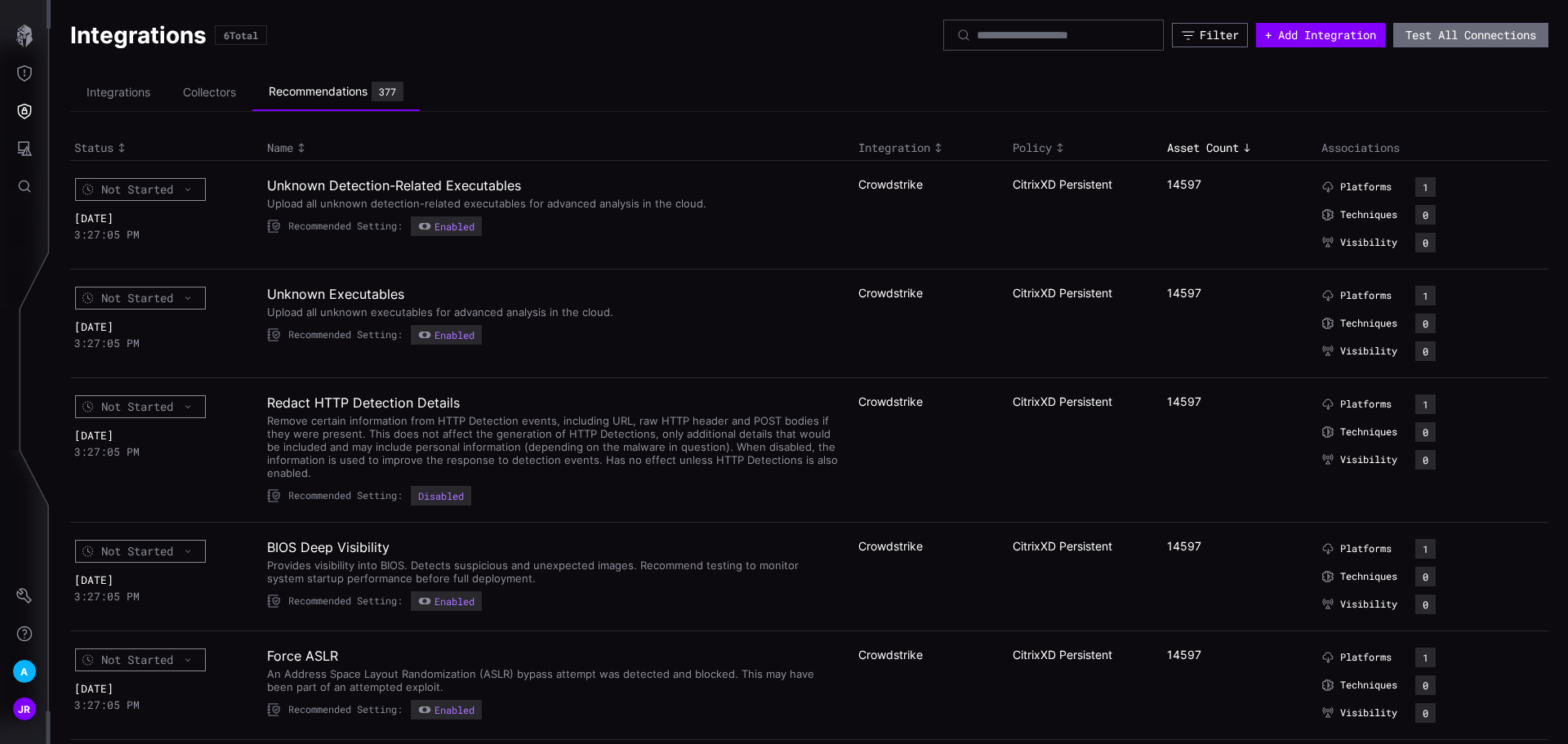
click at [1179, 214] on td "14597" at bounding box center [1239, 214] width 155 height 108
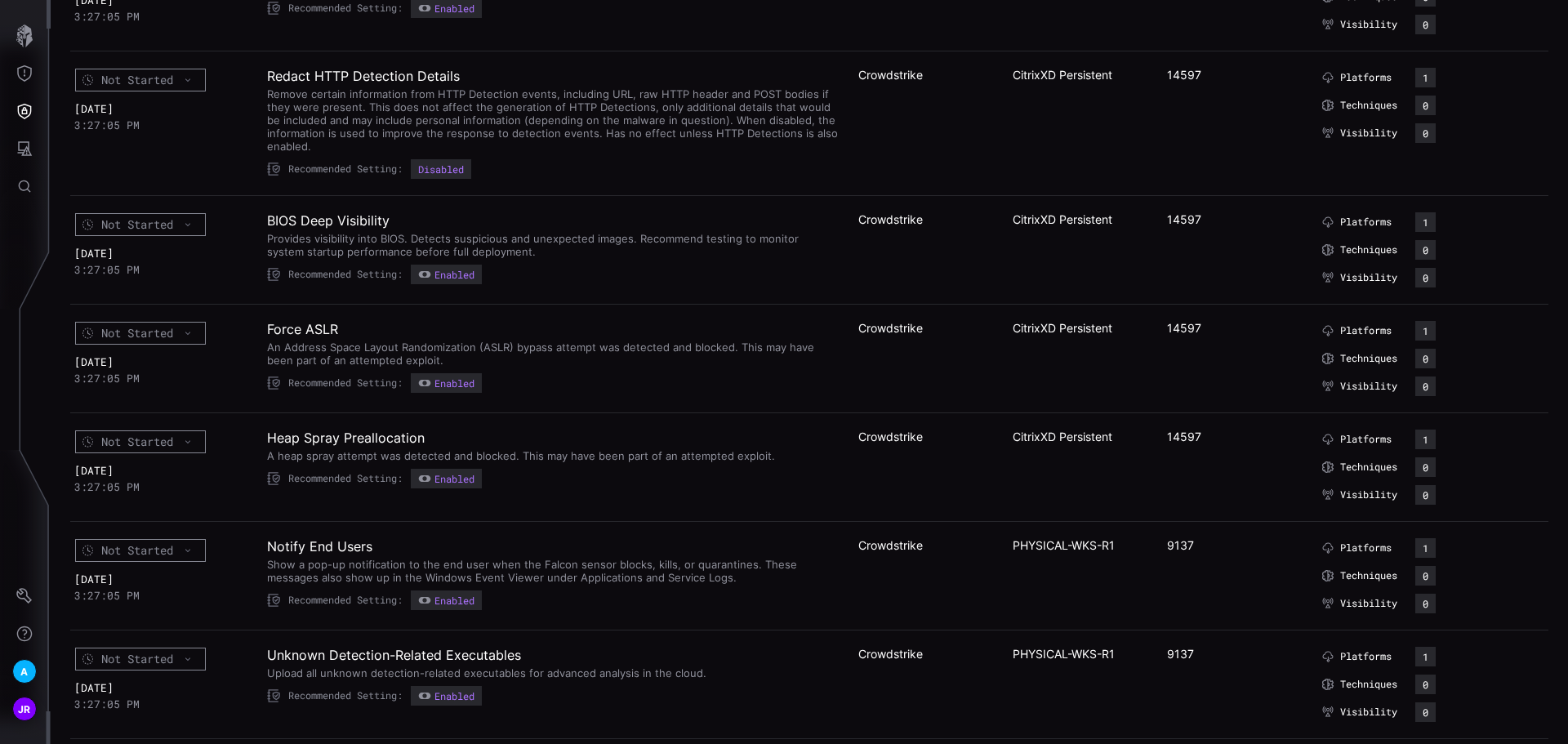
scroll to position [408, 0]
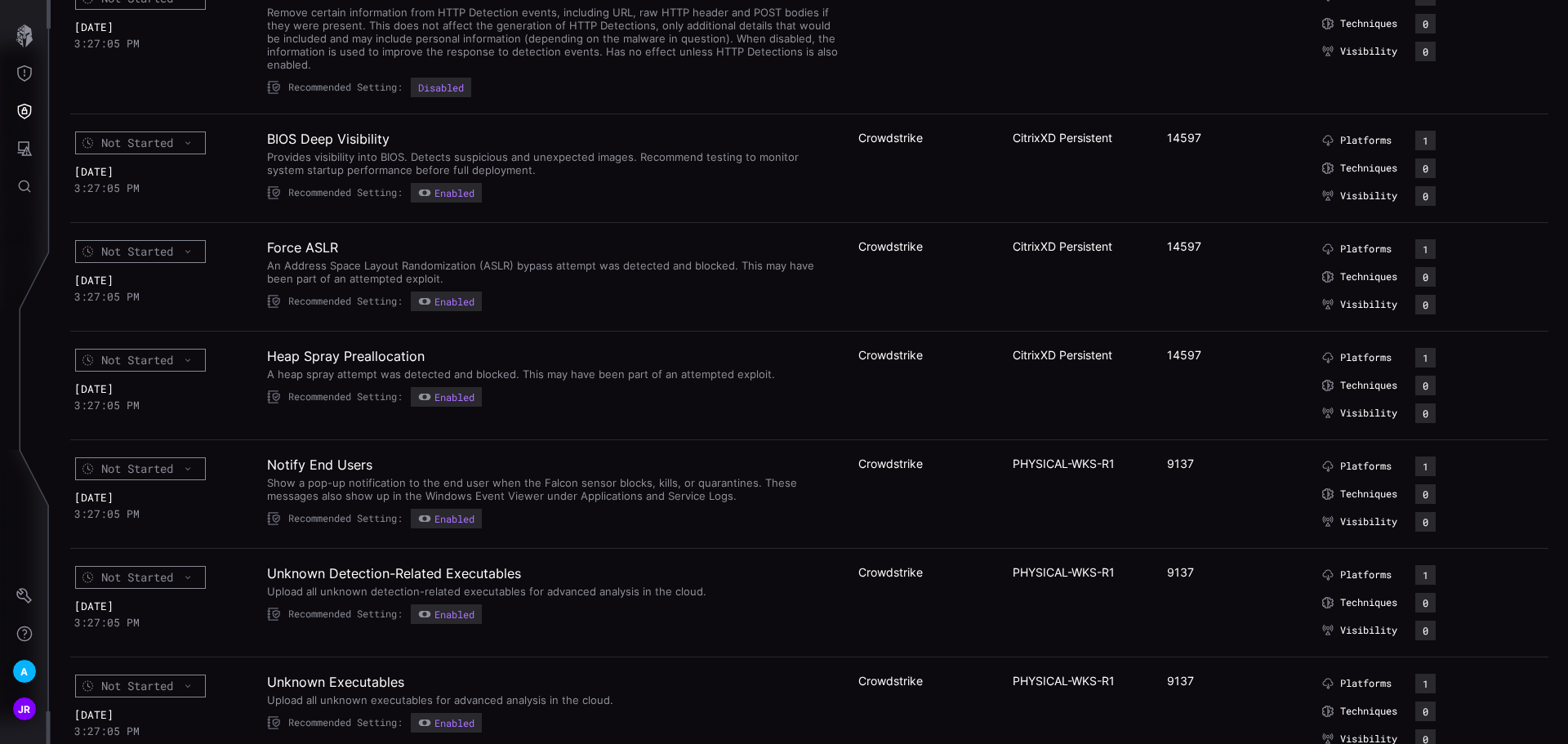
click at [1169, 353] on div "14597" at bounding box center [1233, 355] width 134 height 15
click at [1037, 354] on div "CitrixXD Persistent" at bounding box center [1079, 355] width 134 height 15
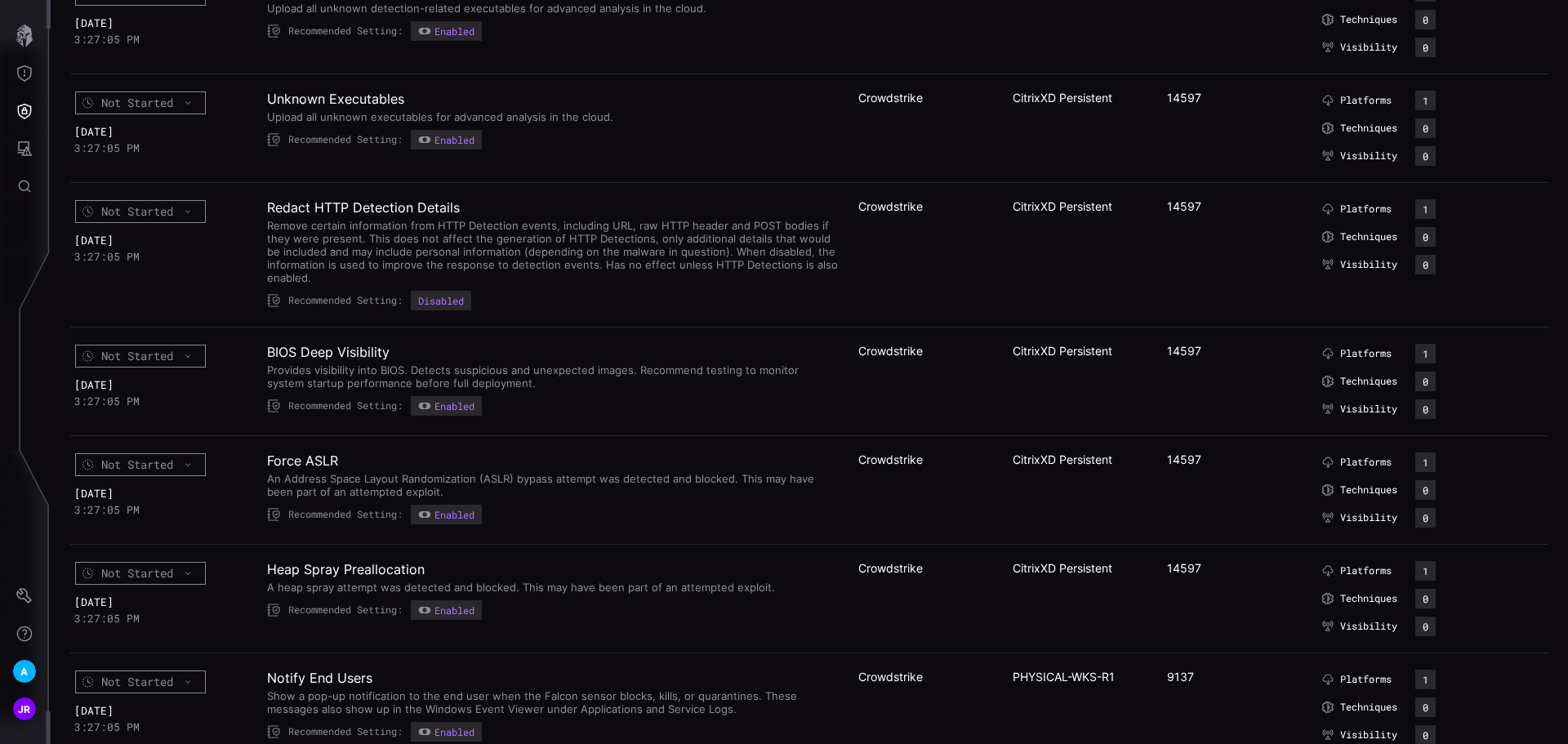
scroll to position [0, 0]
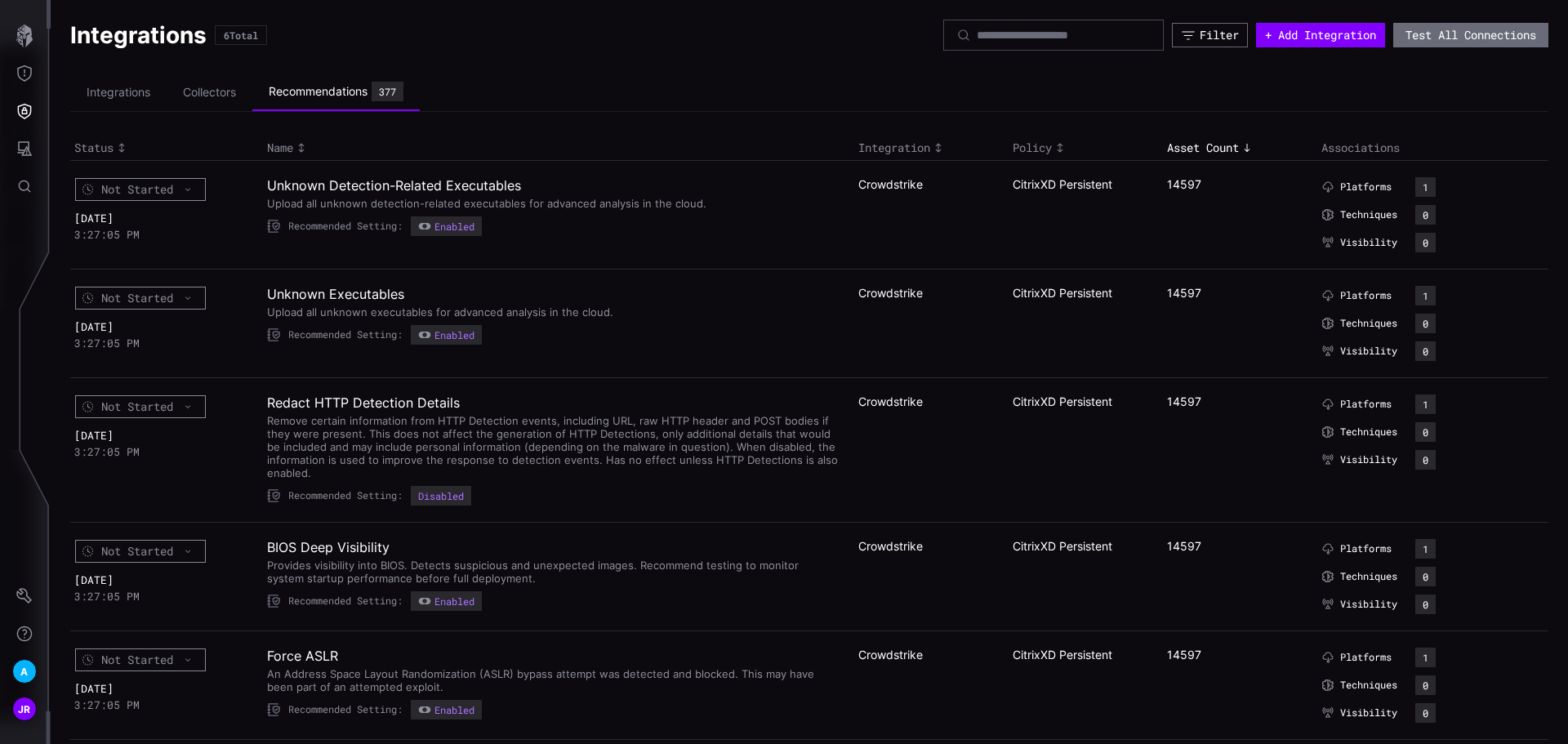
click at [1240, 143] on icon "Toggle sort direction" at bounding box center [1246, 148] width 13 height 13
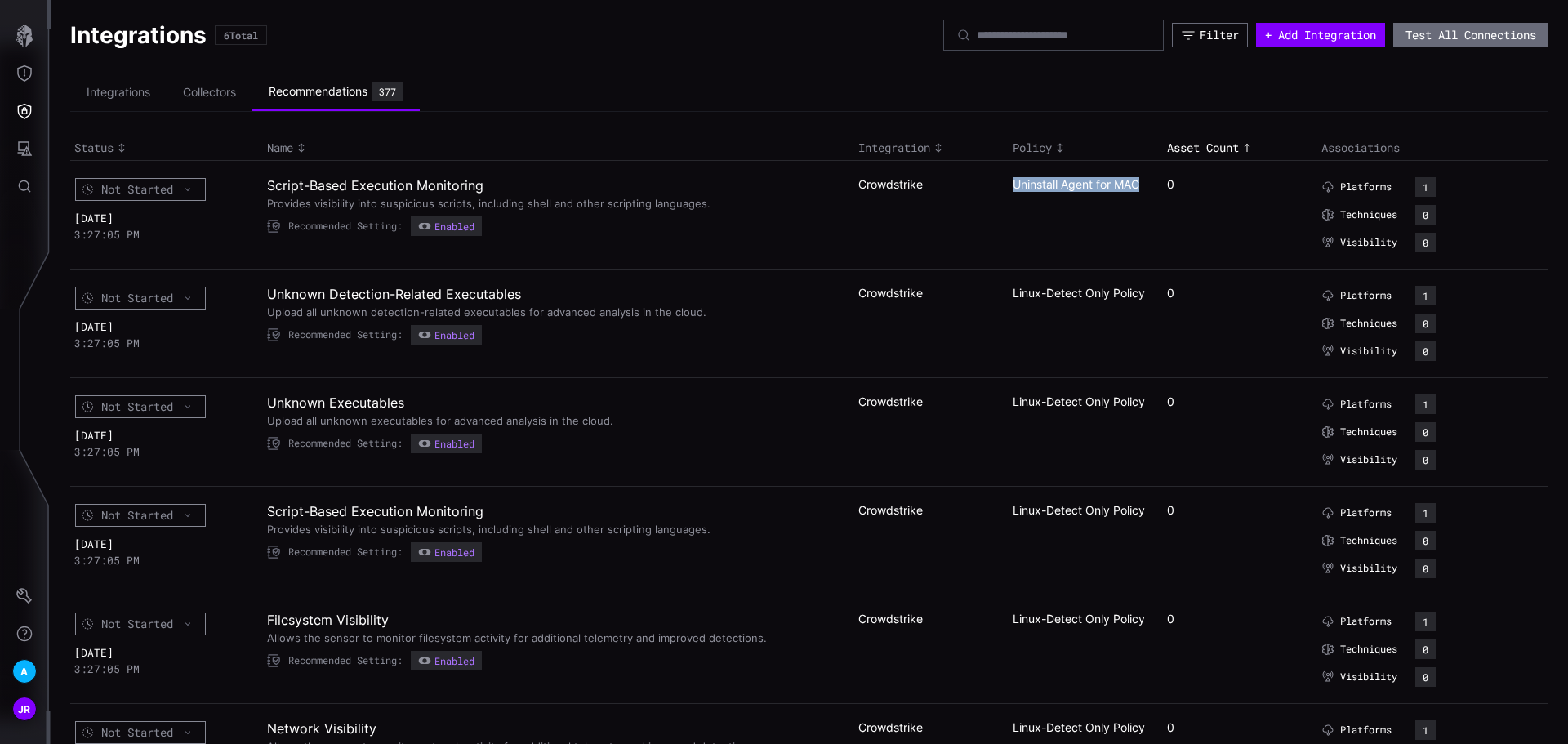
drag, startPoint x: 1138, startPoint y: 177, endPoint x: 995, endPoint y: 185, distance: 143.2
click at [995, 185] on tr "Not Started [DATE] 3:27:05 PM Script-Based Execution Monitoring Provides visibi…" at bounding box center [808, 214] width 1478 height 108
drag, startPoint x: 1064, startPoint y: 305, endPoint x: 983, endPoint y: 284, distance: 83.7
click at [983, 284] on tr "Not Started [DATE] 3:27:05 PM Unknown Detection-Related Executables Upload all …" at bounding box center [808, 323] width 1478 height 108
click at [1138, 311] on td "Linux-Detect Only Policy" at bounding box center [1086, 323] width 155 height 108
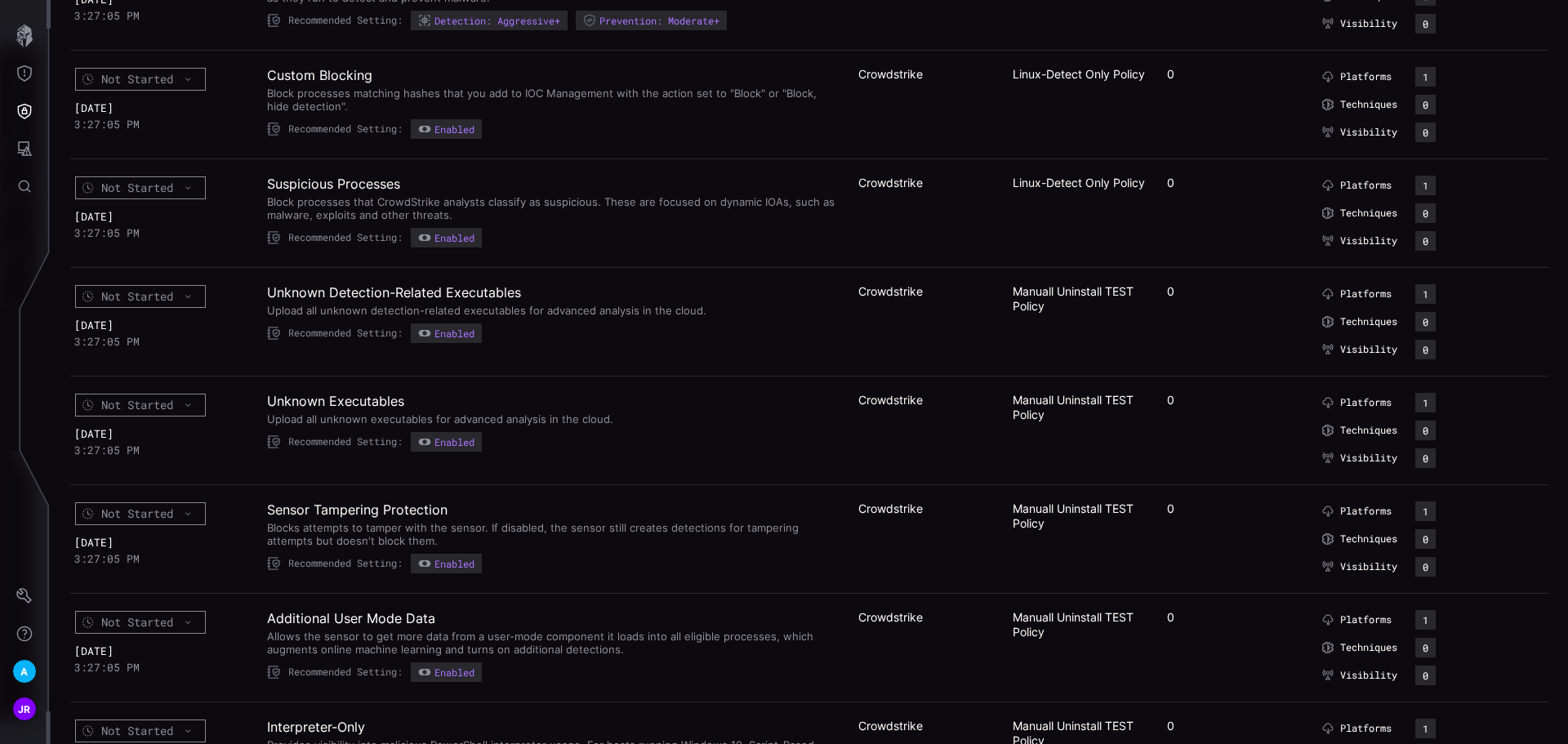
scroll to position [1307, 0]
drag, startPoint x: 1046, startPoint y: 311, endPoint x: 995, endPoint y: 275, distance: 62.4
click at [995, 275] on tr "Not Started [DATE] 3:27:05 PM Unknown Detection-Related Executables Upload all …" at bounding box center [808, 320] width 1478 height 108
click at [1072, 312] on td "Manuall Uninstall TEST Policy" at bounding box center [1086, 320] width 155 height 108
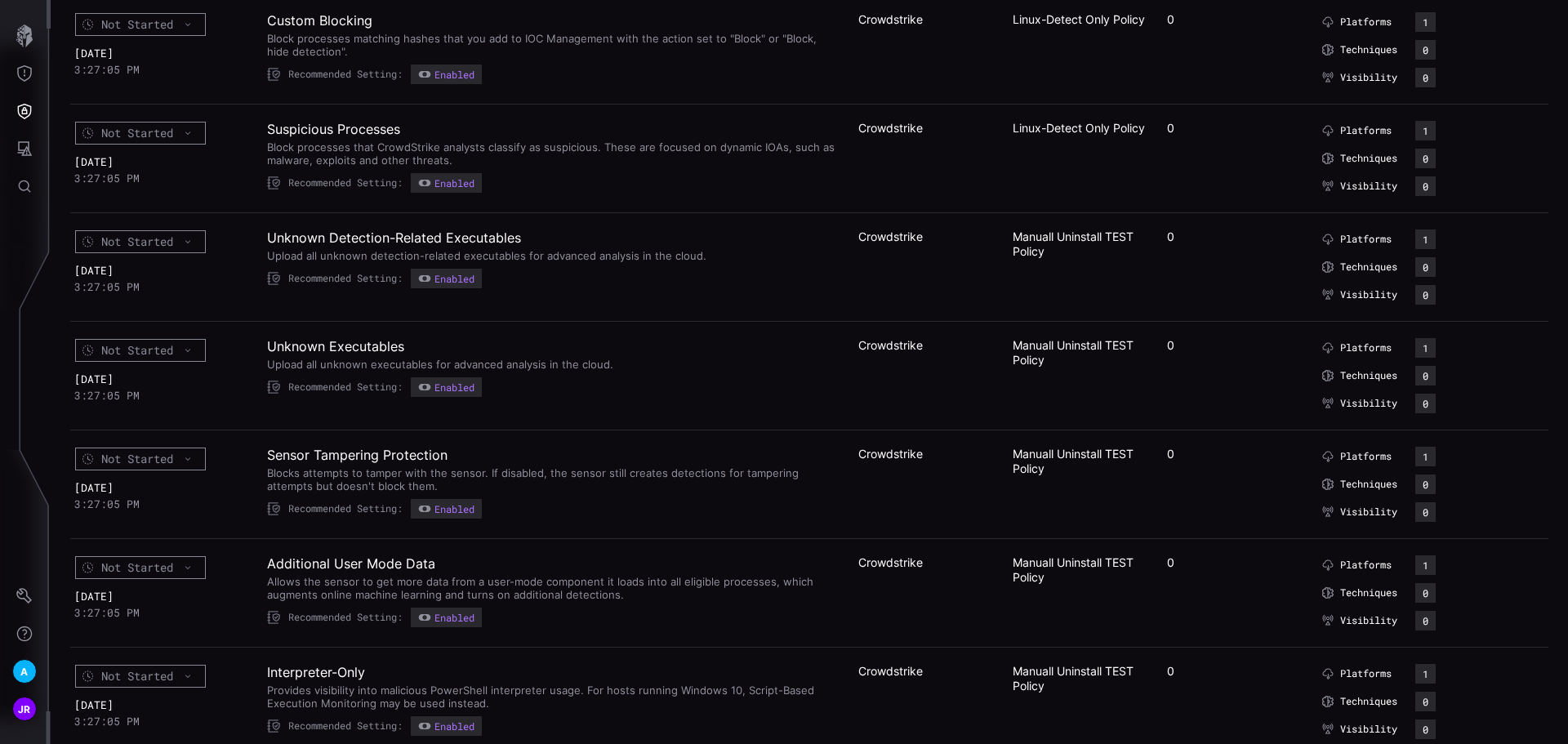
scroll to position [1388, 0]
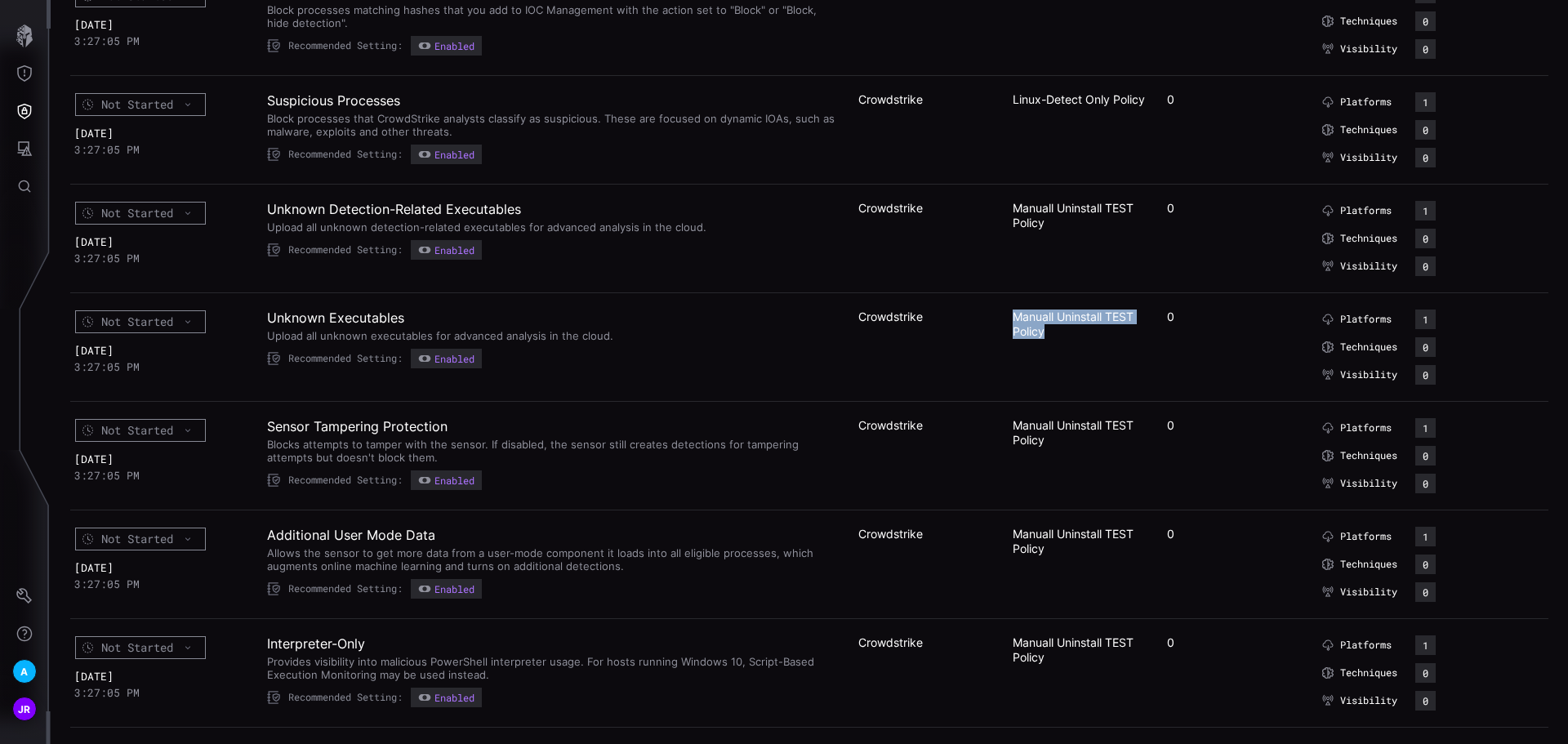
drag, startPoint x: 1046, startPoint y: 331, endPoint x: 970, endPoint y: 316, distance: 77.5
click at [970, 316] on tr "Not Started [DATE] 3:27:05 PM Unknown Executables Upload all unknown executable…" at bounding box center [808, 346] width 1478 height 108
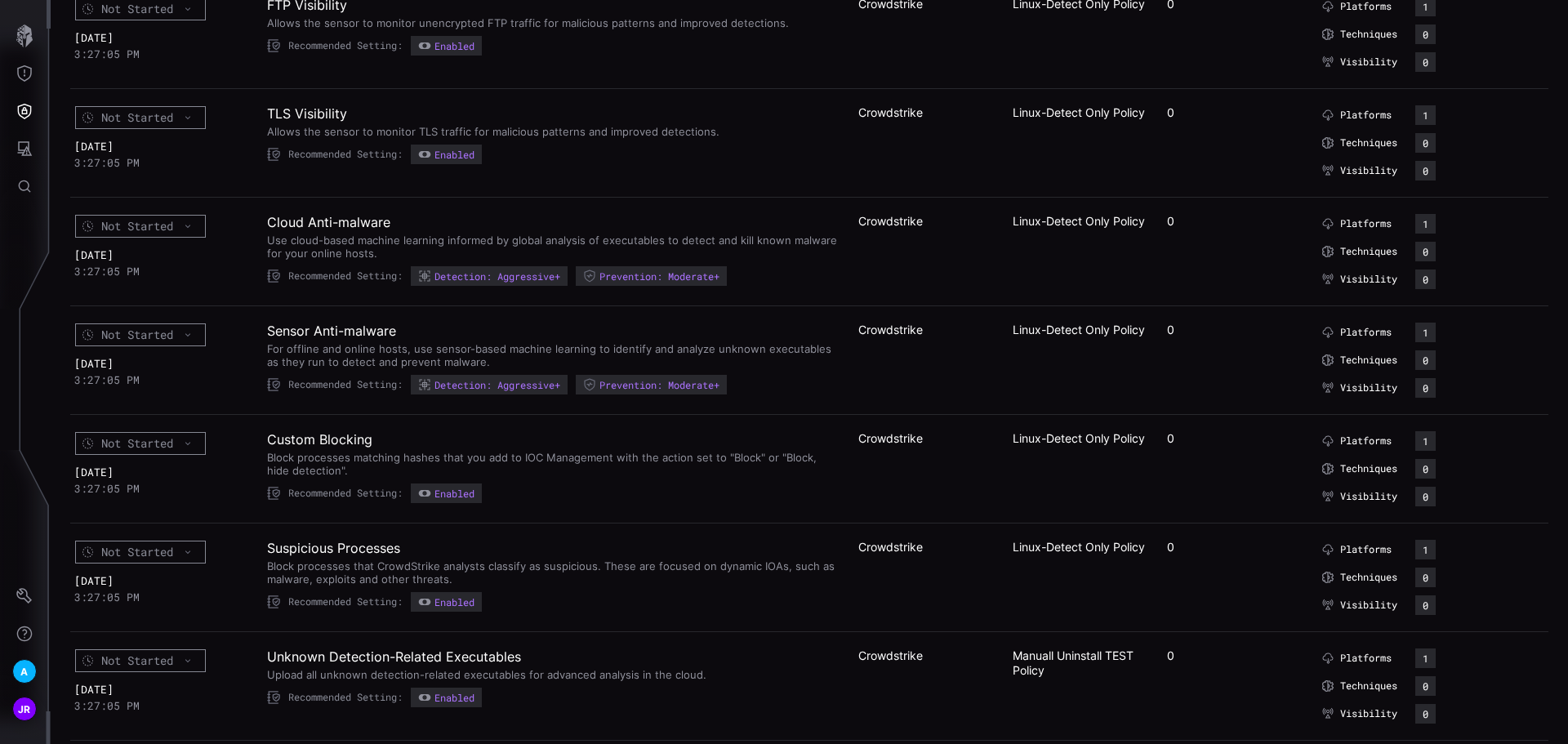
scroll to position [899, 0]
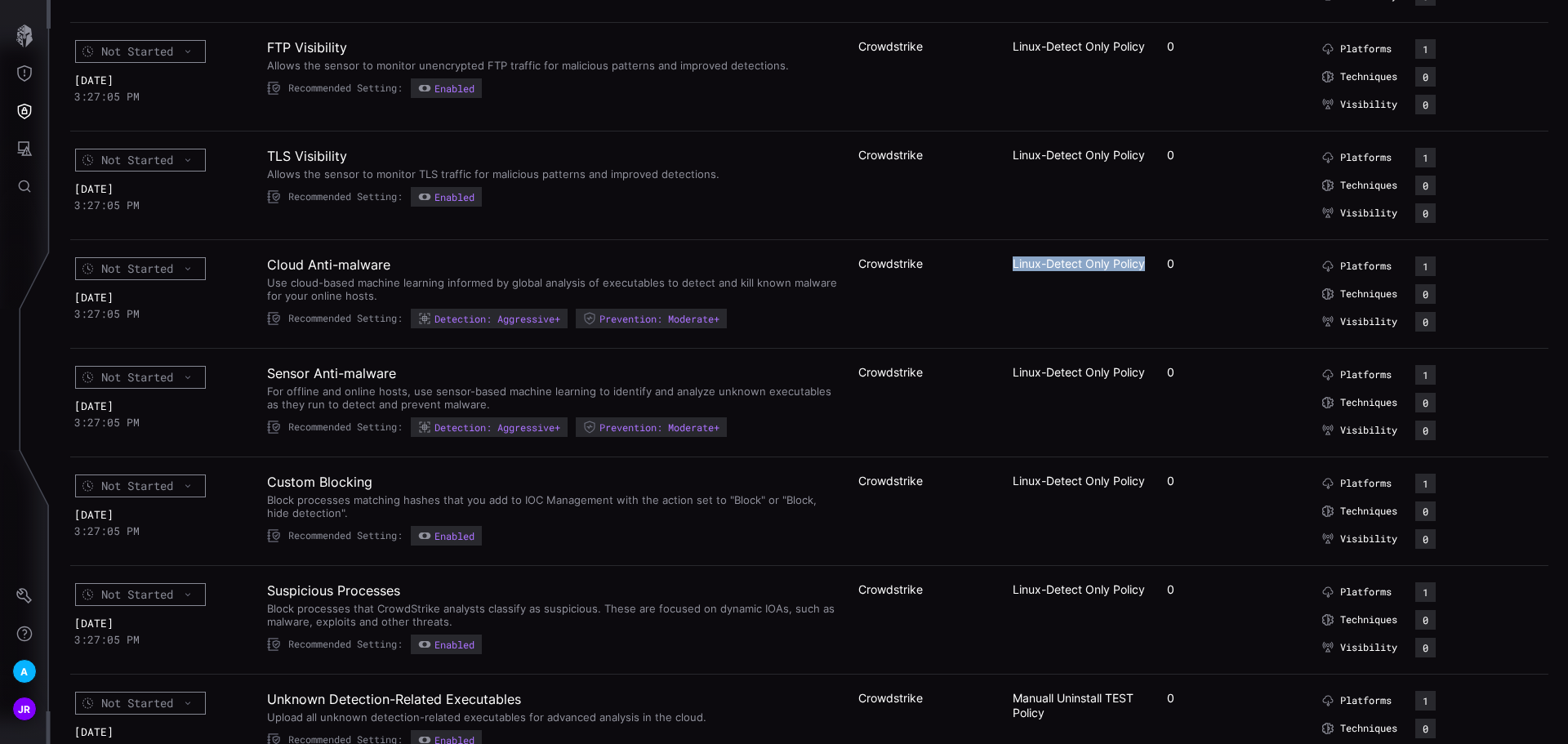
drag, startPoint x: 1050, startPoint y: 275, endPoint x: 977, endPoint y: 266, distance: 73.6
click at [977, 266] on tr "Not Started [DATE] 3:27:05 PM Cloud Anti-malware Use cloud-based machine learni…" at bounding box center [808, 294] width 1478 height 108
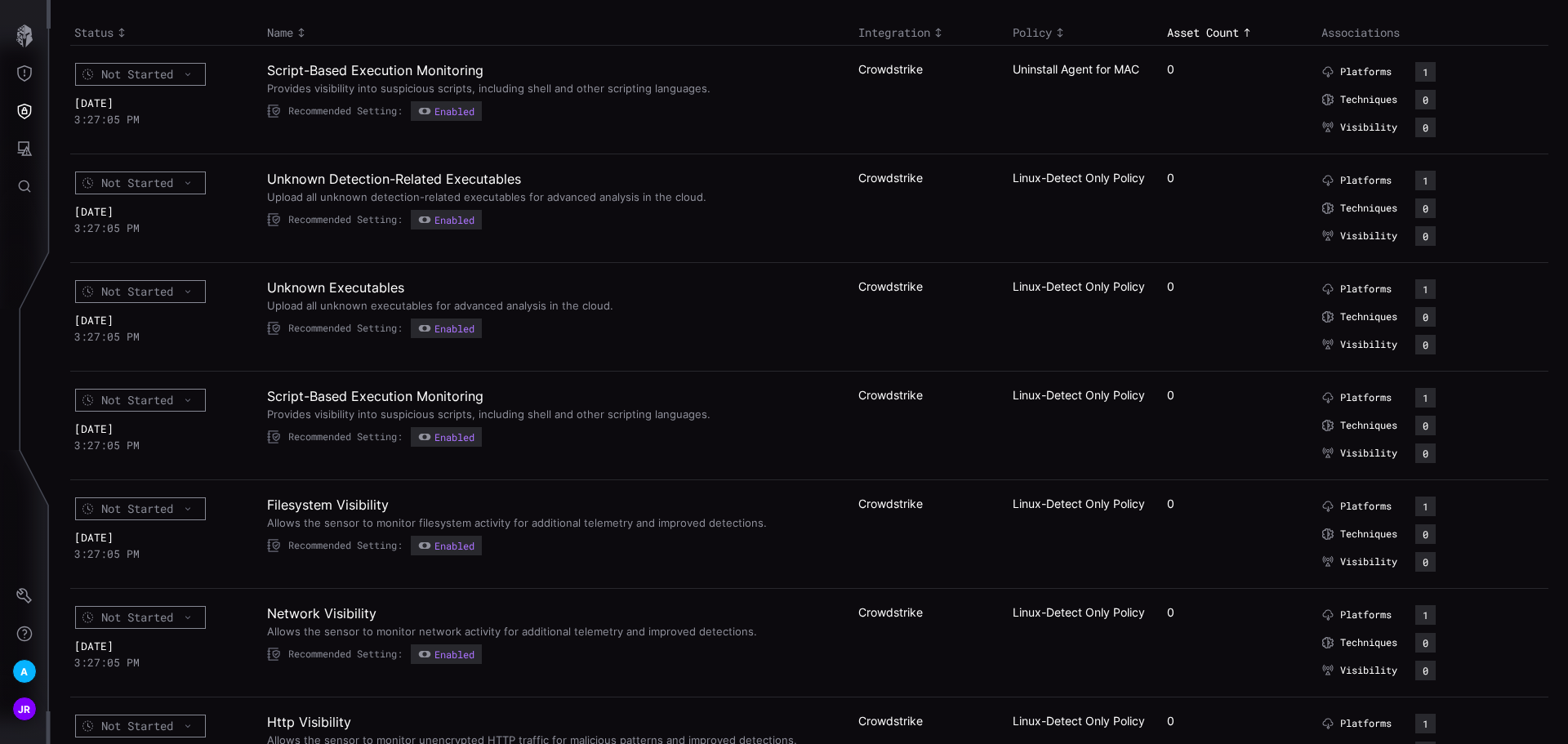
scroll to position [0, 0]
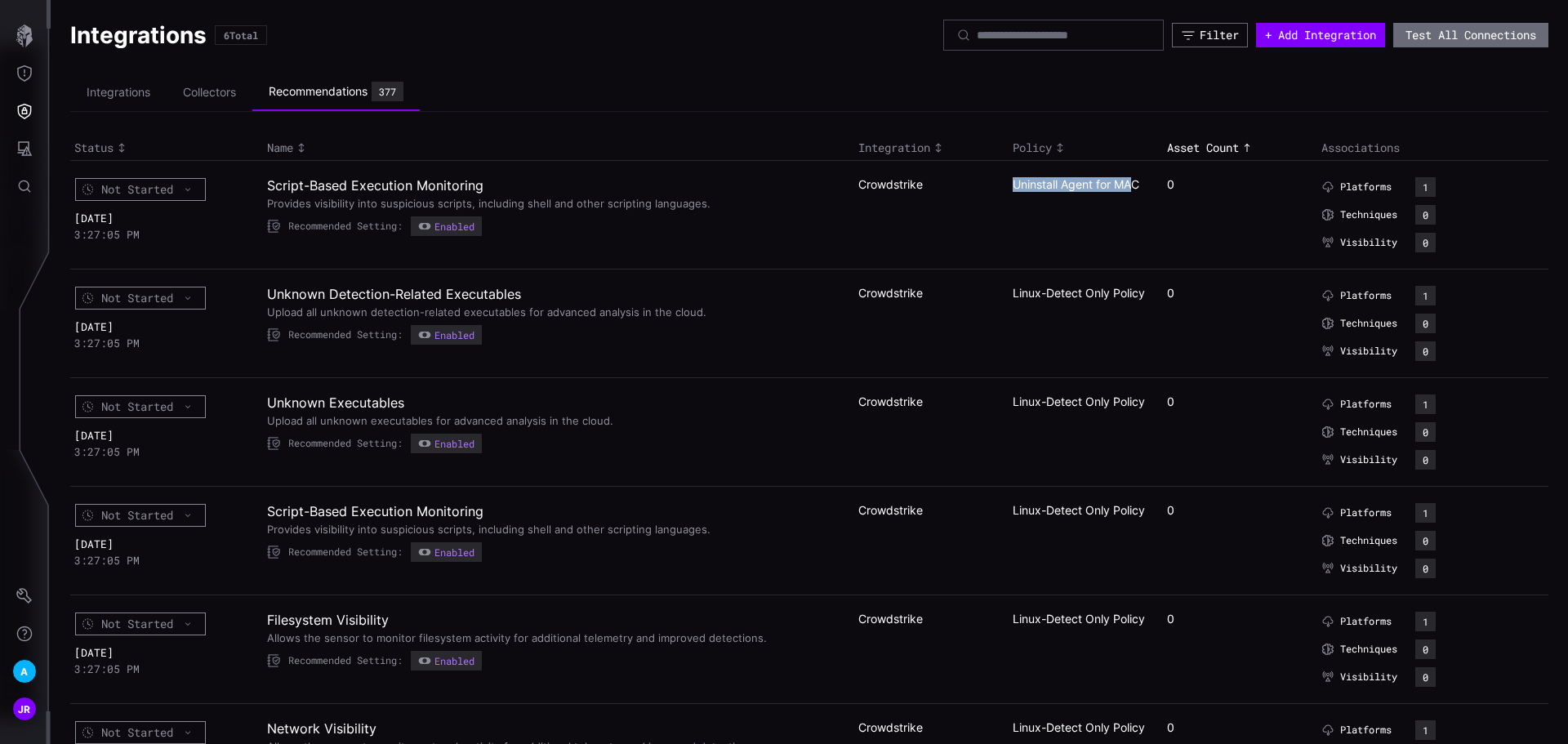
drag, startPoint x: 1128, startPoint y: 184, endPoint x: 998, endPoint y: 183, distance: 130.0
click at [998, 183] on tr "Not Started [DATE] 3:27:05 PM Script-Based Execution Monitoring Provides visibi…" at bounding box center [808, 214] width 1478 height 108
click at [1048, 213] on td "Uninstall Agent for MAC" at bounding box center [1086, 214] width 155 height 108
drag, startPoint x: 1132, startPoint y: 184, endPoint x: 999, endPoint y: 191, distance: 133.2
click at [999, 191] on tr "Not Started [DATE] 3:27:05 PM Script-Based Execution Monitoring Provides visibi…" at bounding box center [808, 214] width 1478 height 108
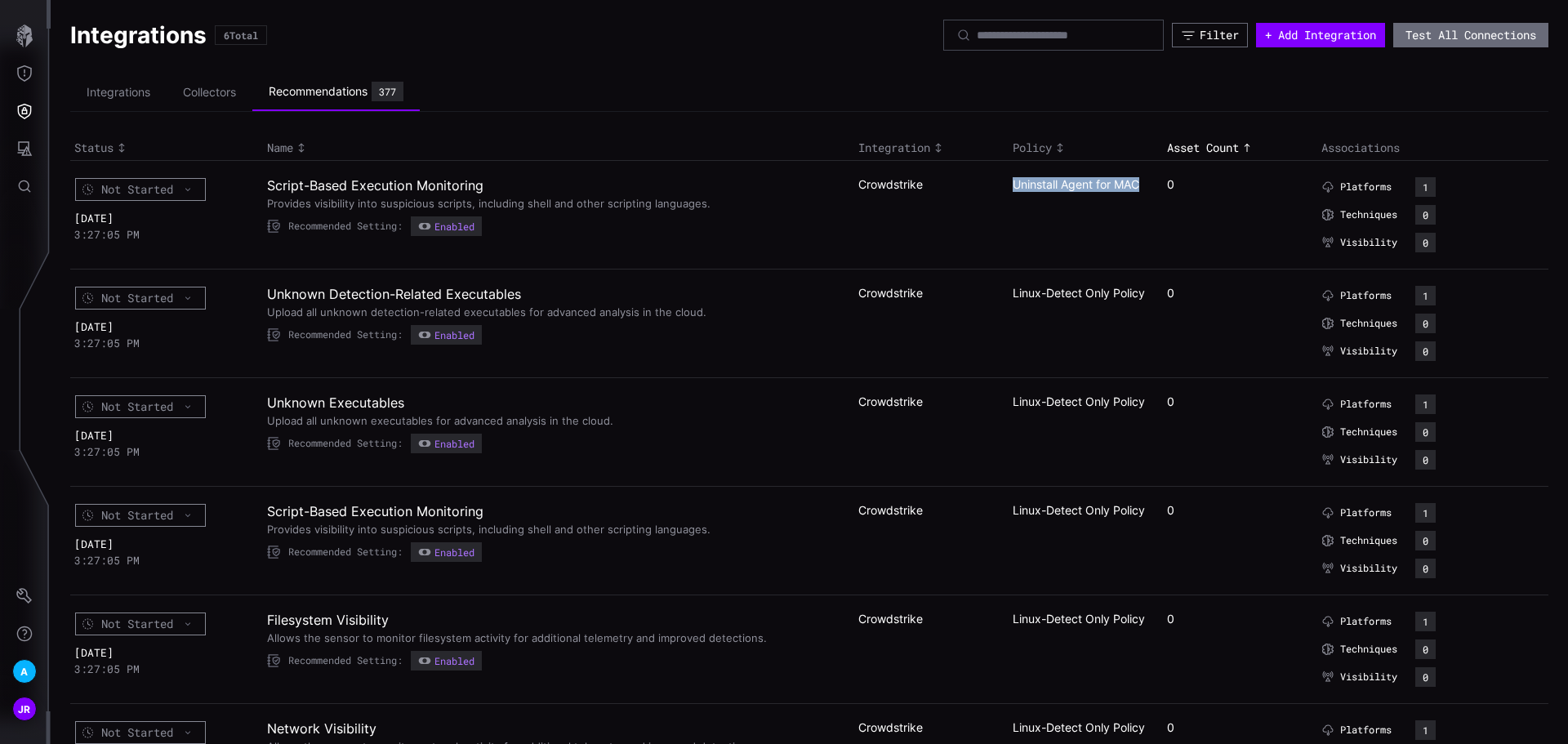
click at [1091, 205] on td "Uninstall Agent for MAC" at bounding box center [1086, 214] width 155 height 108
drag, startPoint x: 1036, startPoint y: 304, endPoint x: 976, endPoint y: 285, distance: 62.9
click at [976, 285] on tr "Not Started [DATE] 3:27:05 PM Unknown Detection-Related Executables Upload all …" at bounding box center [808, 323] width 1478 height 108
drag, startPoint x: 1116, startPoint y: 184, endPoint x: 974, endPoint y: 184, distance: 142.0
click at [974, 184] on tr "Not Started [DATE] 3:27:05 PM Script-Based Execution Monitoring Provides visibi…" at bounding box center [808, 214] width 1478 height 108
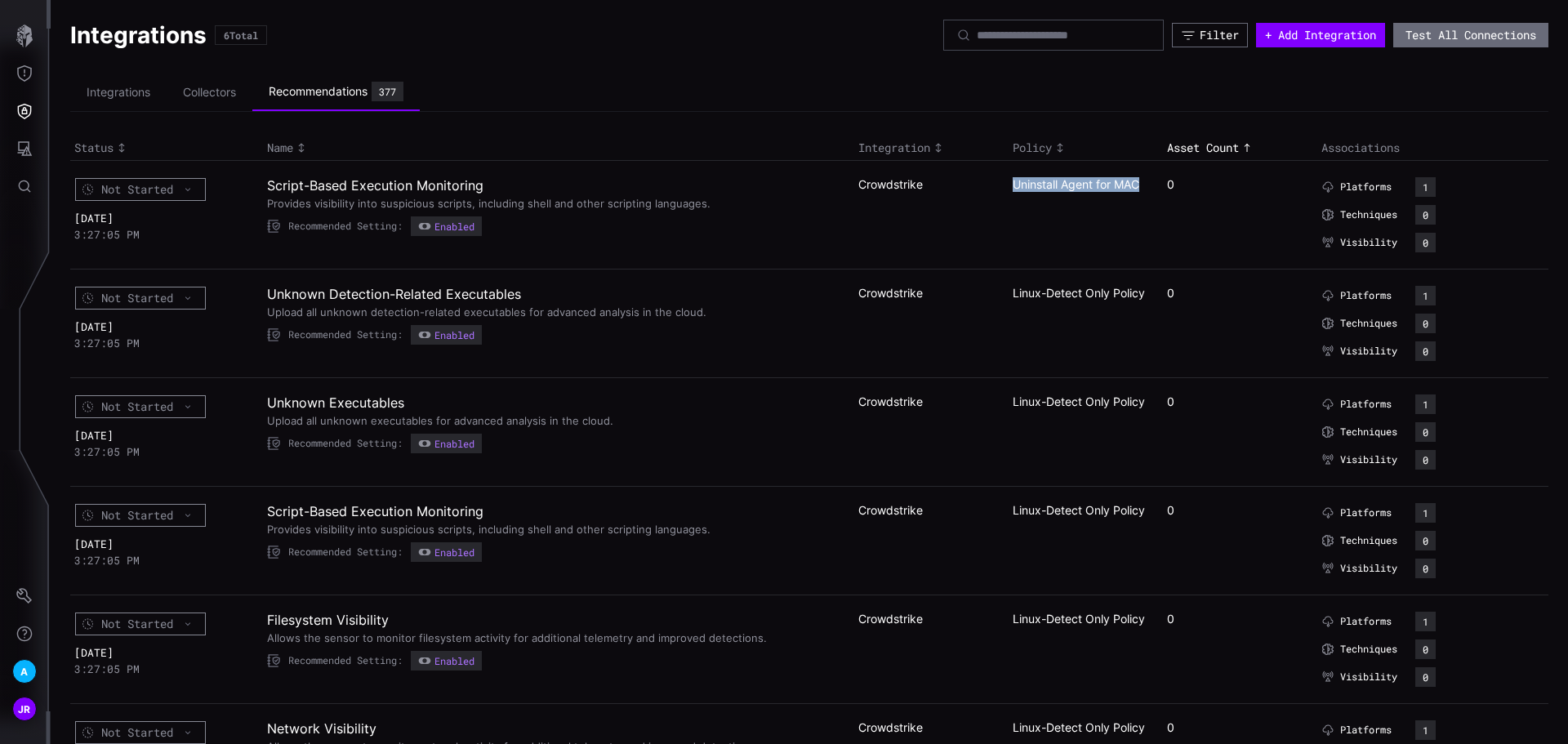
scroll to position [81, 0]
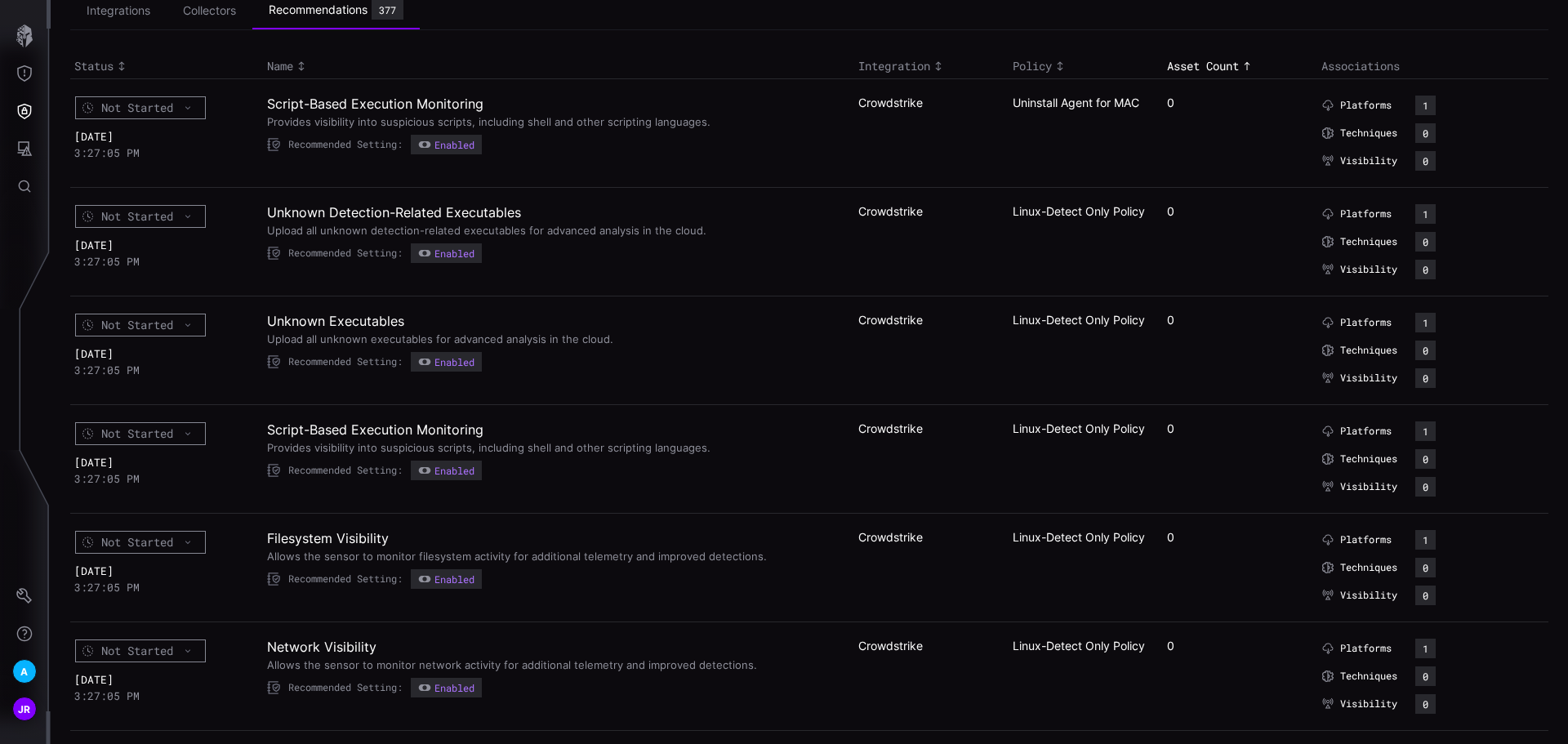
click at [1065, 242] on td "Linux-Detect Only Policy" at bounding box center [1086, 241] width 155 height 108
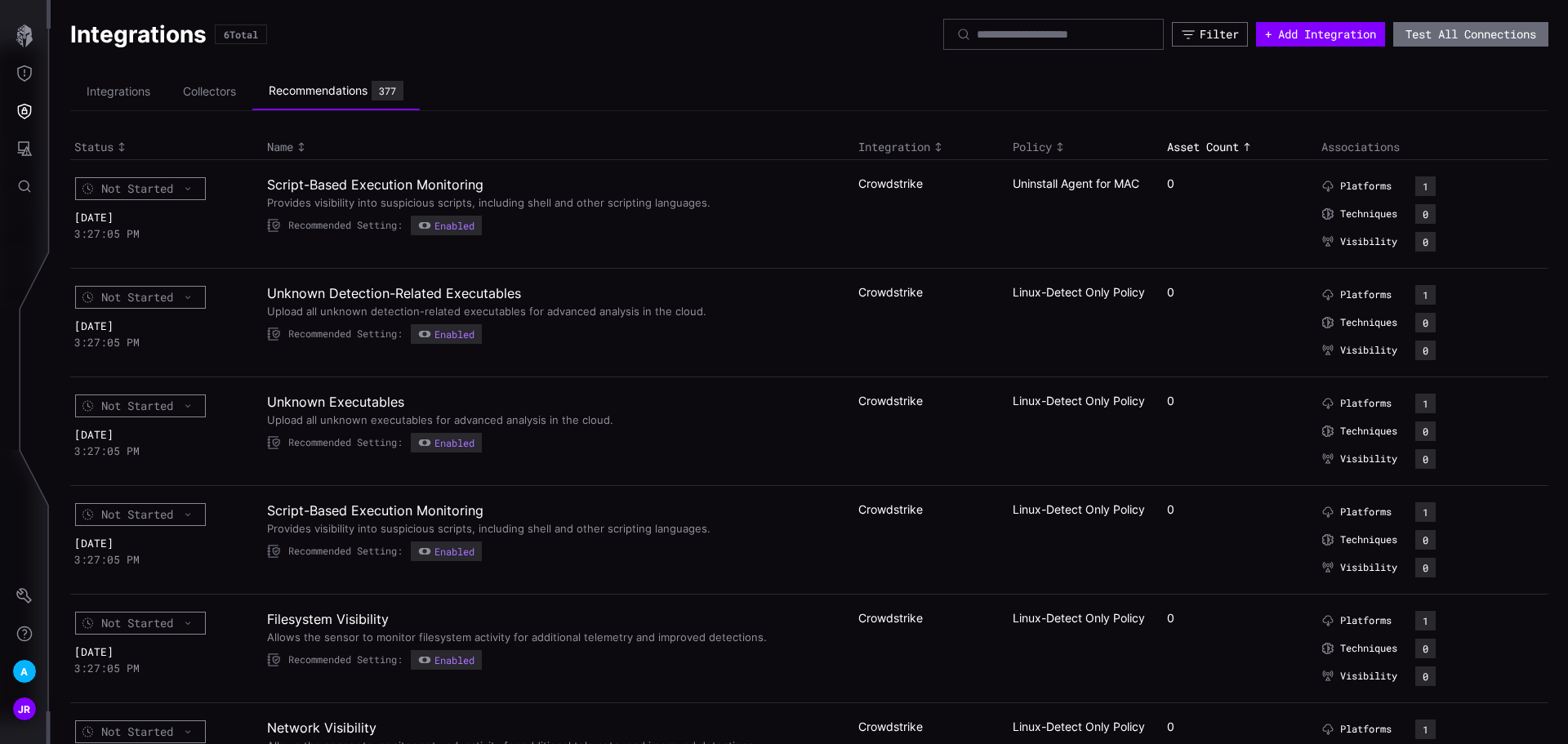
scroll to position [0, 0]
click at [1214, 151] on div "Asset Count" at bounding box center [1239, 148] width 146 height 15
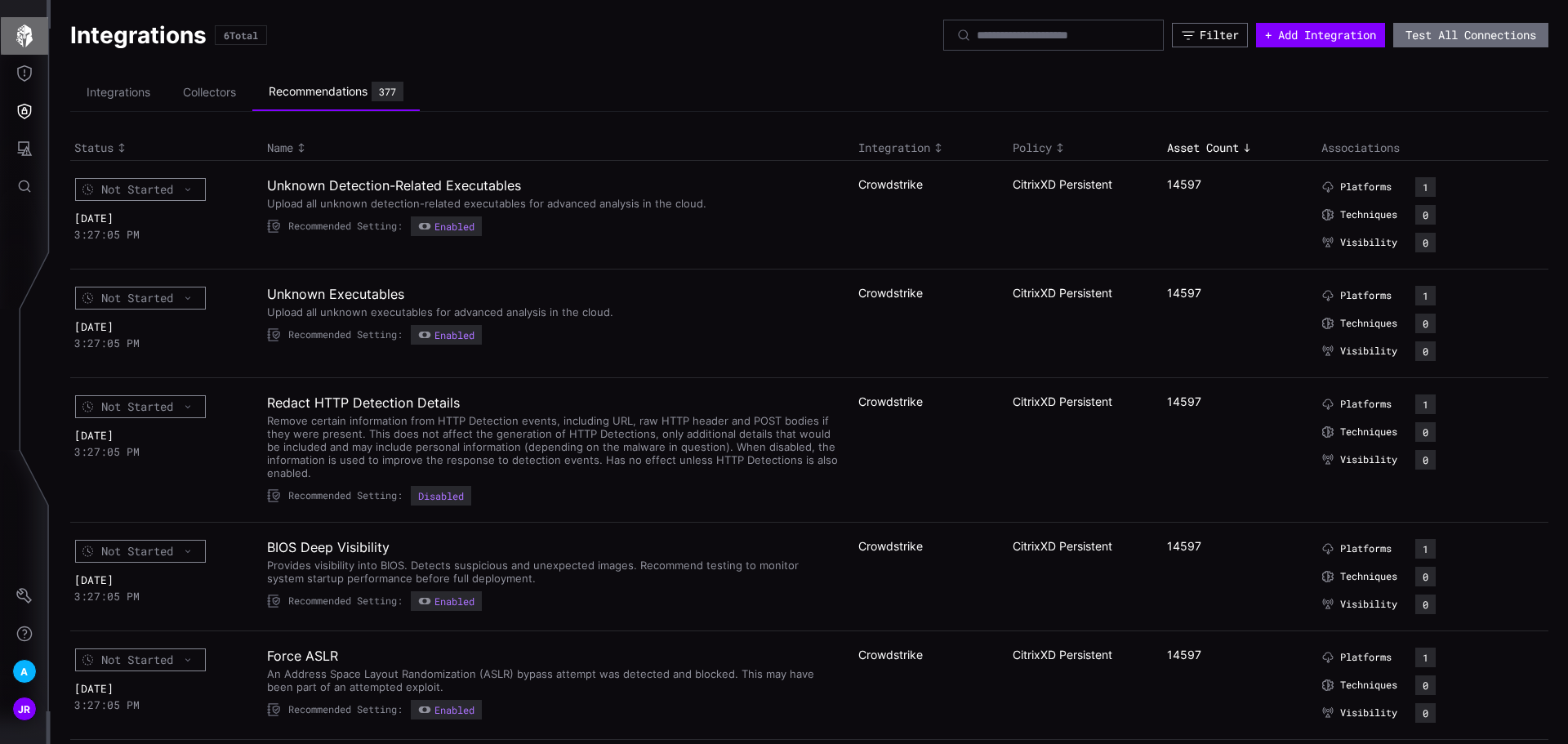
click at [11, 40] on button "button" at bounding box center [24, 36] width 47 height 38
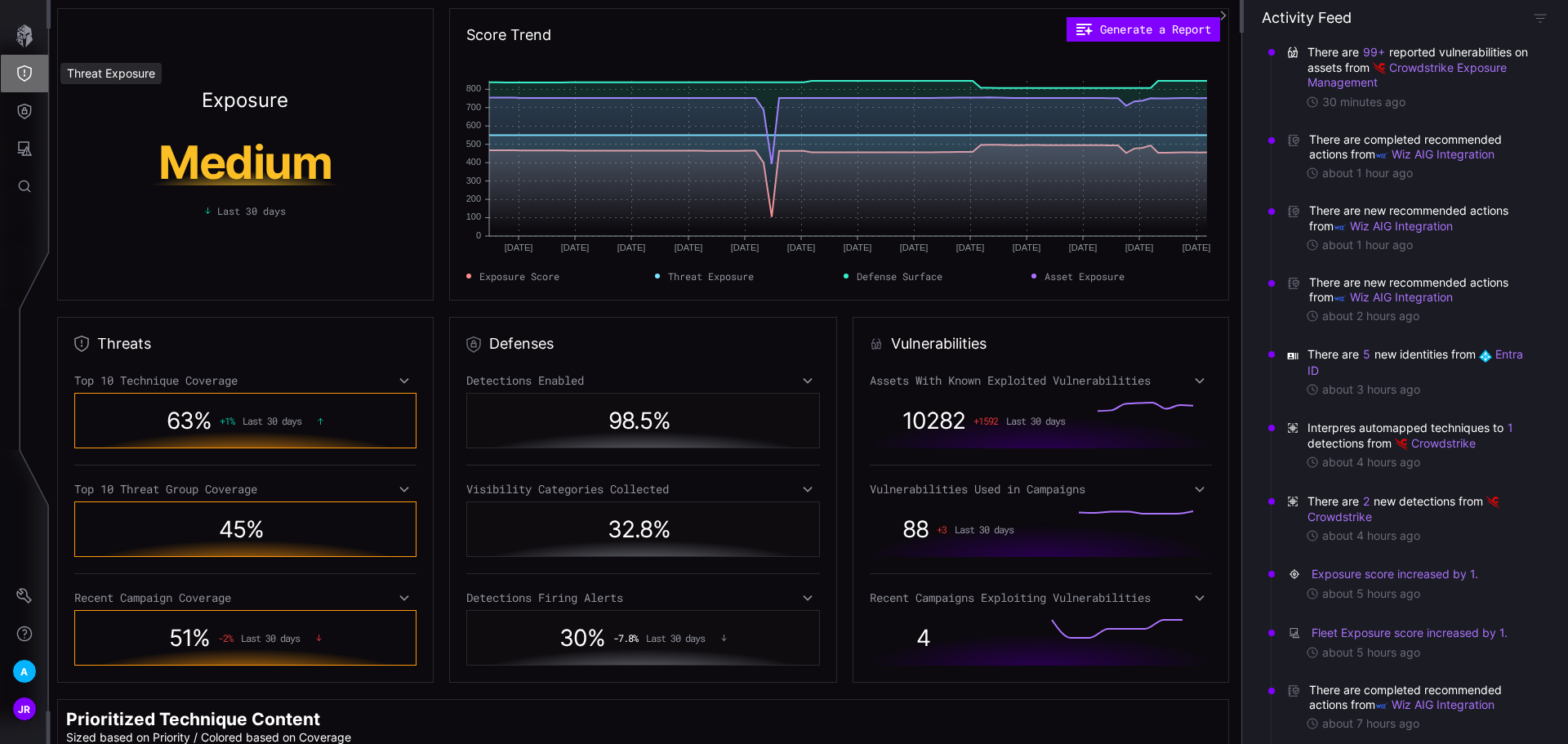
click at [14, 61] on button "Threat Exposure" at bounding box center [24, 73] width 47 height 38
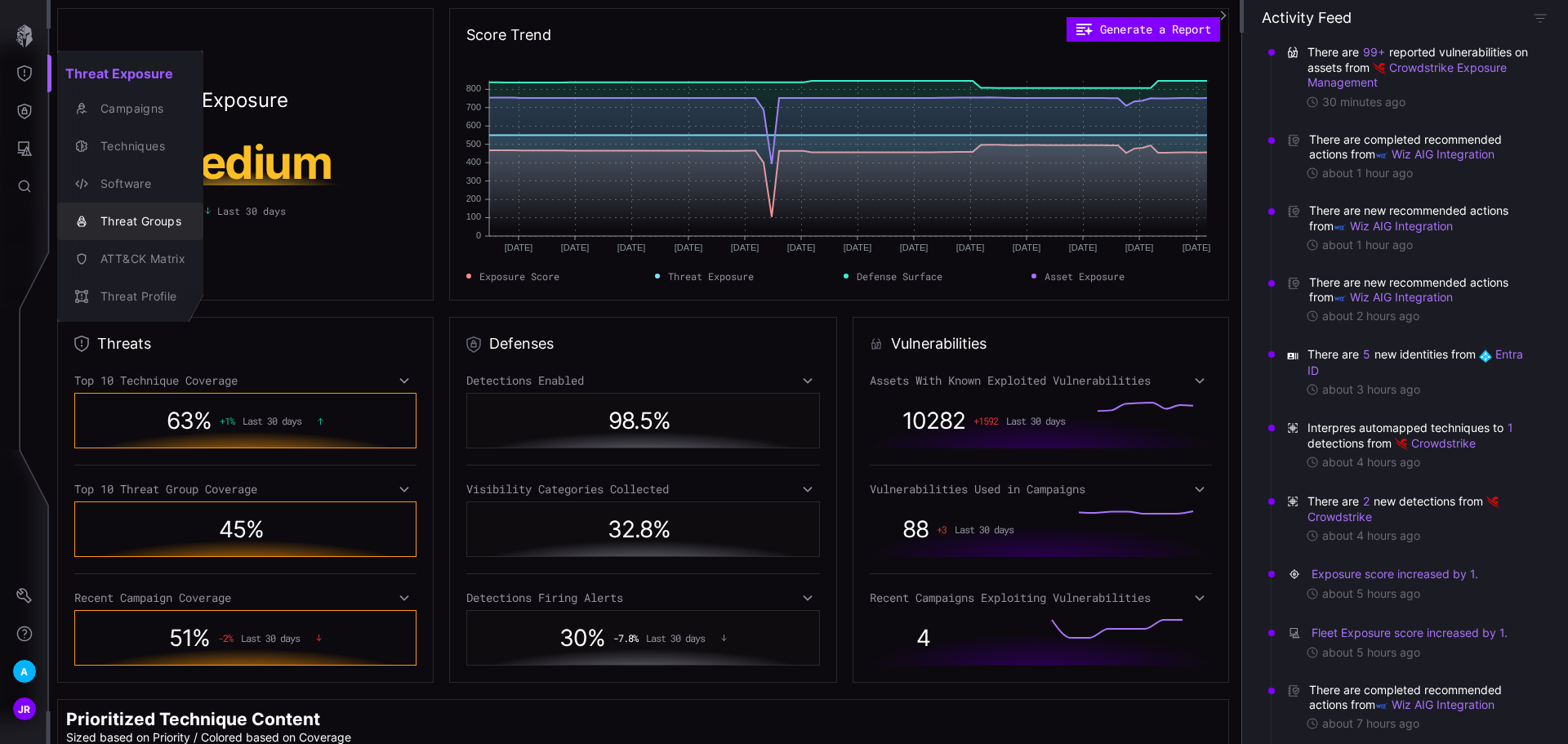
drag, startPoint x: 162, startPoint y: 226, endPoint x: 232, endPoint y: 219, distance: 70.3
click at [162, 226] on div "Threat Groups" at bounding box center [139, 221] width 94 height 20
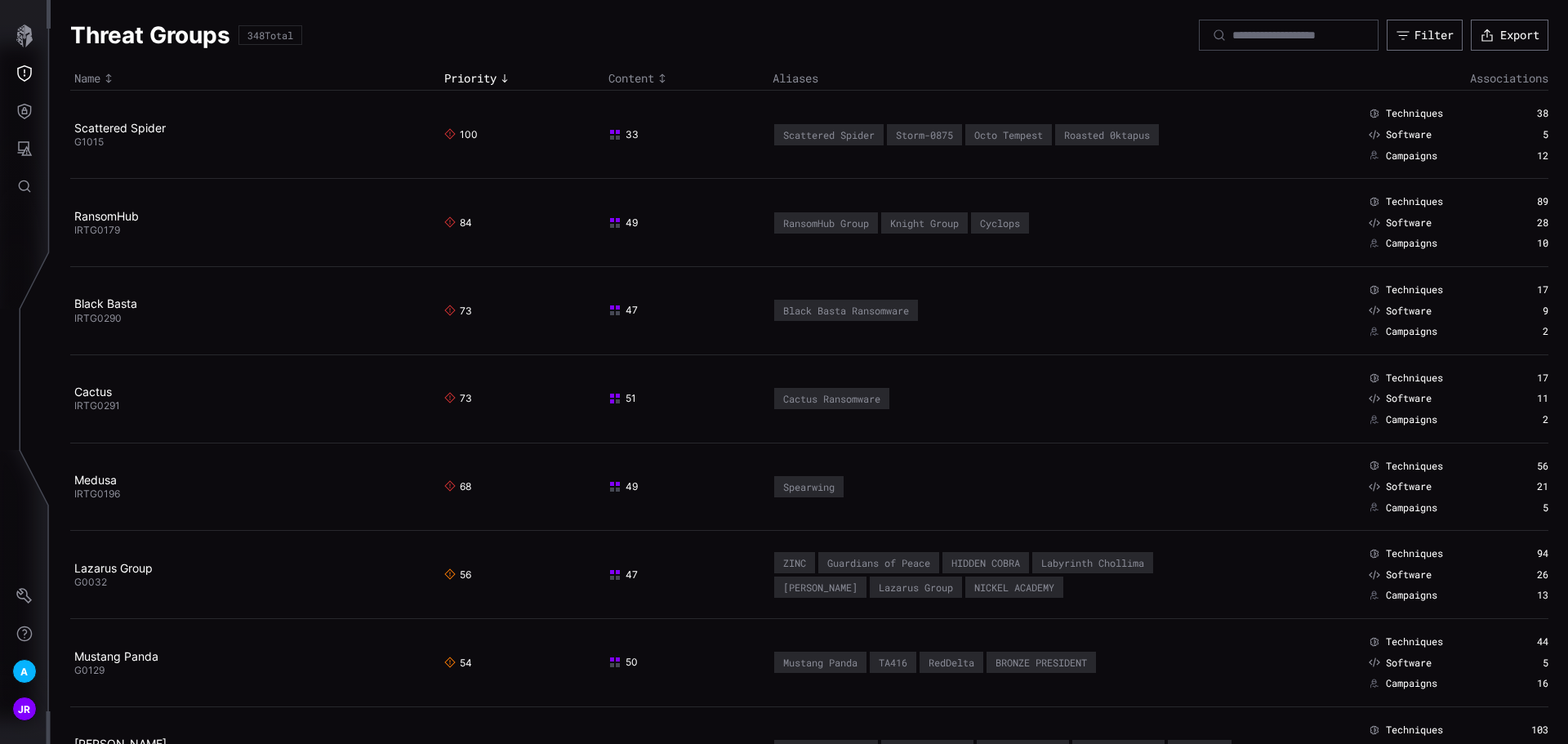
click at [118, 119] on td "Scattered Spider G1015" at bounding box center [254, 135] width 370 height 88
click at [113, 130] on link "Scattered Spider" at bounding box center [120, 128] width 92 height 14
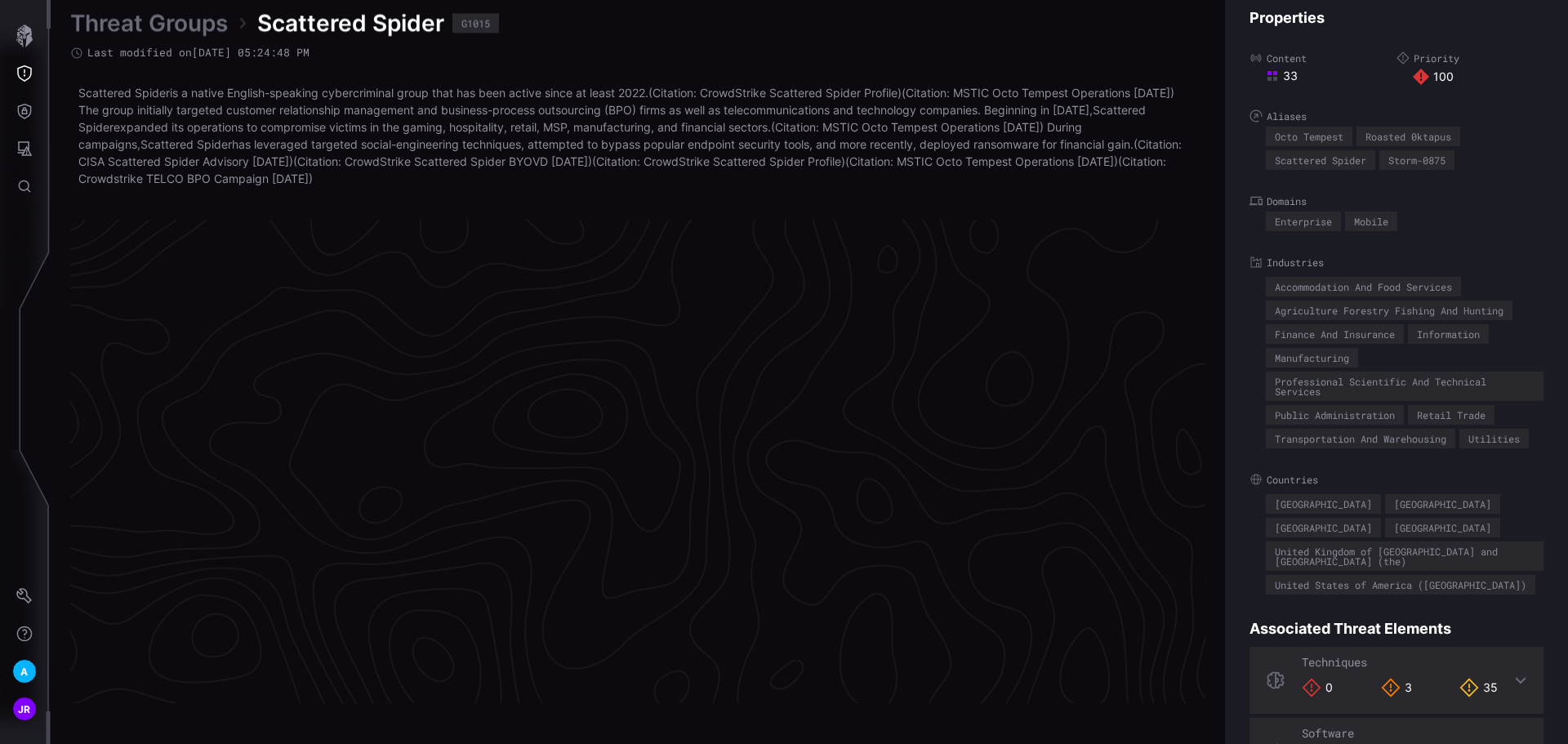
scroll to position [3440, 664]
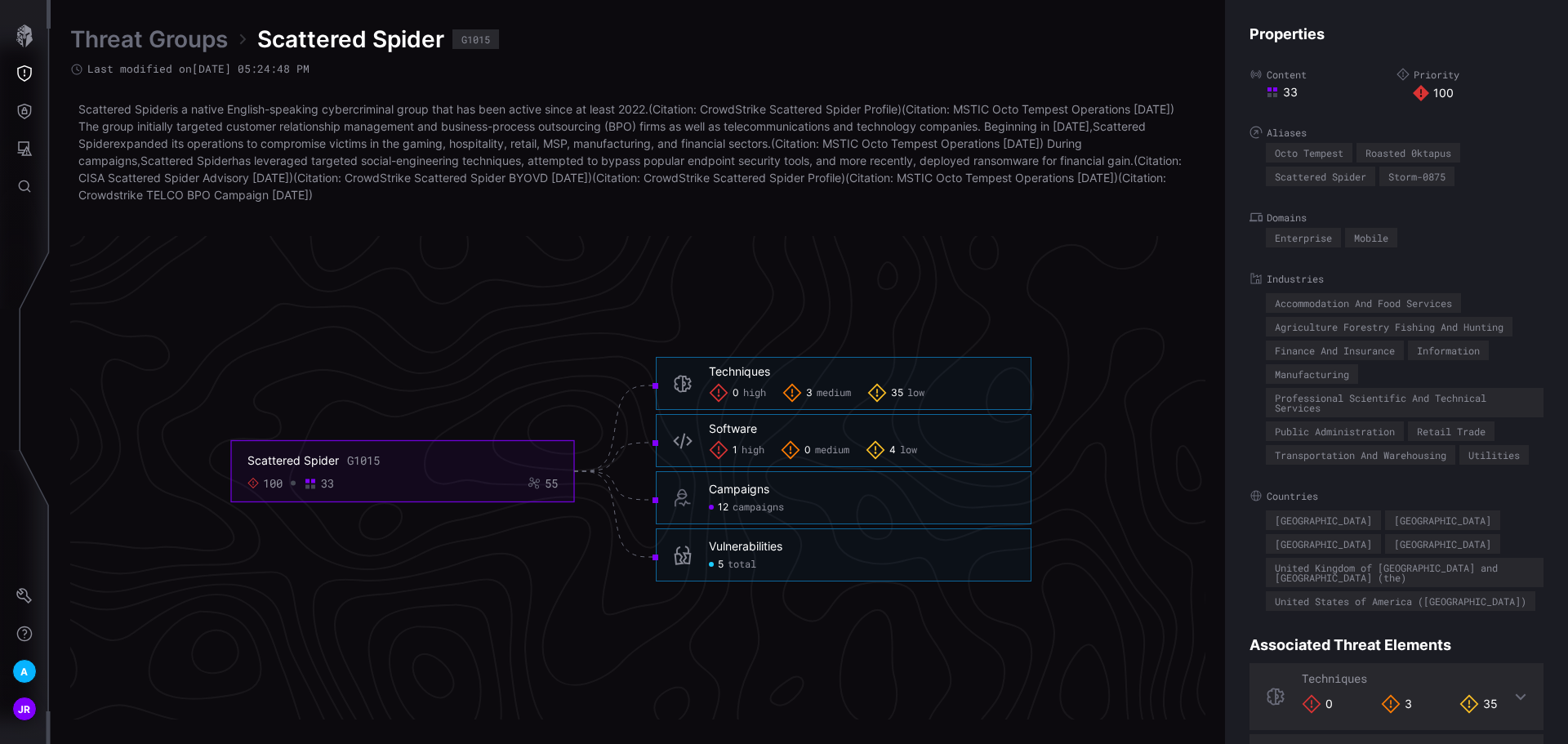
click at [733, 570] on span "total" at bounding box center [741, 565] width 29 height 13
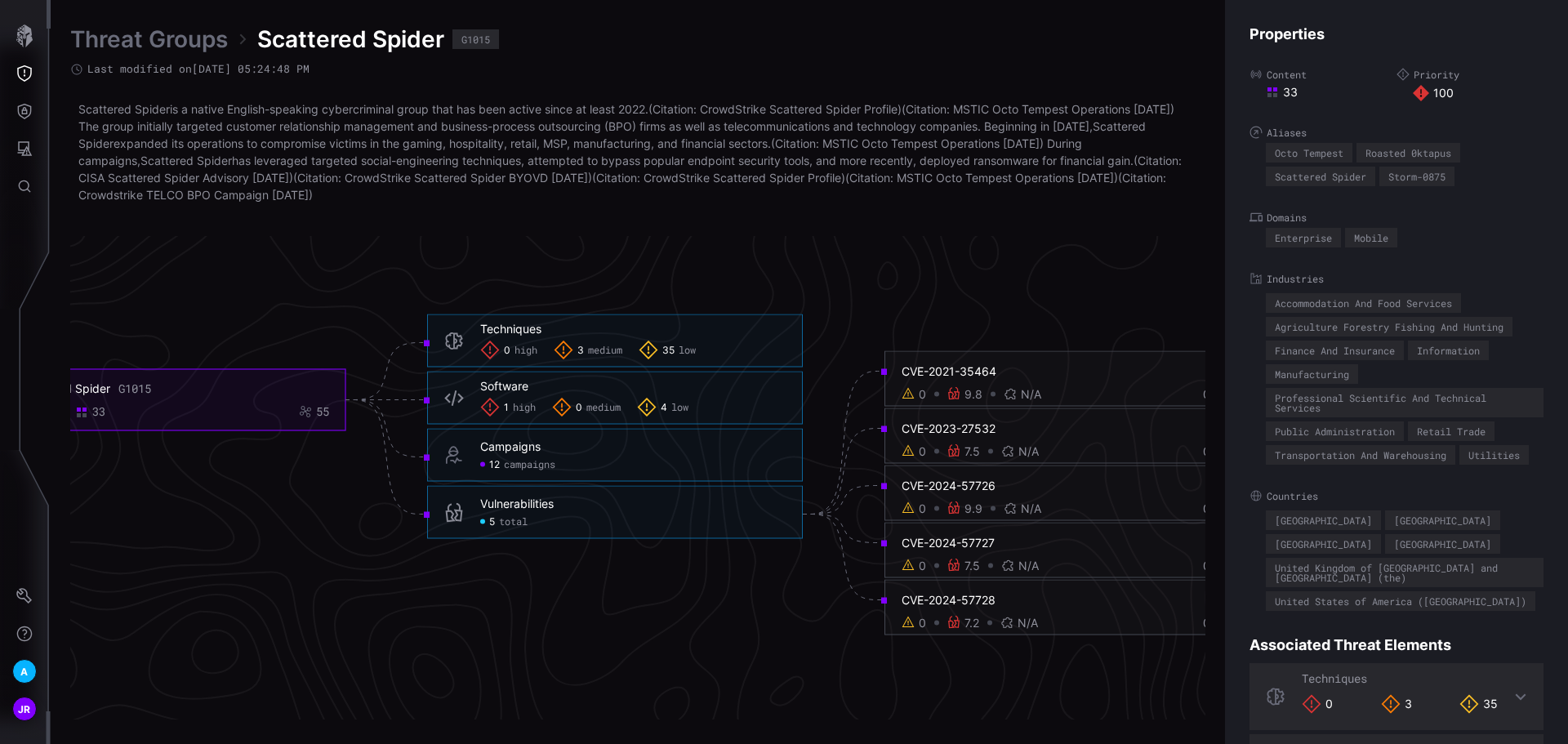
click at [537, 467] on span "campaigns" at bounding box center [529, 464] width 52 height 13
